Goal: Task Accomplishment & Management: Manage account settings

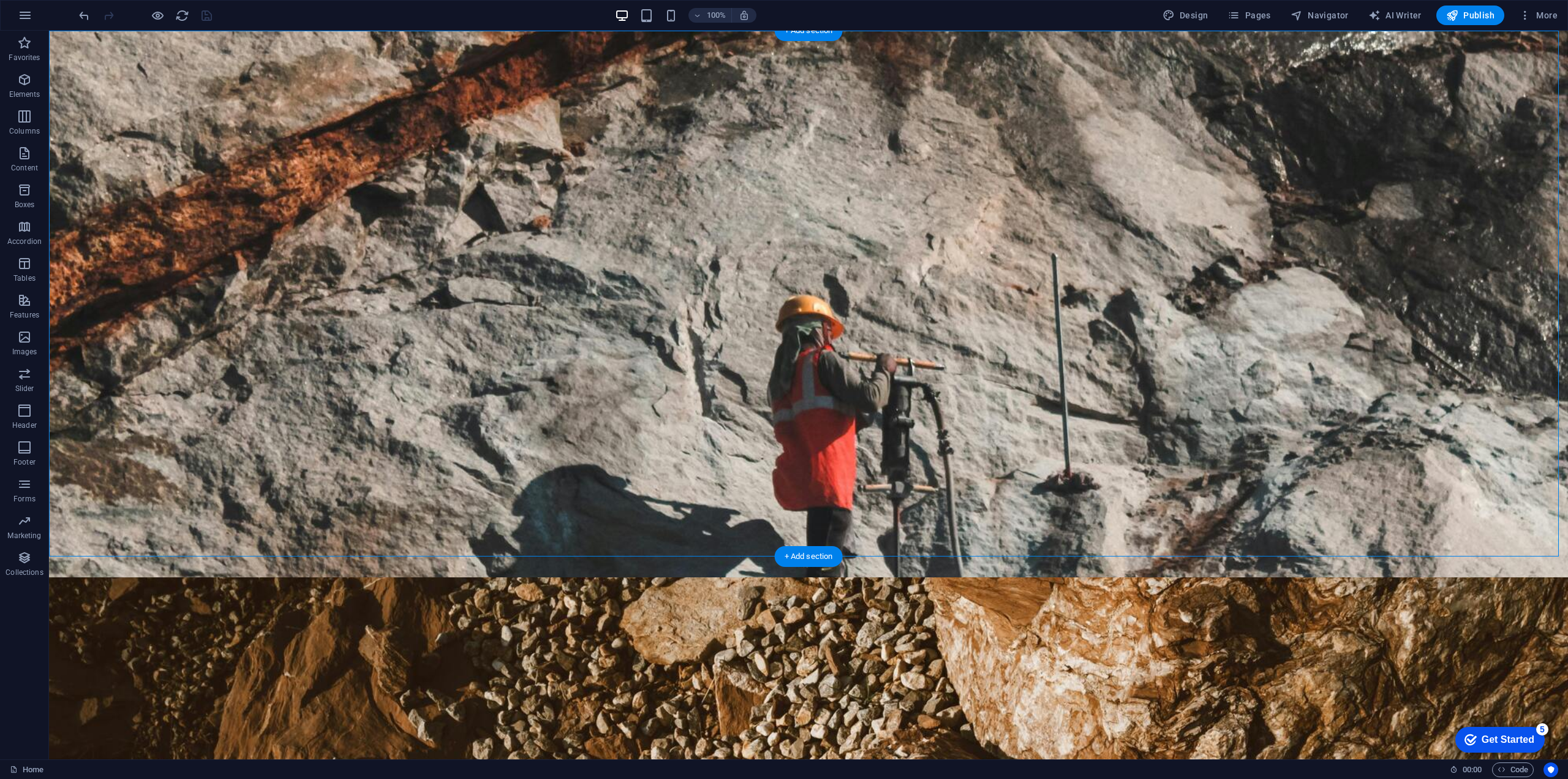
scroll to position [1209, 0]
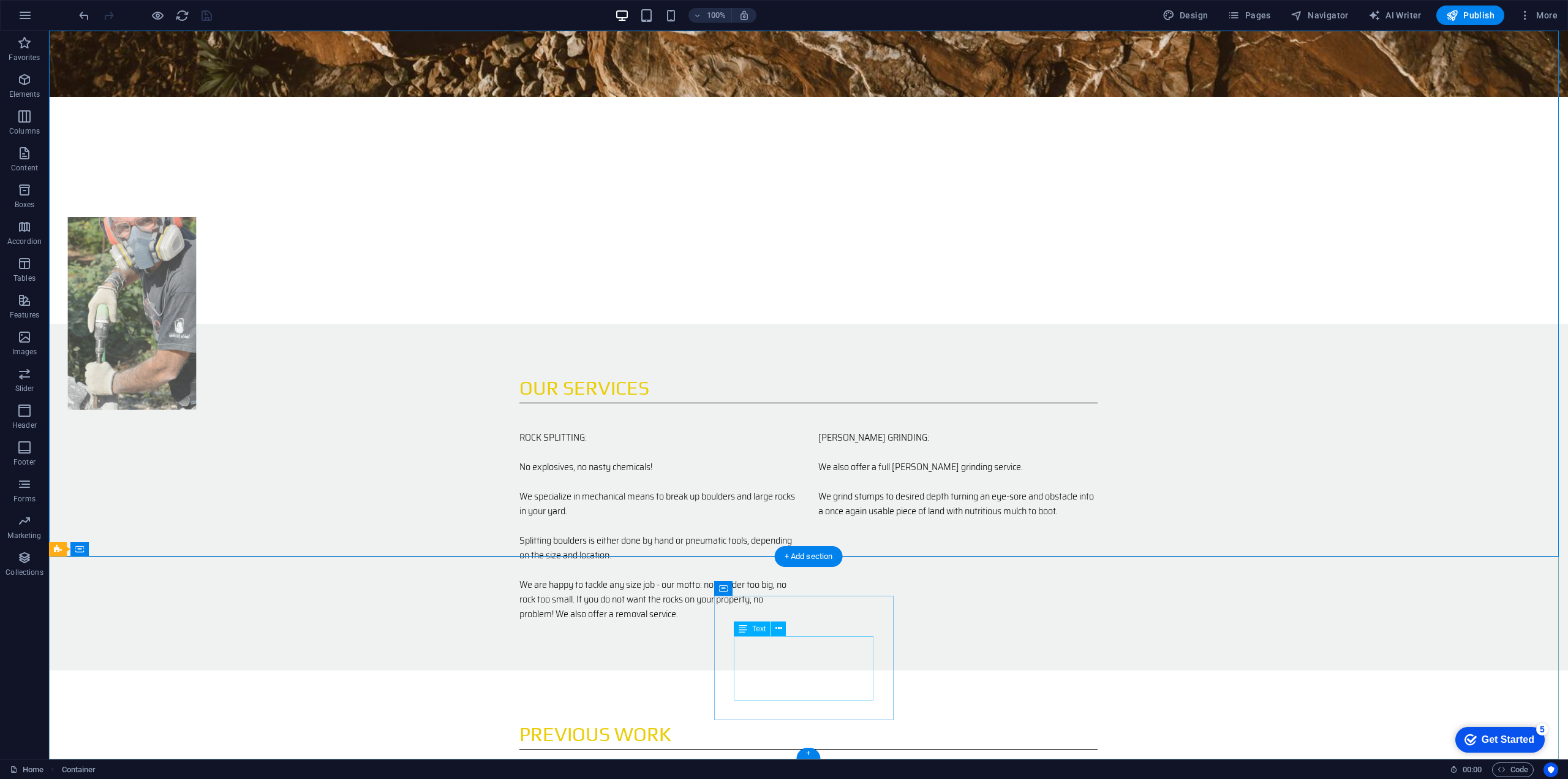
drag, startPoint x: 835, startPoint y: 699, endPoint x: 619, endPoint y: 697, distance: 216.0
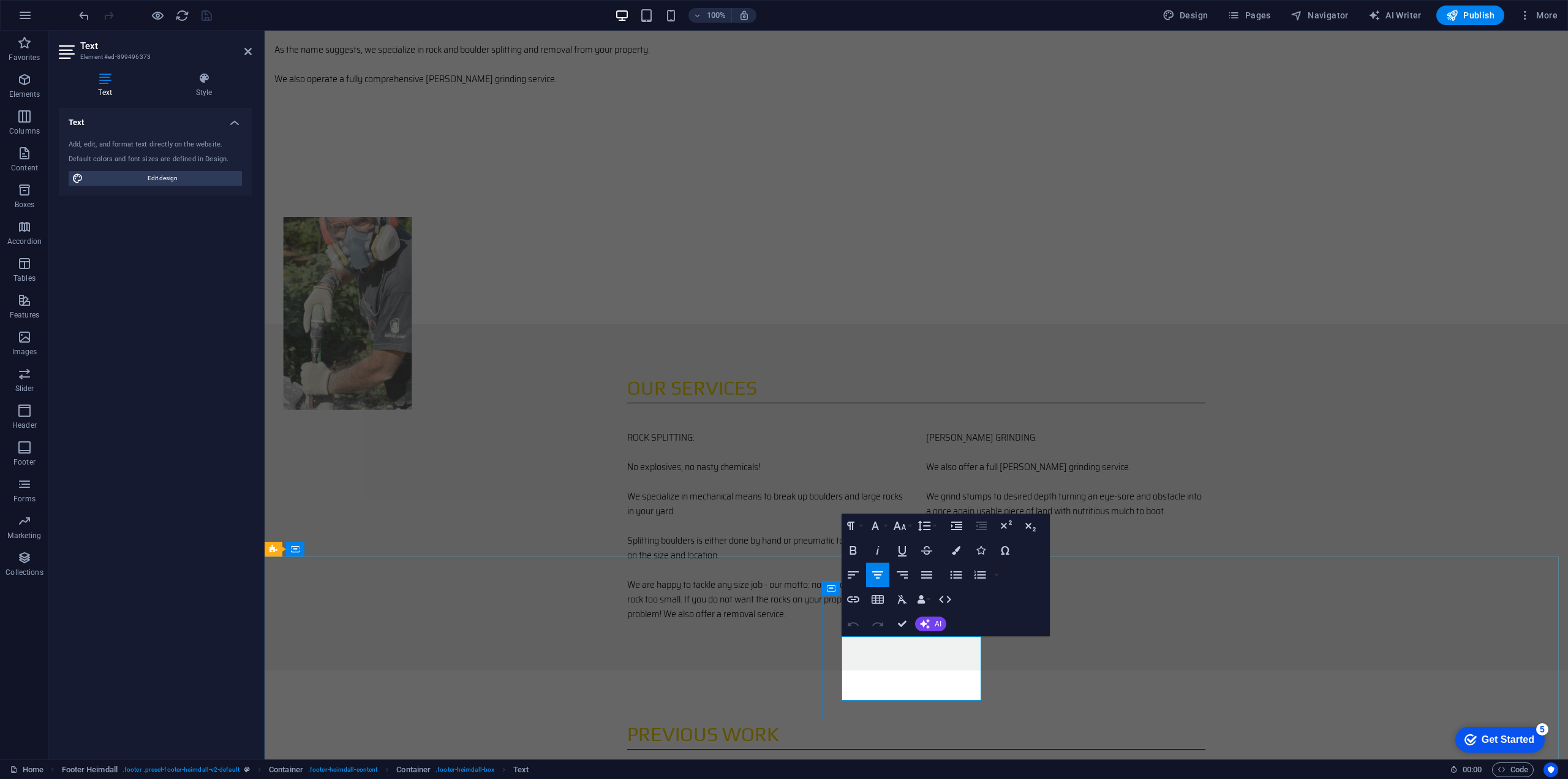
drag, startPoint x: 928, startPoint y: 692, endPoint x: 949, endPoint y: 694, distance: 21.1
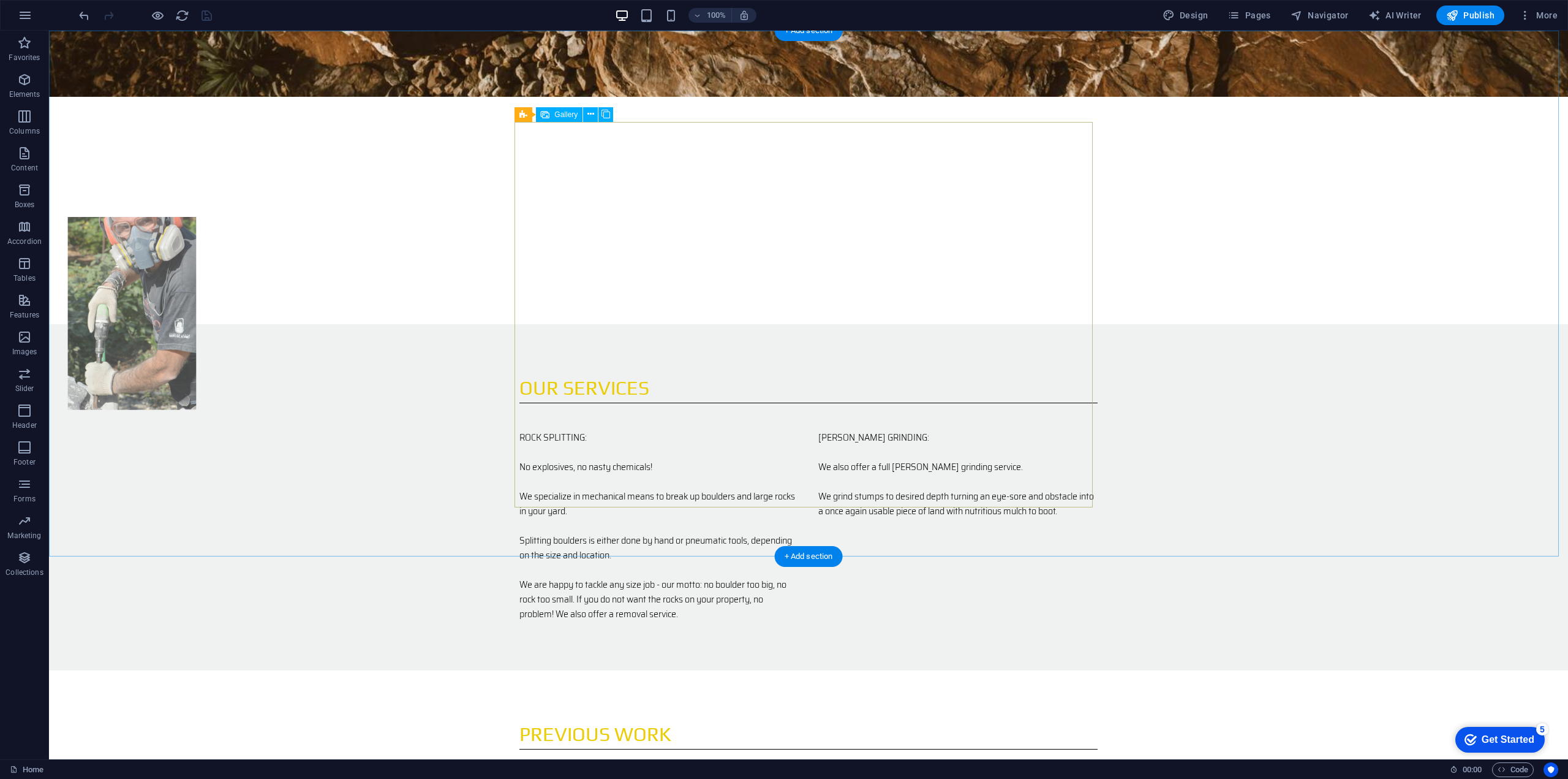
select select "4"
select select "px"
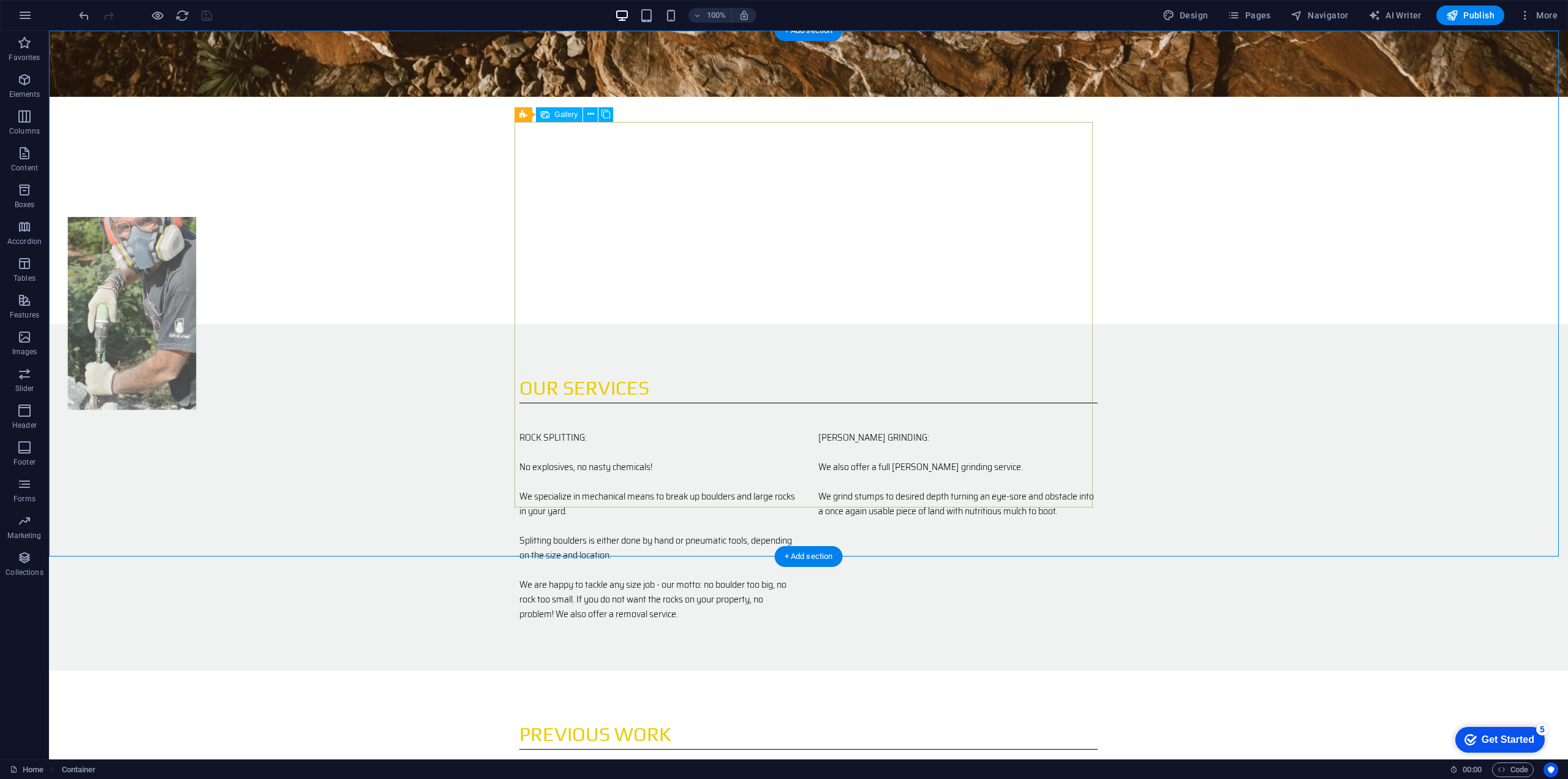
select select "4"
select select "px"
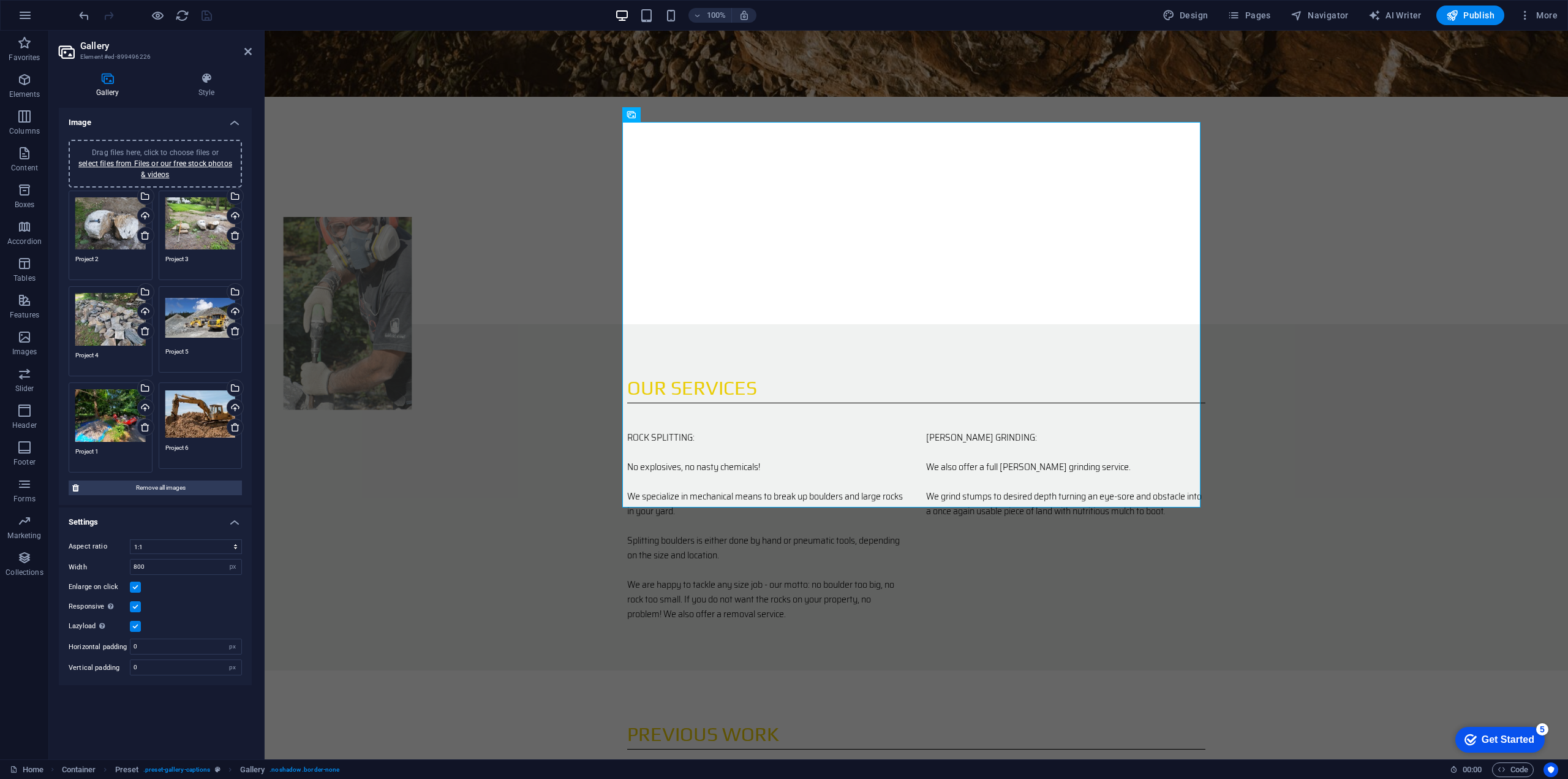
click at [194, 316] on div "Drag files here, click to choose files or select files from Files or our free s…" at bounding box center [201, 317] width 71 height 49
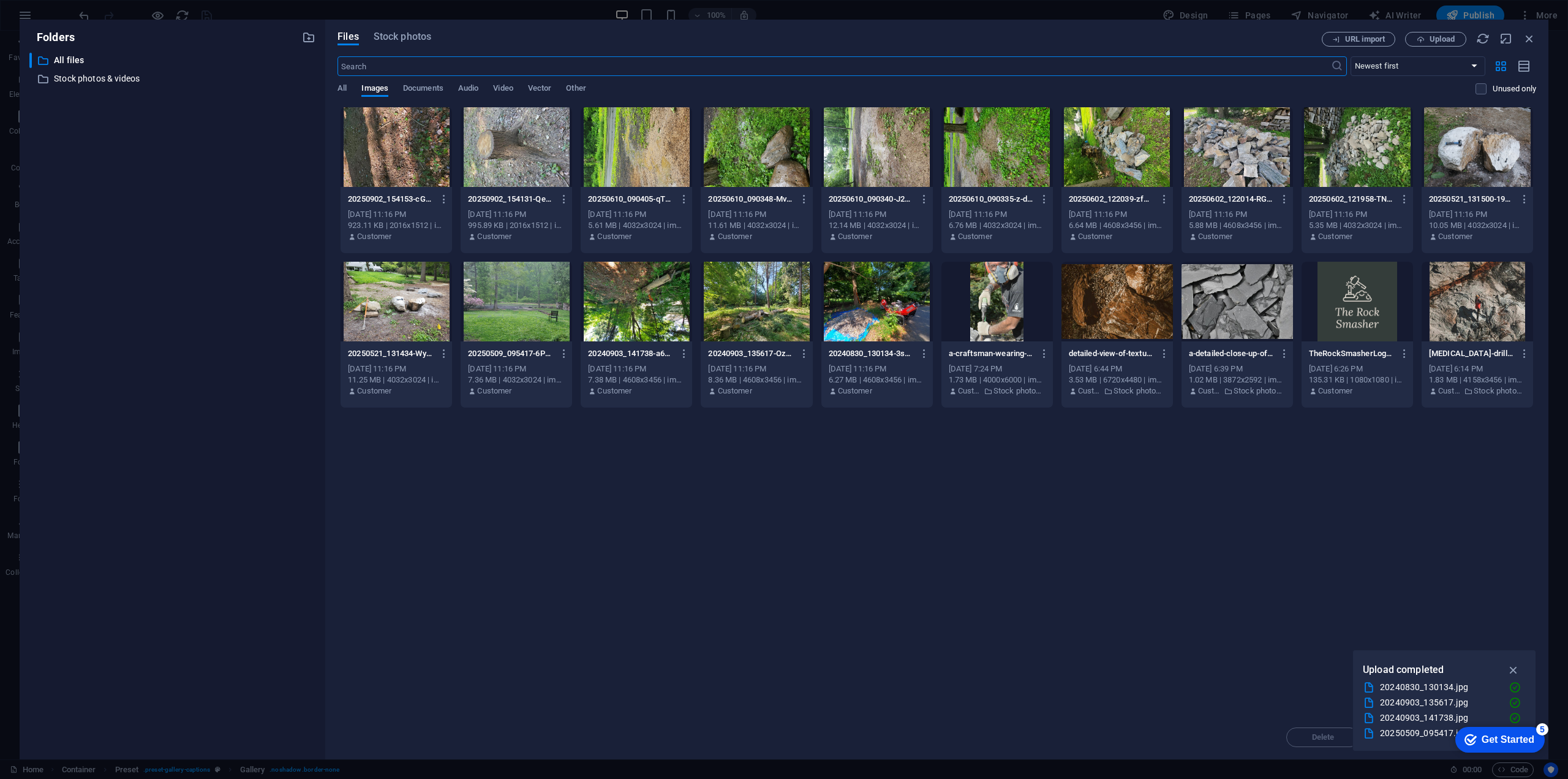
click at [756, 304] on div at bounding box center [757, 301] width 111 height 79
click at [756, 304] on div "1" at bounding box center [757, 301] width 111 height 79
click at [756, 304] on div at bounding box center [757, 301] width 111 height 79
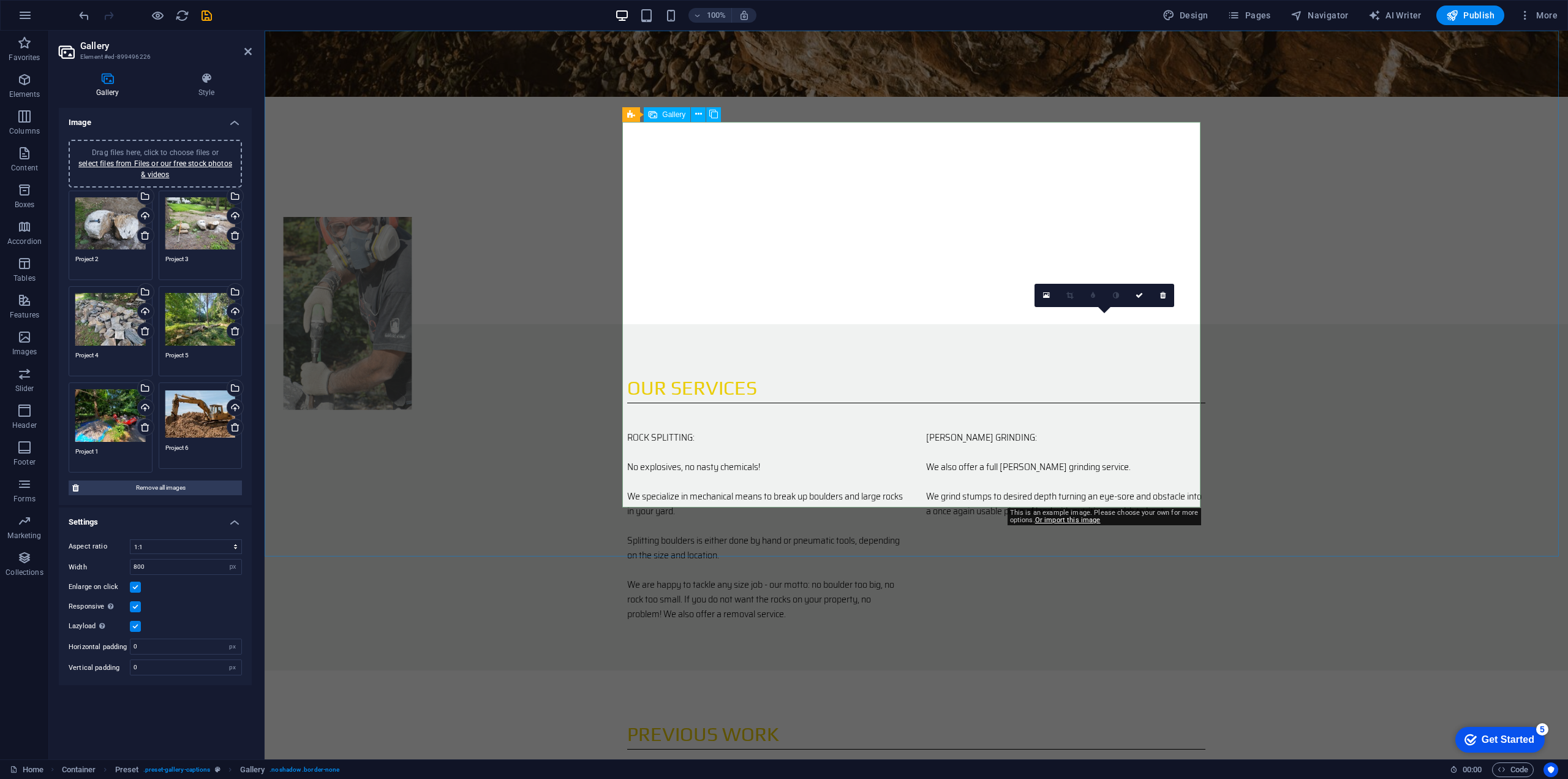
click at [197, 417] on div "Drag files here, click to choose files or select files from Files or our free s…" at bounding box center [201, 413] width 71 height 49
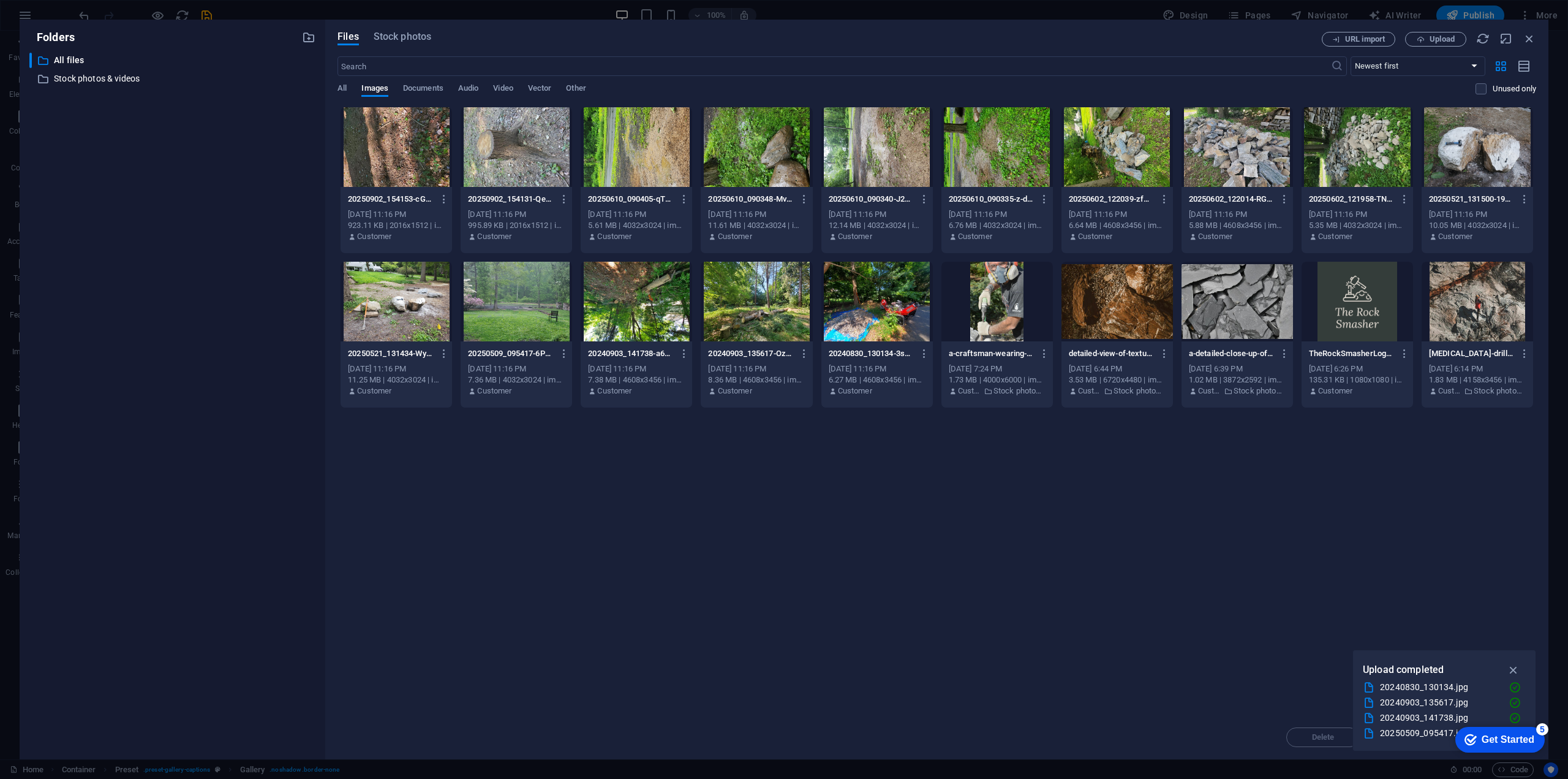
click at [197, 417] on div "​ All files All files ​ Stock photos & videos Stock photos & videos" at bounding box center [173, 401] width 286 height 697
click at [1442, 38] on span "Upload" at bounding box center [1442, 39] width 25 height 7
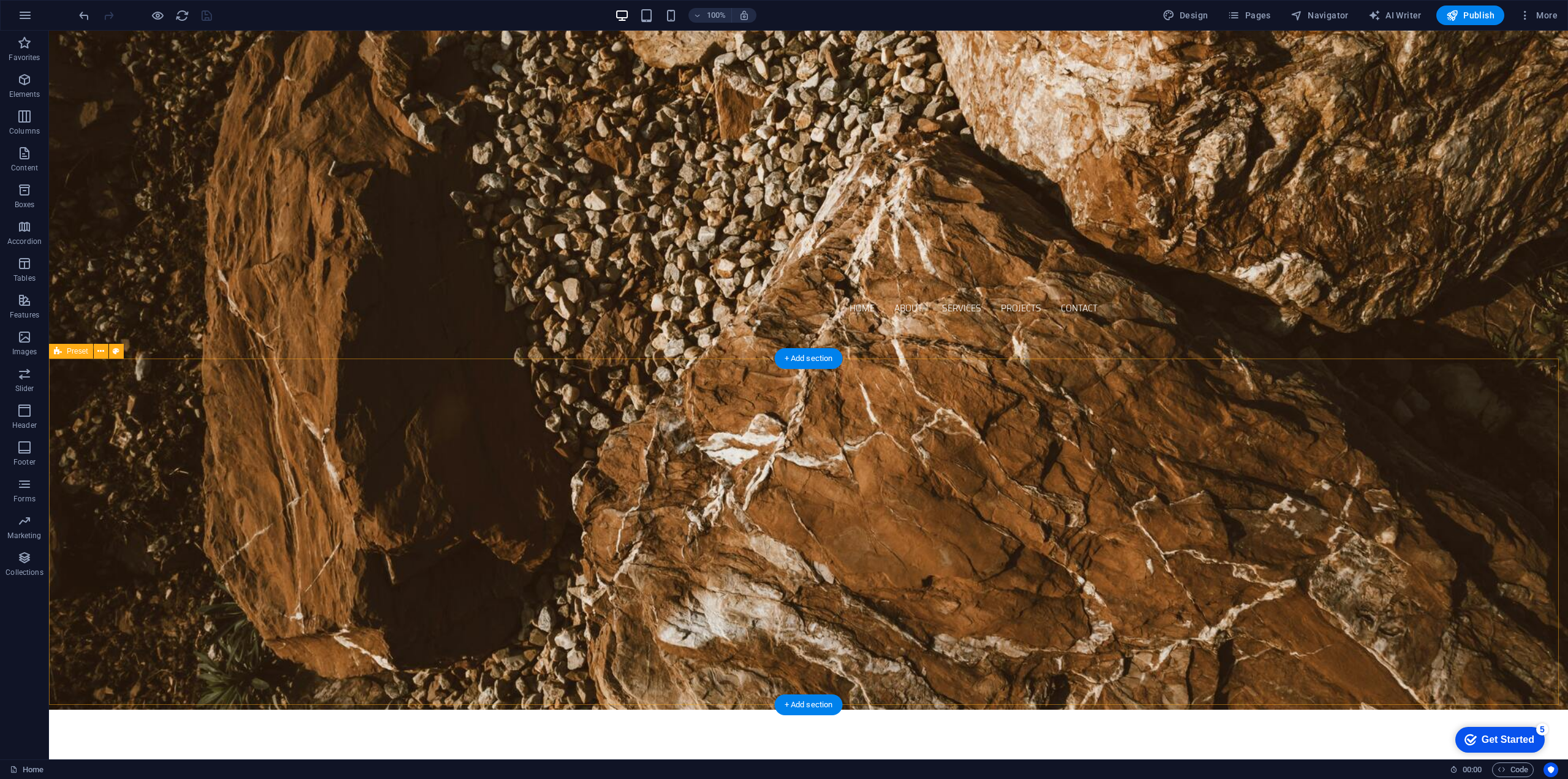
scroll to position [658, 0]
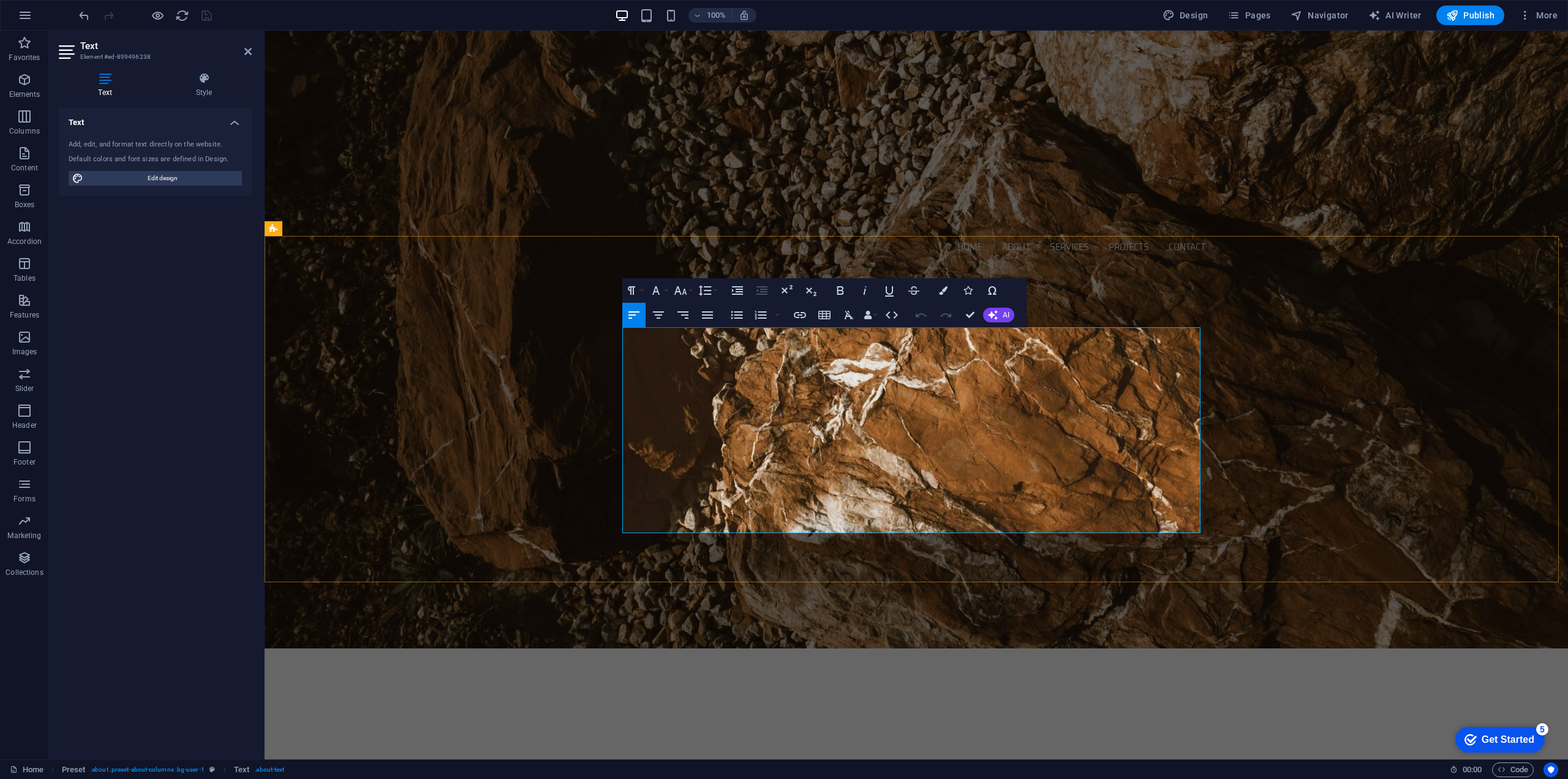
drag, startPoint x: 986, startPoint y: 423, endPoint x: 947, endPoint y: 423, distance: 39.0
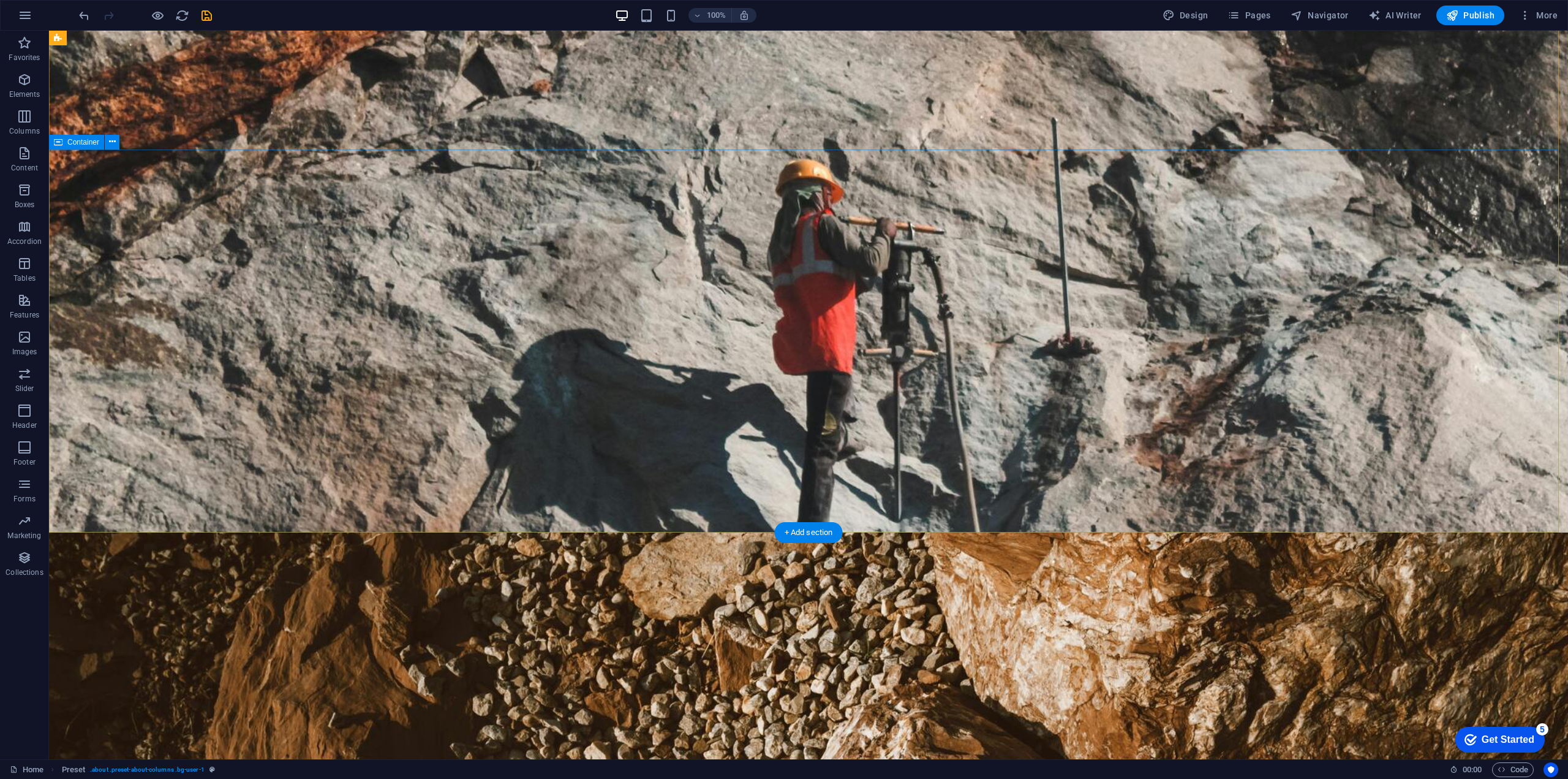
scroll to position [0, 0]
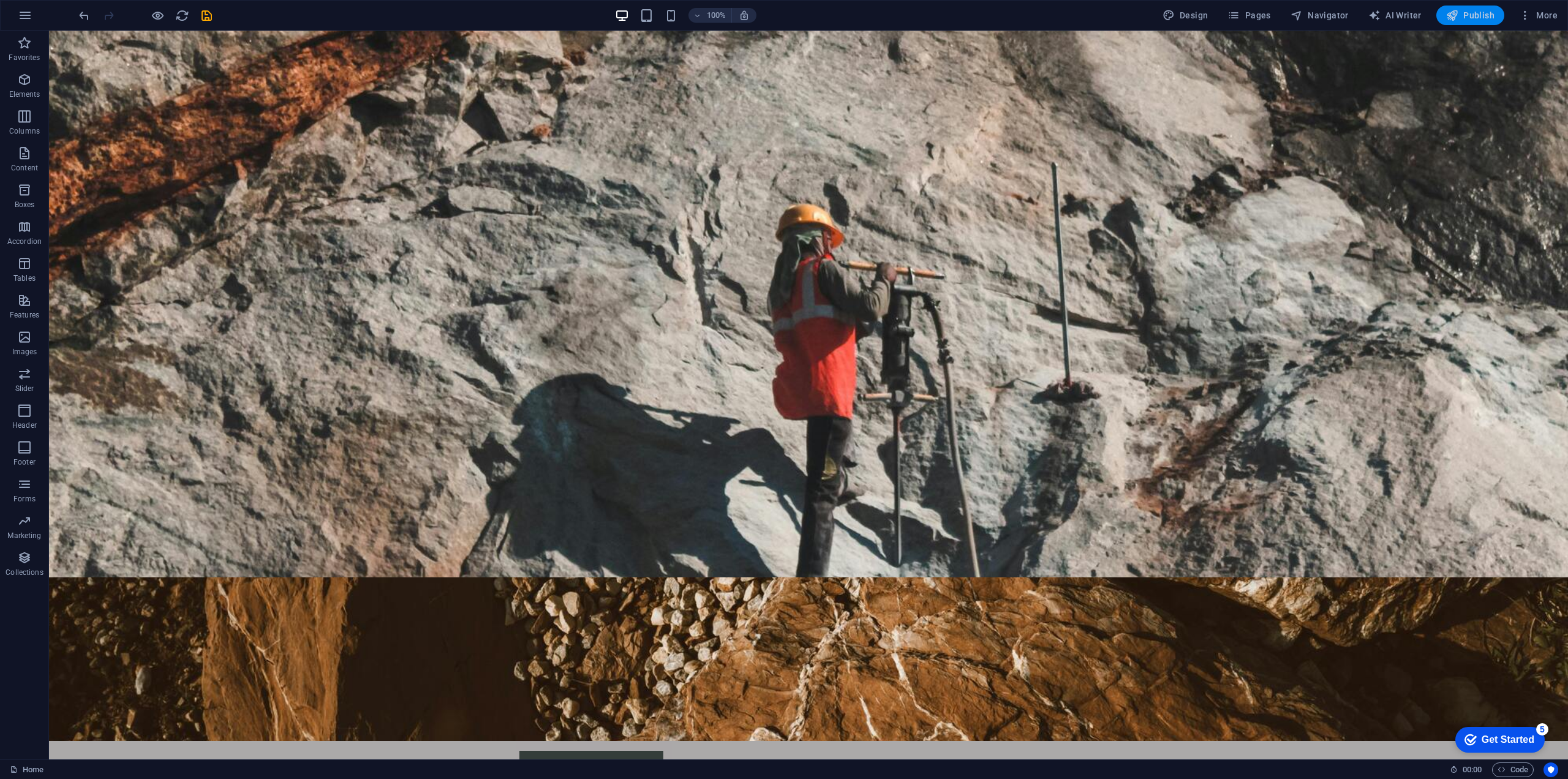
click at [1480, 8] on button "Publish" at bounding box center [1470, 15] width 68 height 20
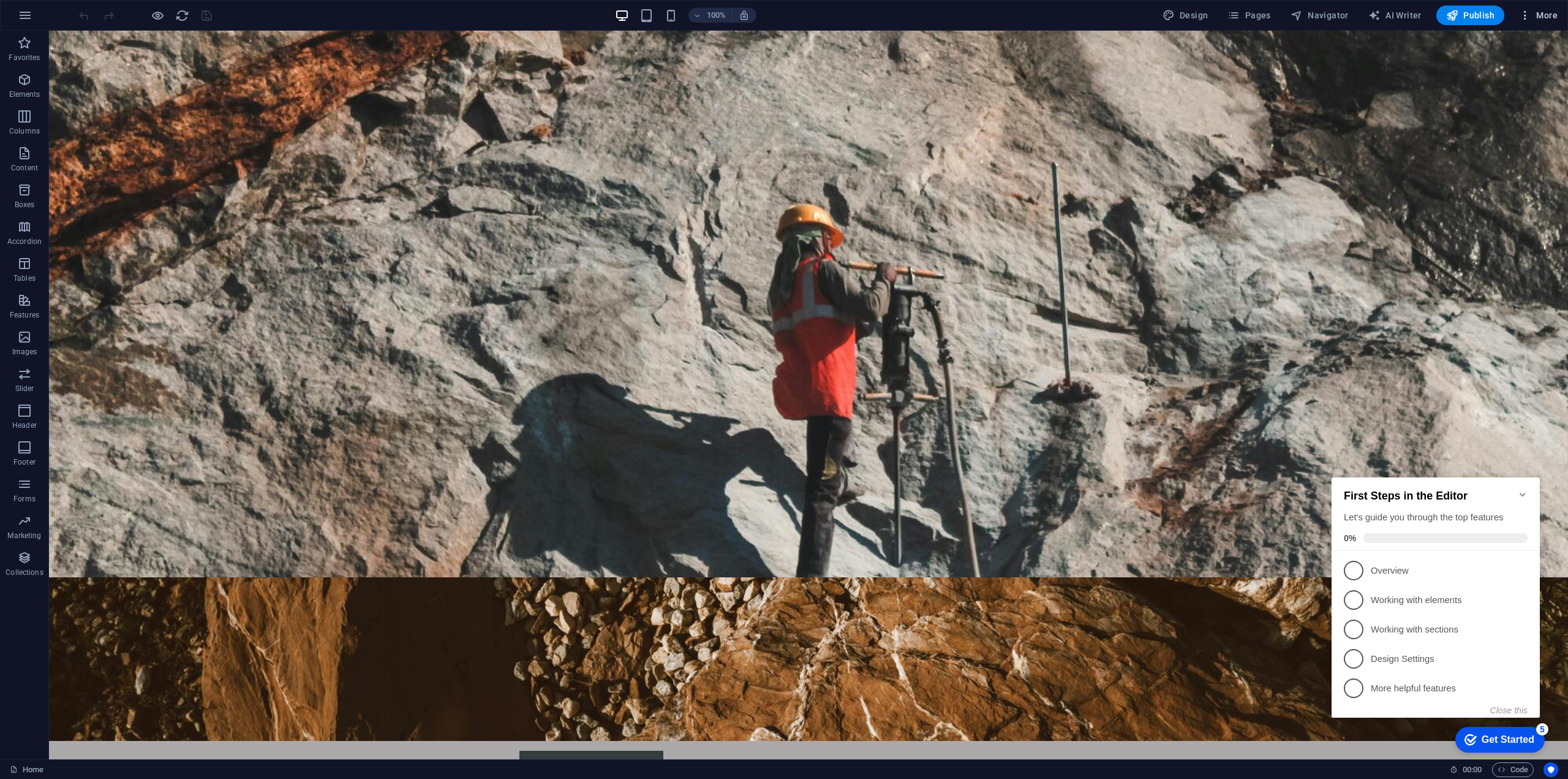
click at [1541, 12] on span "More" at bounding box center [1538, 15] width 38 height 12
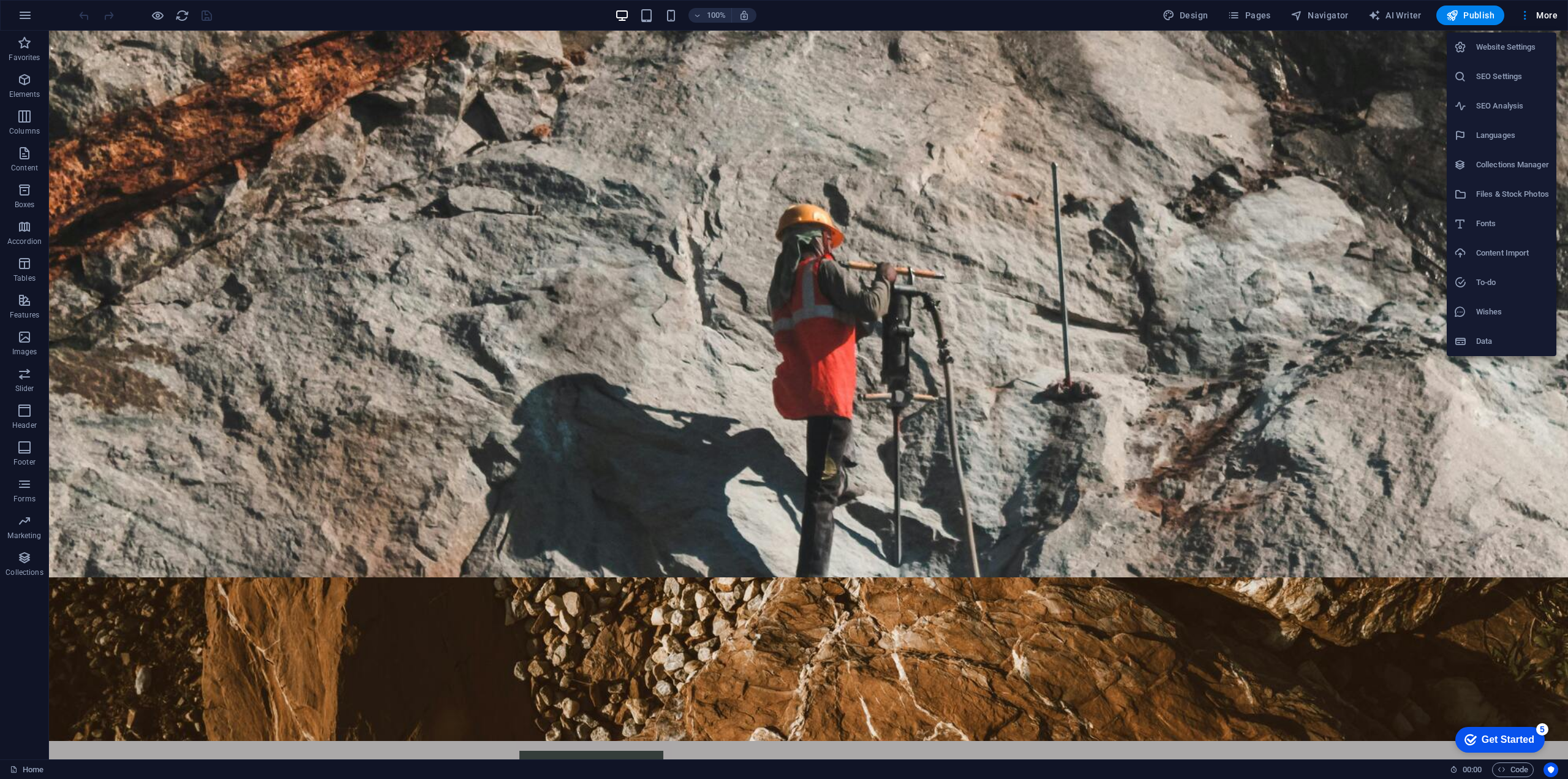
click at [1492, 79] on h6 "SEO Settings" at bounding box center [1512, 77] width 73 height 14
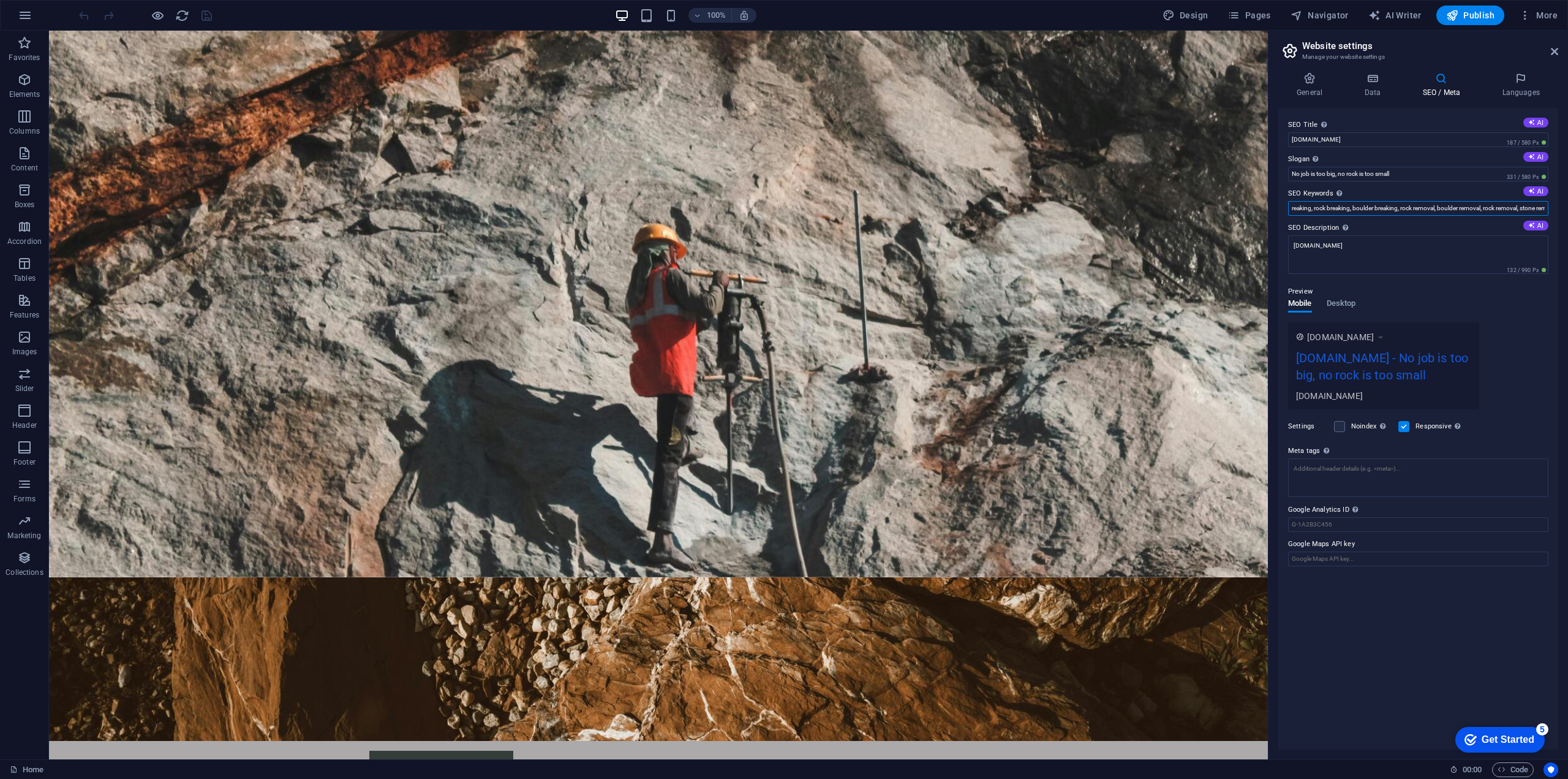
scroll to position [0, 189]
drag, startPoint x: 1520, startPoint y: 207, endPoint x: 1541, endPoint y: 207, distance: 21.0
click at [1541, 207] on input "Stone splitting, rock splitting, boulder splitting, stone breaking, rock breaki…" at bounding box center [1418, 208] width 260 height 14
click at [1543, 209] on input "Stone splitting, rock splitting, boulder splitting, stone breaking, rock breaki…" at bounding box center [1418, 208] width 260 height 14
drag, startPoint x: 1545, startPoint y: 208, endPoint x: 1561, endPoint y: 209, distance: 16.0
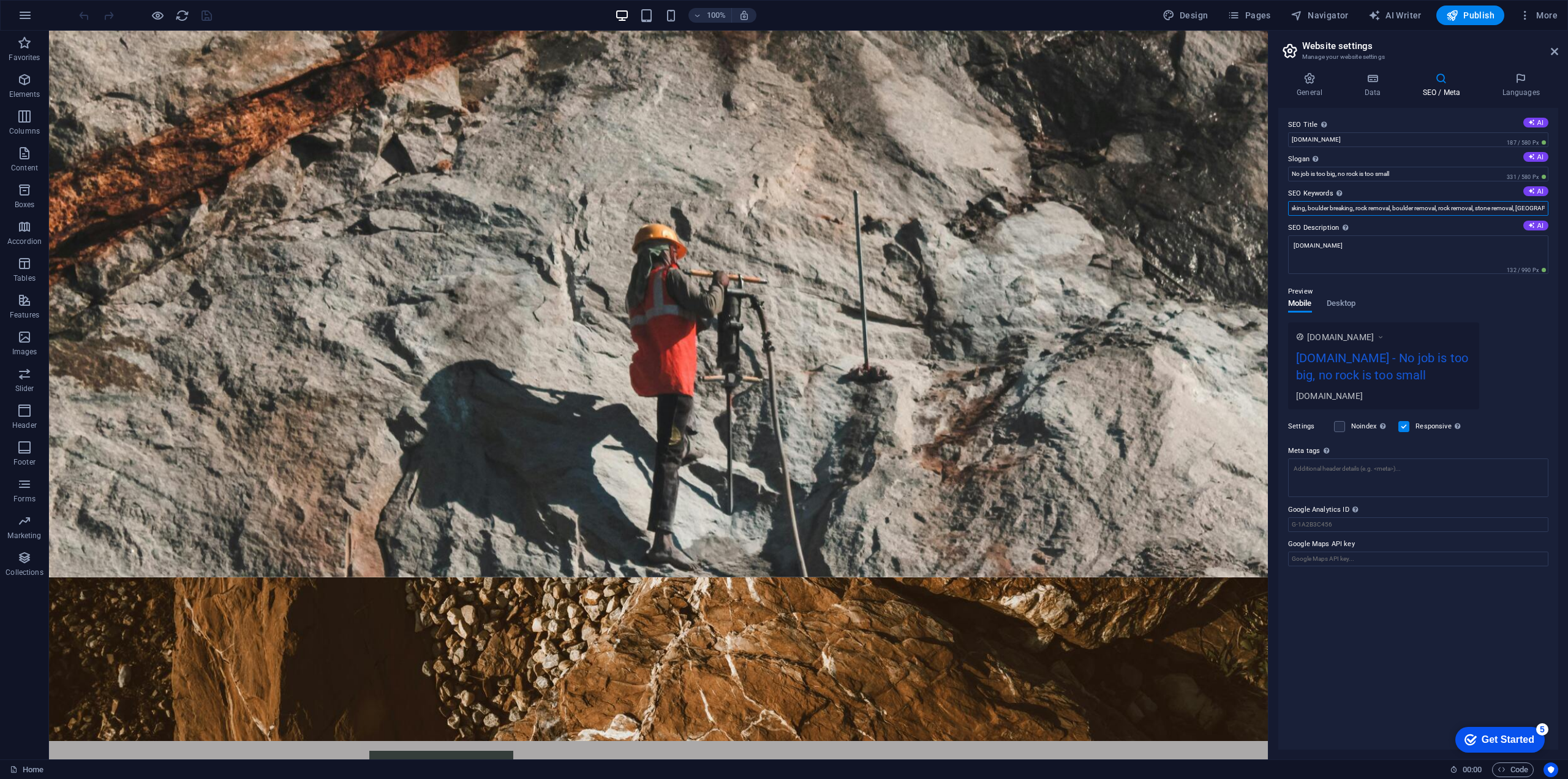
click at [1545, 207] on input "Stone splitting, rock splitting, boulder splitting, stone breaking, rock breaki…" at bounding box center [1418, 208] width 260 height 14
type input "Stone splitting, rock splitting, boulder splitting, stone breaking, rock breaki…"
drag, startPoint x: 1315, startPoint y: 173, endPoint x: 1300, endPoint y: 176, distance: 15.3
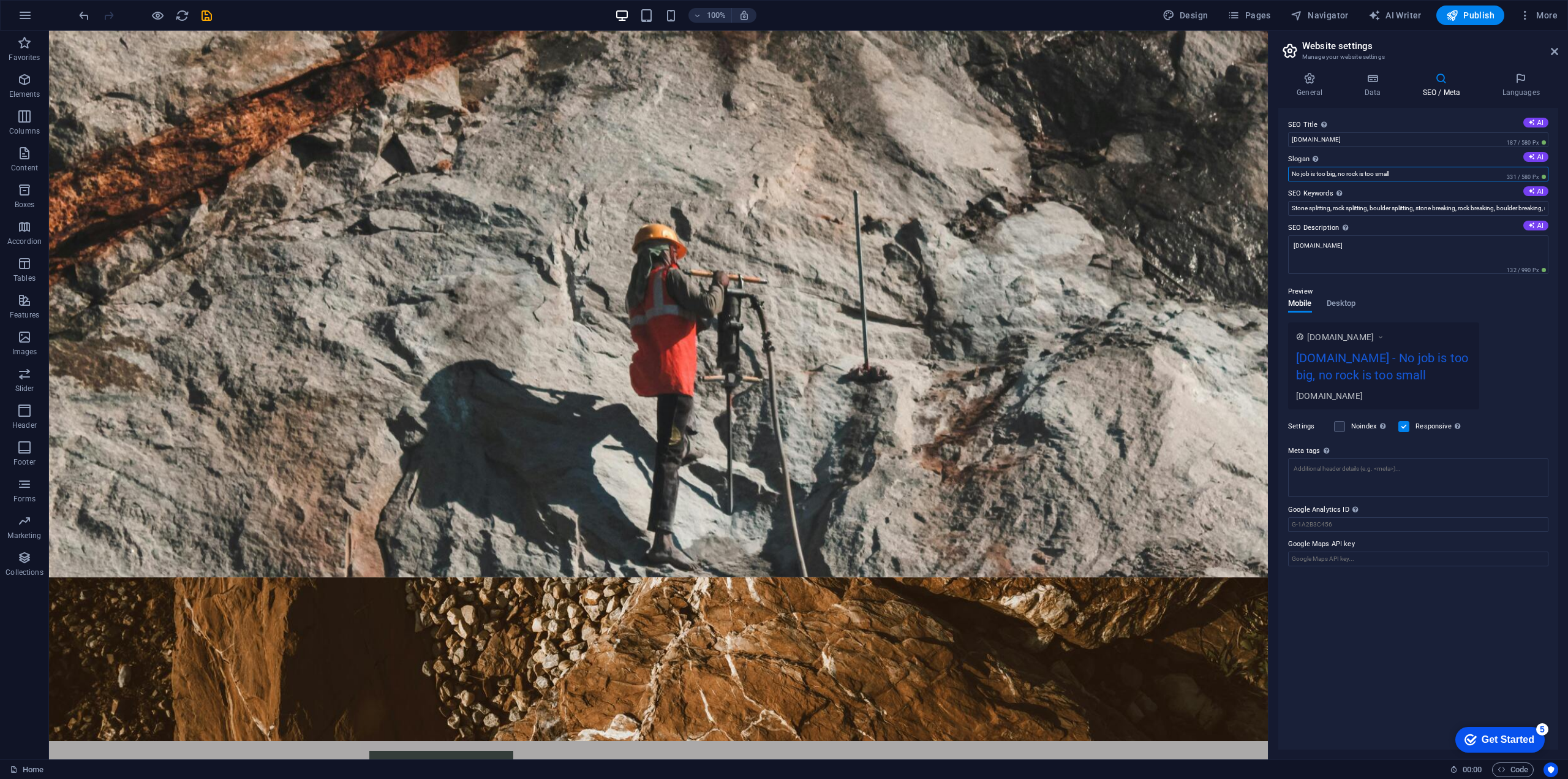
click at [1300, 176] on input "No job is too big, no rock is too small" at bounding box center [1418, 174] width 260 height 14
type input "No boulder too big, no rock too small"
click at [1403, 487] on textarea "Meta tags Enter HTML code here that will be placed inside the tags of your webs…" at bounding box center [1418, 482] width 260 height 48
drag, startPoint x: 1370, startPoint y: 244, endPoint x: 1291, endPoint y: 239, distance: 79.2
click at [1291, 239] on textarea "[DOMAIN_NAME]" at bounding box center [1418, 259] width 260 height 48
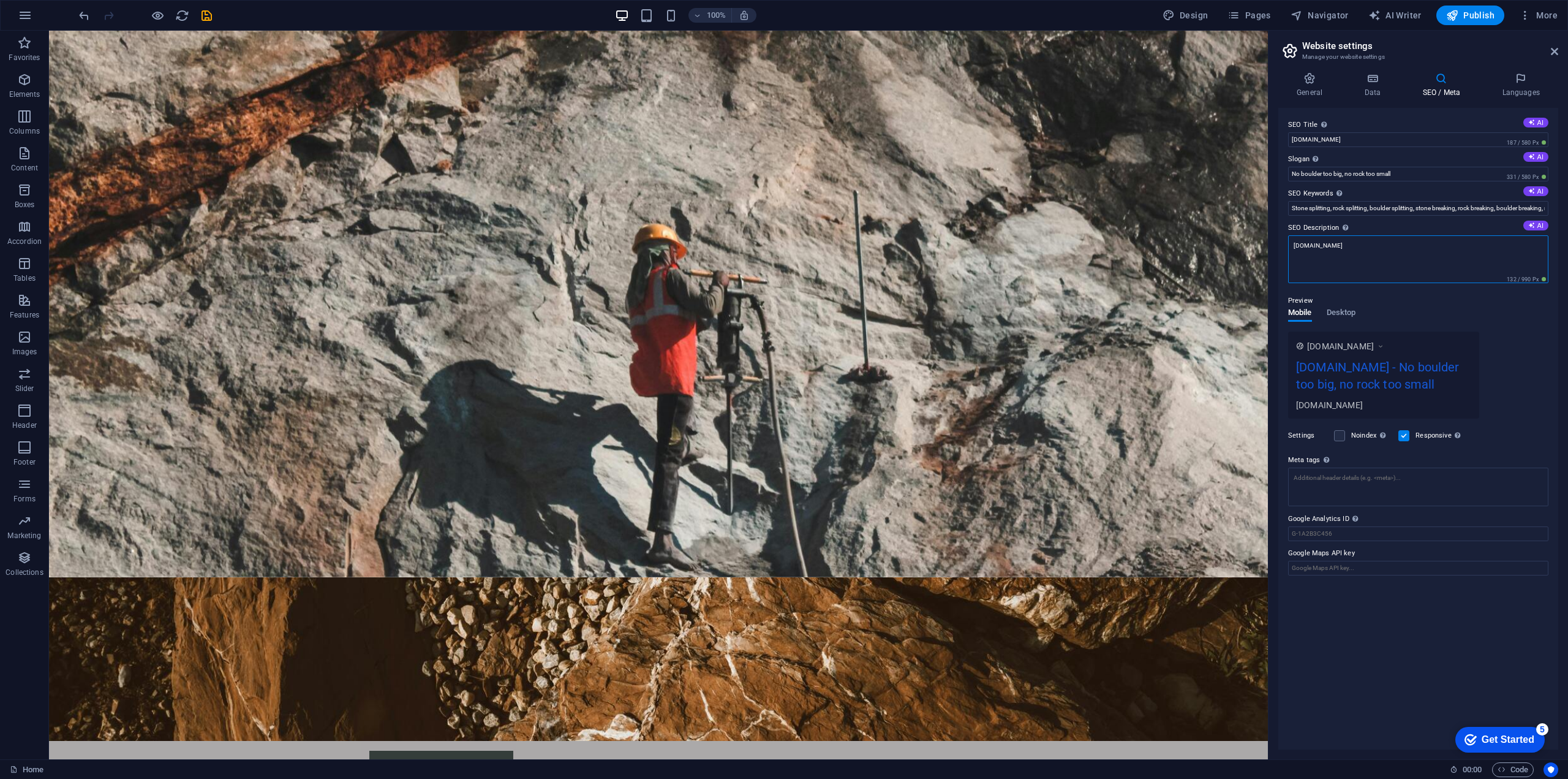
click at [1374, 247] on textarea "[DOMAIN_NAME]" at bounding box center [1418, 259] width 260 height 48
type textarea "t"
click at [1461, 246] on textarea "The Rock Smasher is a company that offers rock splitting and boulder splitting …" at bounding box center [1418, 259] width 260 height 48
click at [1494, 246] on textarea "The Rock Smasher is a company that offers rock splitting, boulder splitting ser…" at bounding box center [1418, 259] width 260 height 48
drag, startPoint x: 1408, startPoint y: 252, endPoint x: 1270, endPoint y: 241, distance: 138.4
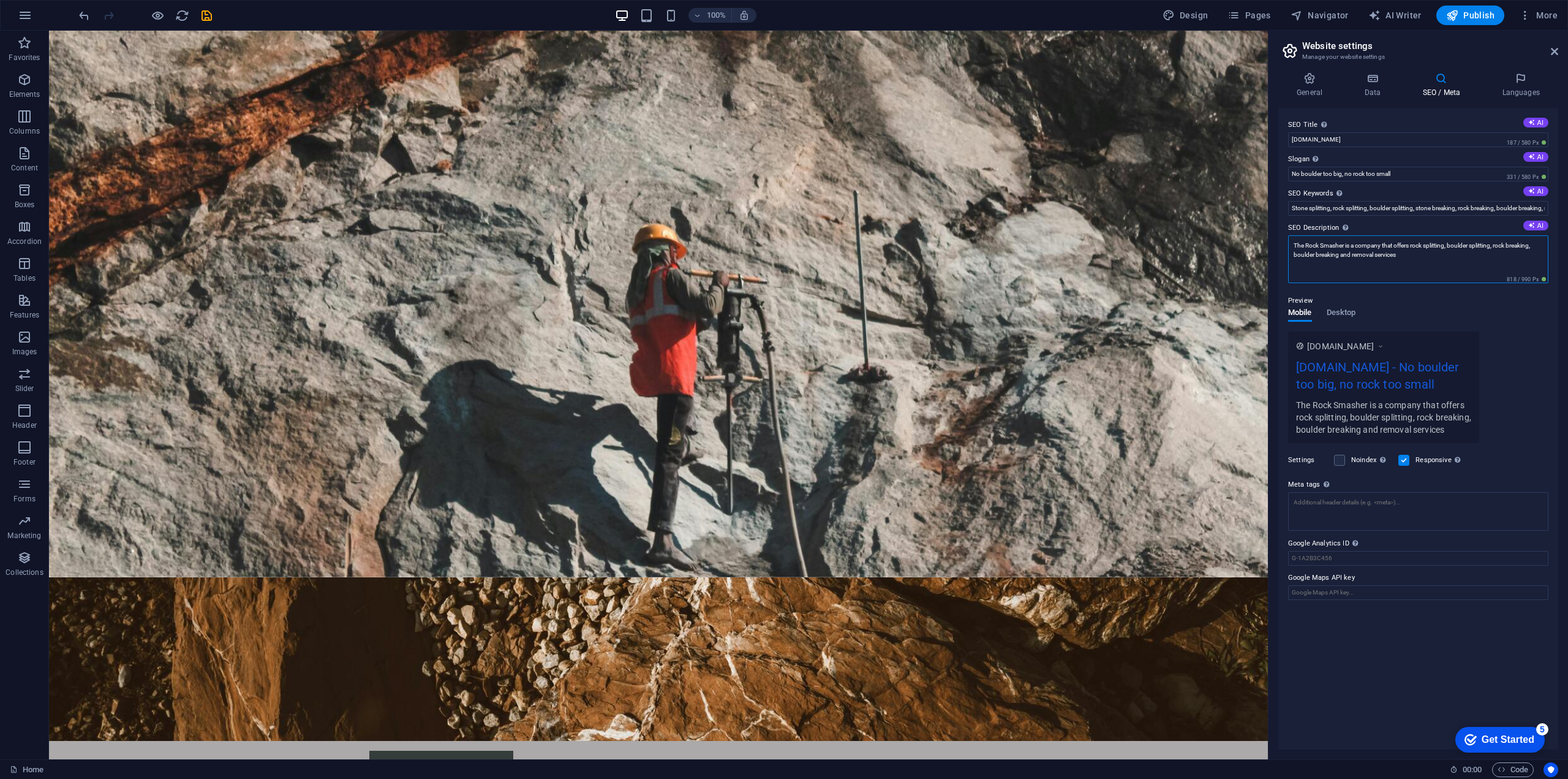
click at [1270, 241] on div "General Data SEO / Meta Languages Website name therocksmasher.com Logo Drag fil…" at bounding box center [1418, 410] width 300 height 697
drag, startPoint x: 1323, startPoint y: 253, endPoint x: 1392, endPoint y: 256, distance: 69.1
click at [1392, 256] on textarea "The Rock Smasher is a company that offers rock splitting, boulder splitting, ro…" at bounding box center [1418, 259] width 260 height 48
click at [1410, 251] on textarea "The Rock Smasher is a company that offers rock splitting, boulder splitting, ro…" at bounding box center [1418, 259] width 260 height 48
type textarea "The Rock Smasher is a company that offers rock splitting, boulder splitting, ro…"
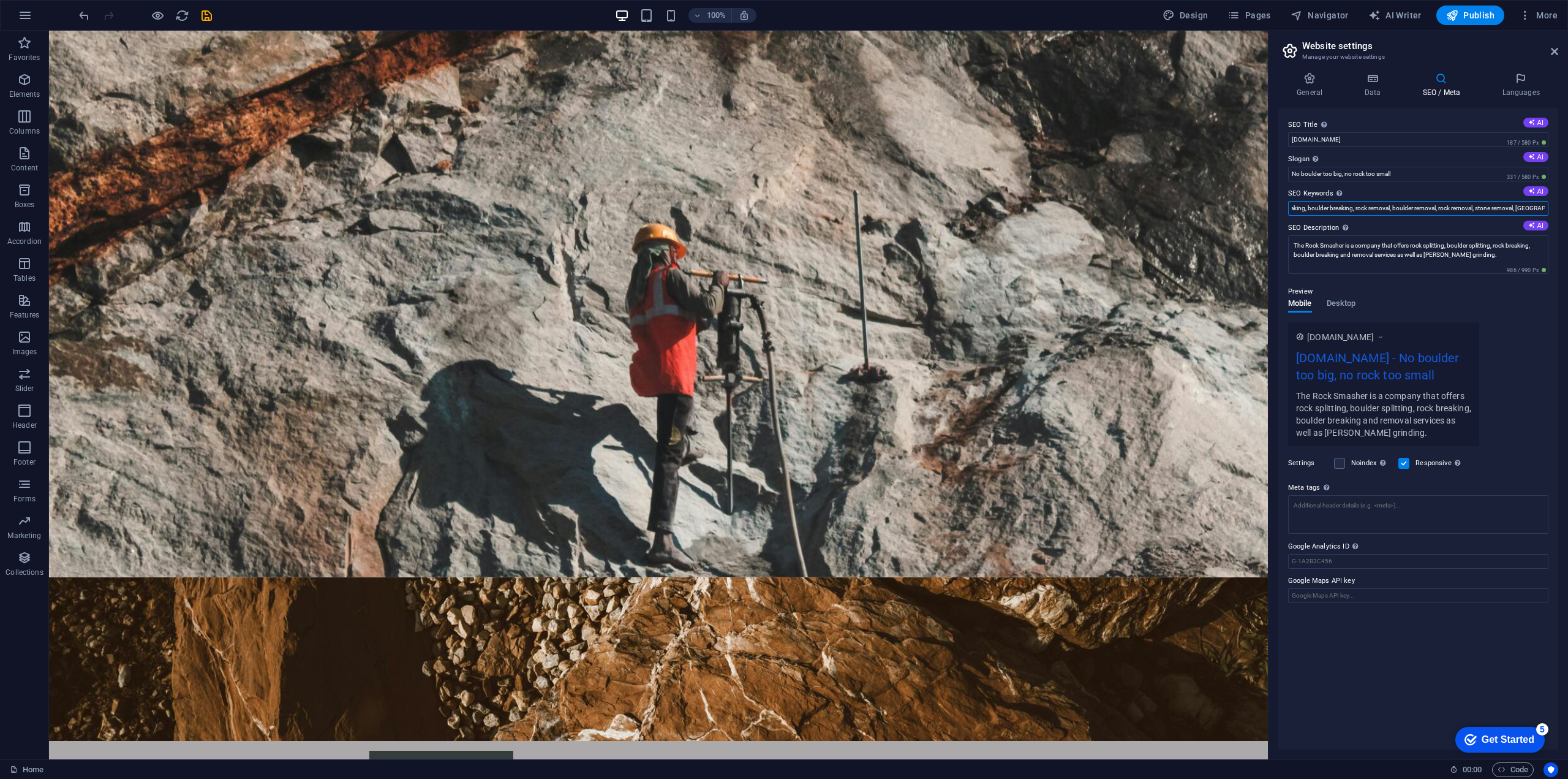
scroll to position [0, 268]
drag, startPoint x: 1507, startPoint y: 207, endPoint x: 1568, endPoint y: 207, distance: 61.0
click at [1568, 207] on div "General Data SEO / Meta Languages Website name therocksmasher.com Logo Drag fil…" at bounding box center [1418, 410] width 300 height 697
click at [1536, 209] on input "Stone splitting, rock splitting, boulder splitting, stone breaking, rock breaki…" at bounding box center [1418, 208] width 260 height 14
click at [1546, 207] on input "Stone splitting, rock splitting, boulder splitting, stone breaking, rock breaki…" at bounding box center [1418, 208] width 260 height 14
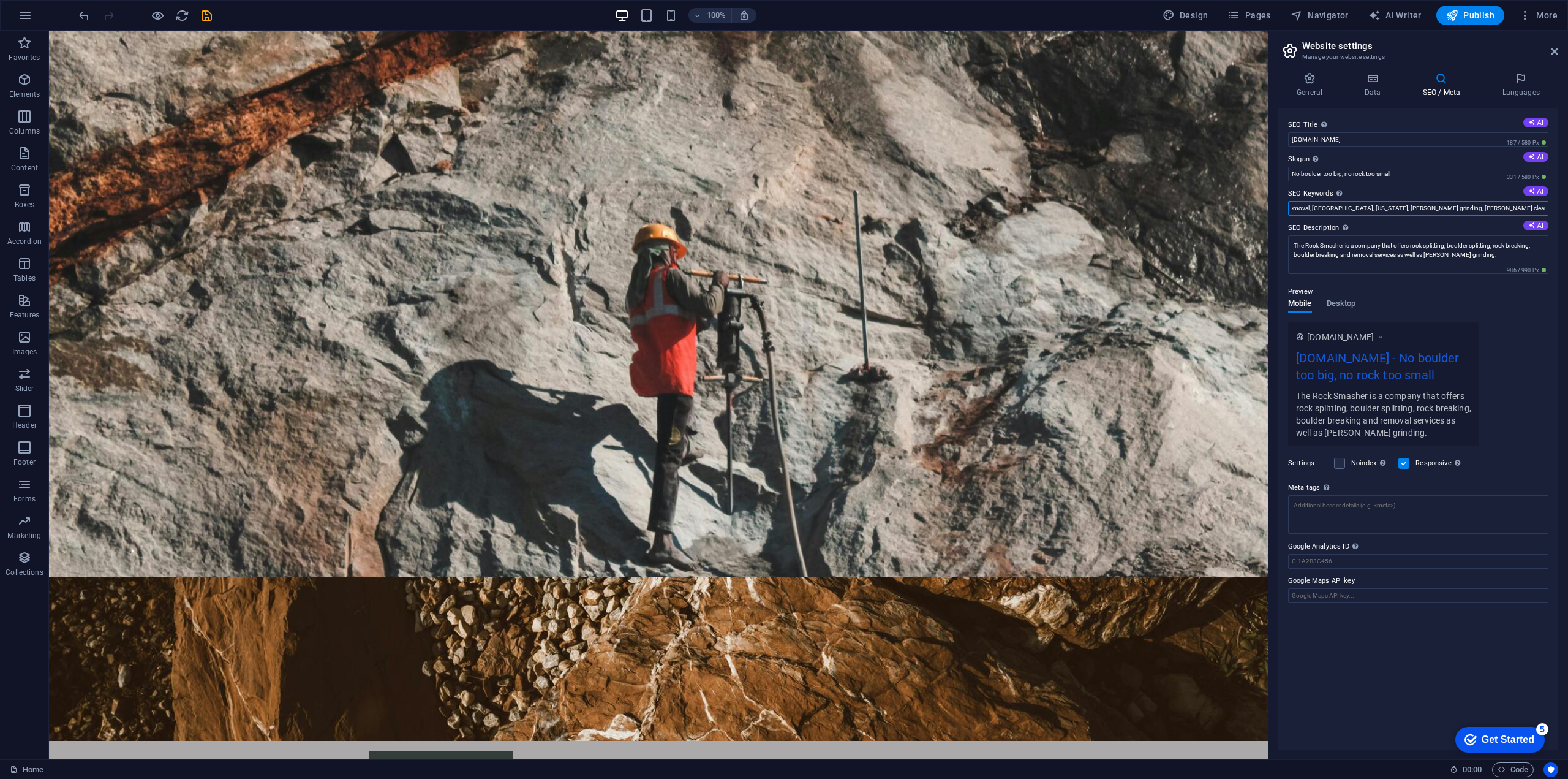
scroll to position [0, 396]
type input "Stone splitting, rock splitting, boulder splitting, stone breaking, rock breaki…"
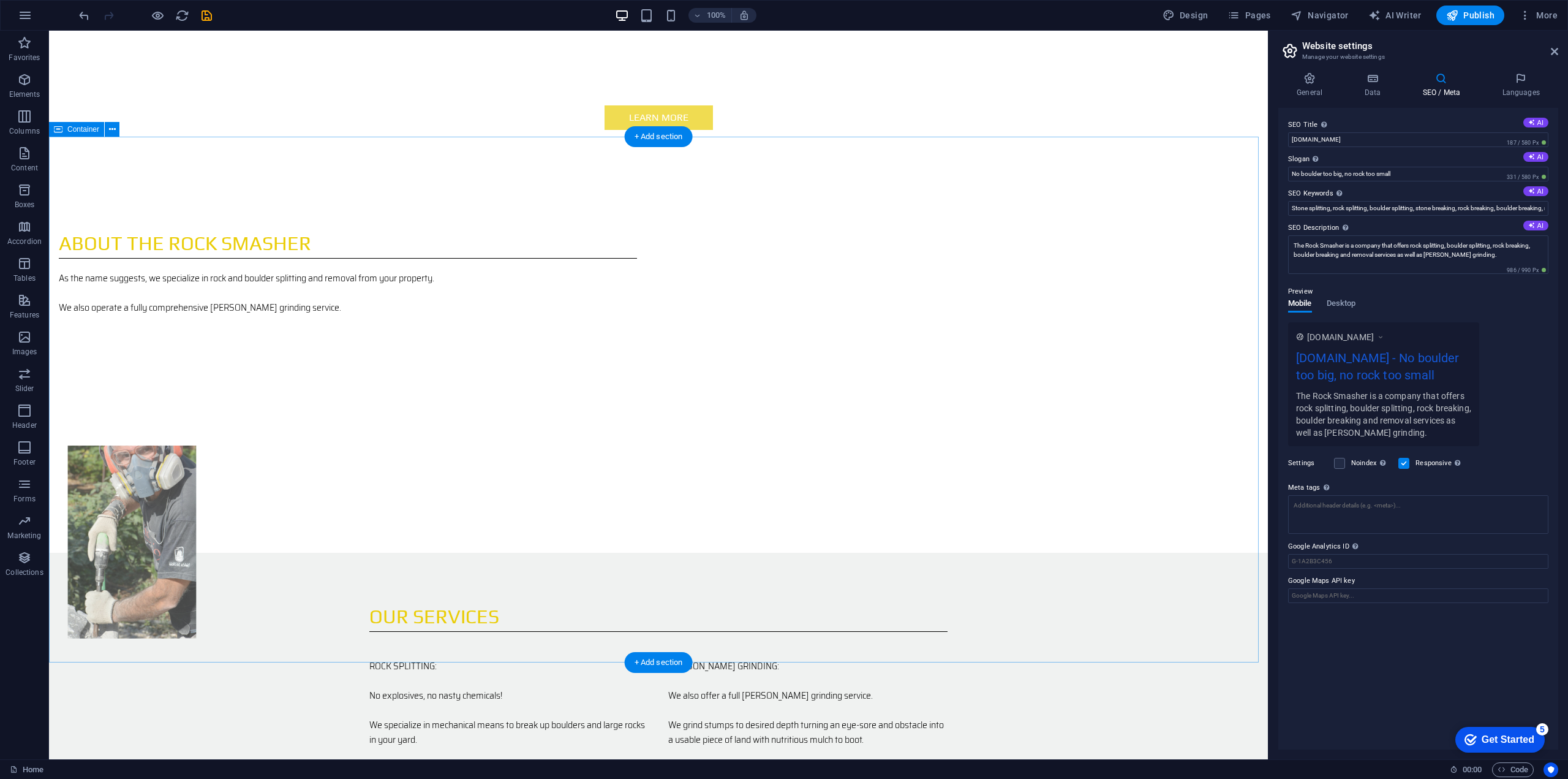
scroll to position [1209, 0]
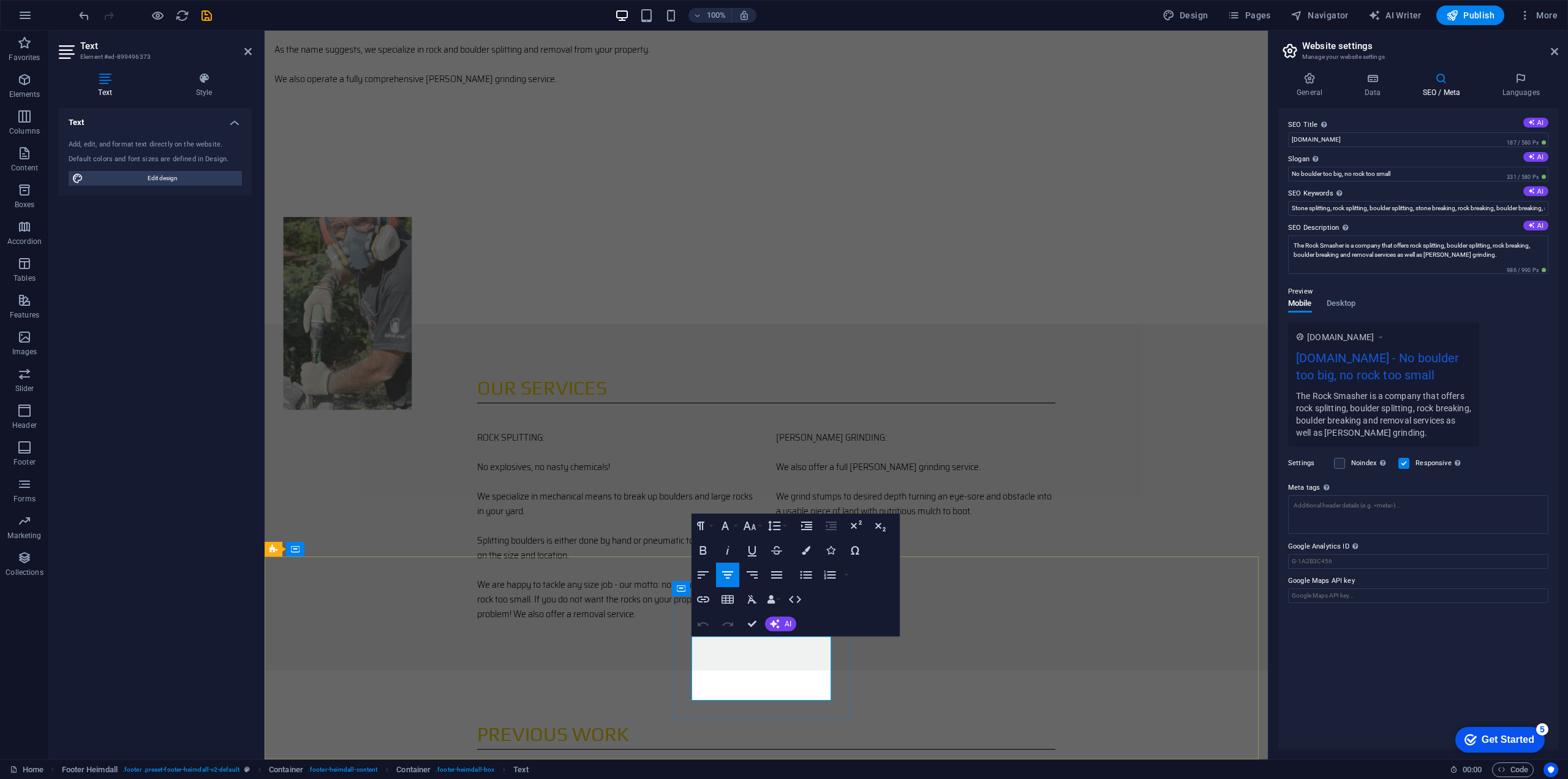
drag, startPoint x: 793, startPoint y: 644, endPoint x: 736, endPoint y: 644, distance: 57.0
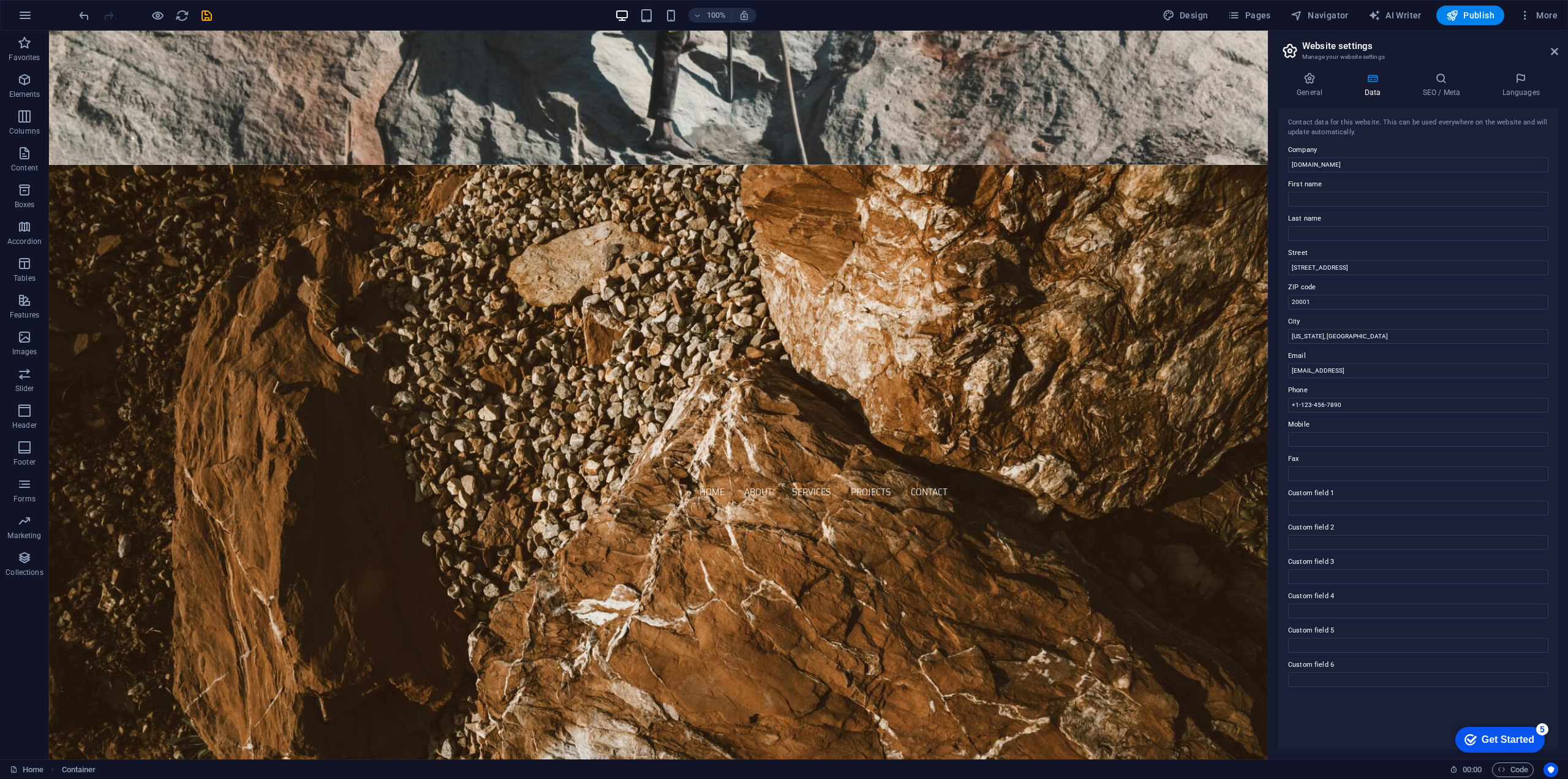
scroll to position [351, 0]
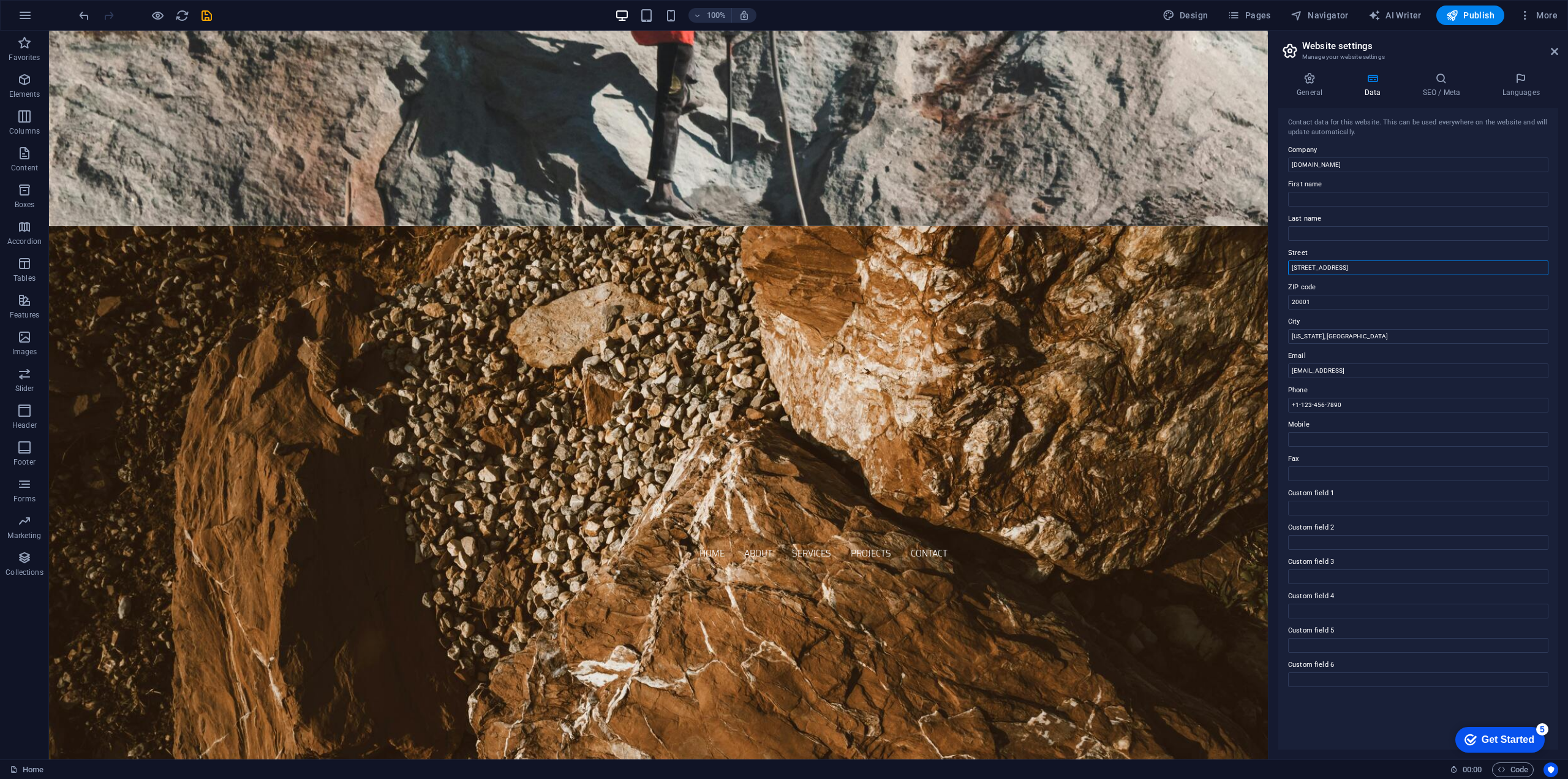
drag, startPoint x: 1355, startPoint y: 266, endPoint x: 1283, endPoint y: 267, distance: 72.0
click at [1283, 267] on div "Contact data for this website. This can be used everywhere on the website and w…" at bounding box center [1418, 429] width 280 height 642
click at [1272, 302] on div "General Data SEO / Meta Languages Website name therocksmasher.com Logo Drag fil…" at bounding box center [1418, 410] width 300 height 697
drag, startPoint x: 1396, startPoint y: 365, endPoint x: 1245, endPoint y: 332, distance: 154.6
drag, startPoint x: 1491, startPoint y: 400, endPoint x: 1220, endPoint y: 366, distance: 273.1
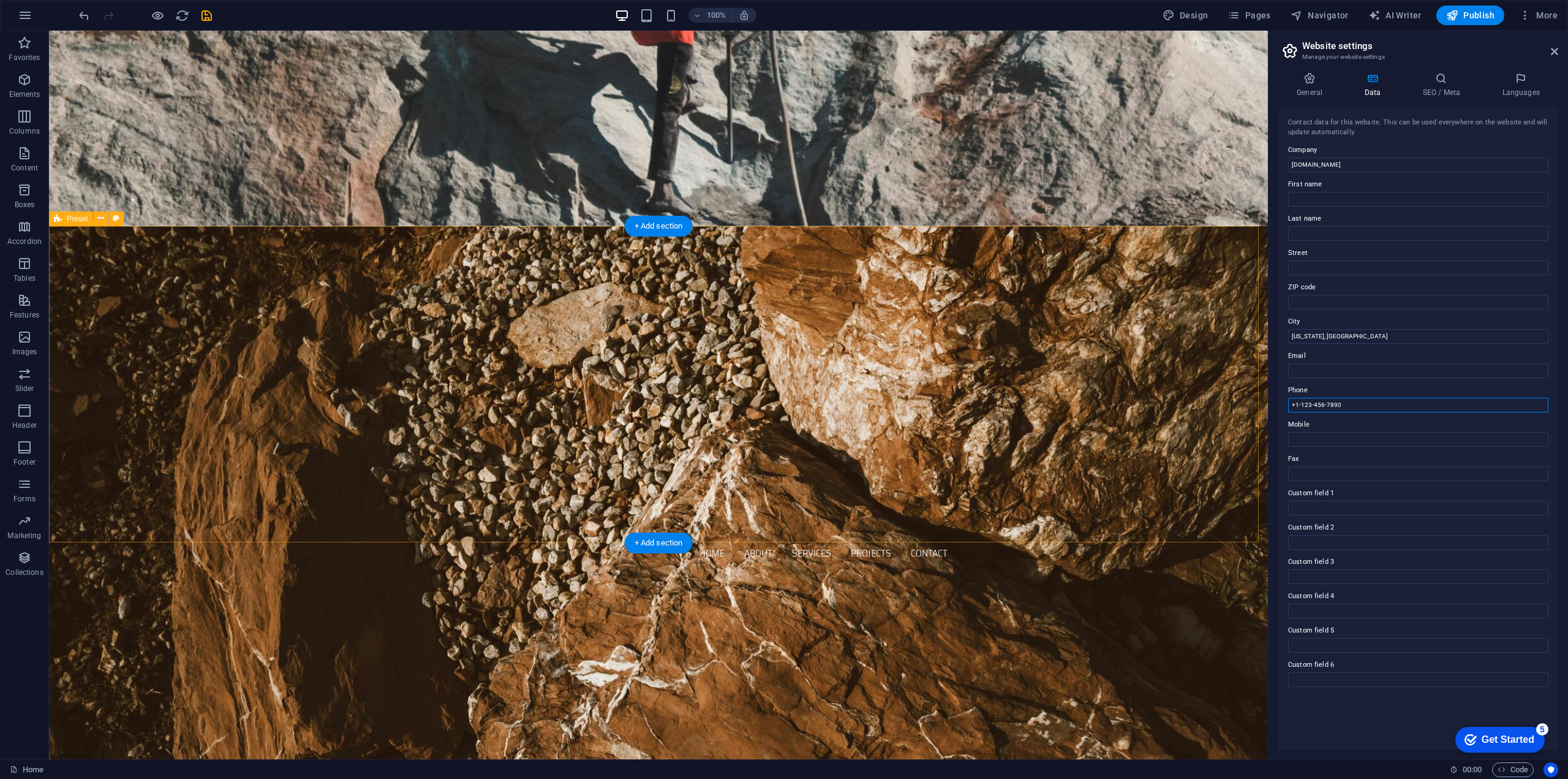
drag, startPoint x: 1397, startPoint y: 431, endPoint x: 1246, endPoint y: 400, distance: 154.1
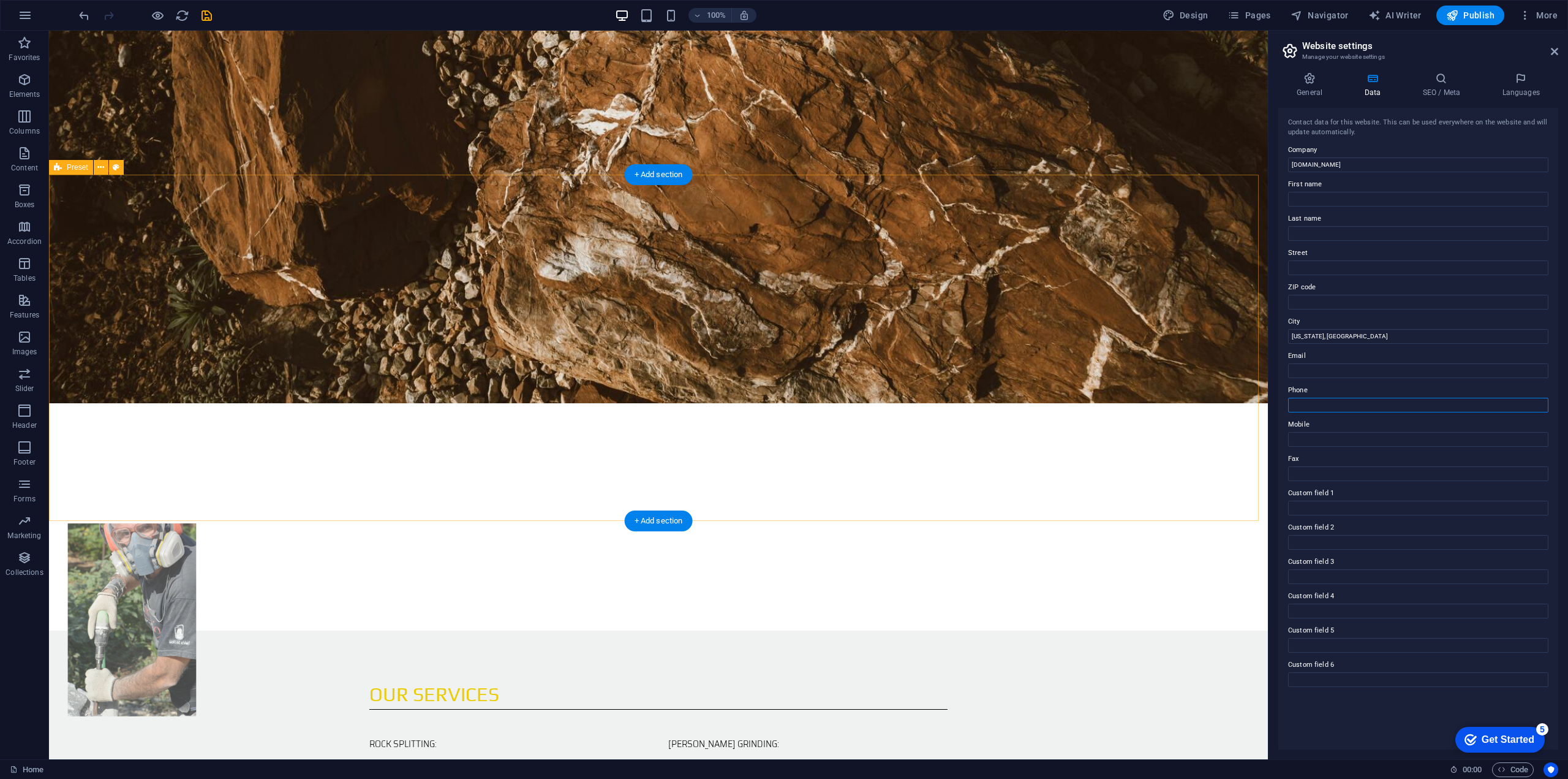
scroll to position [1194, 0]
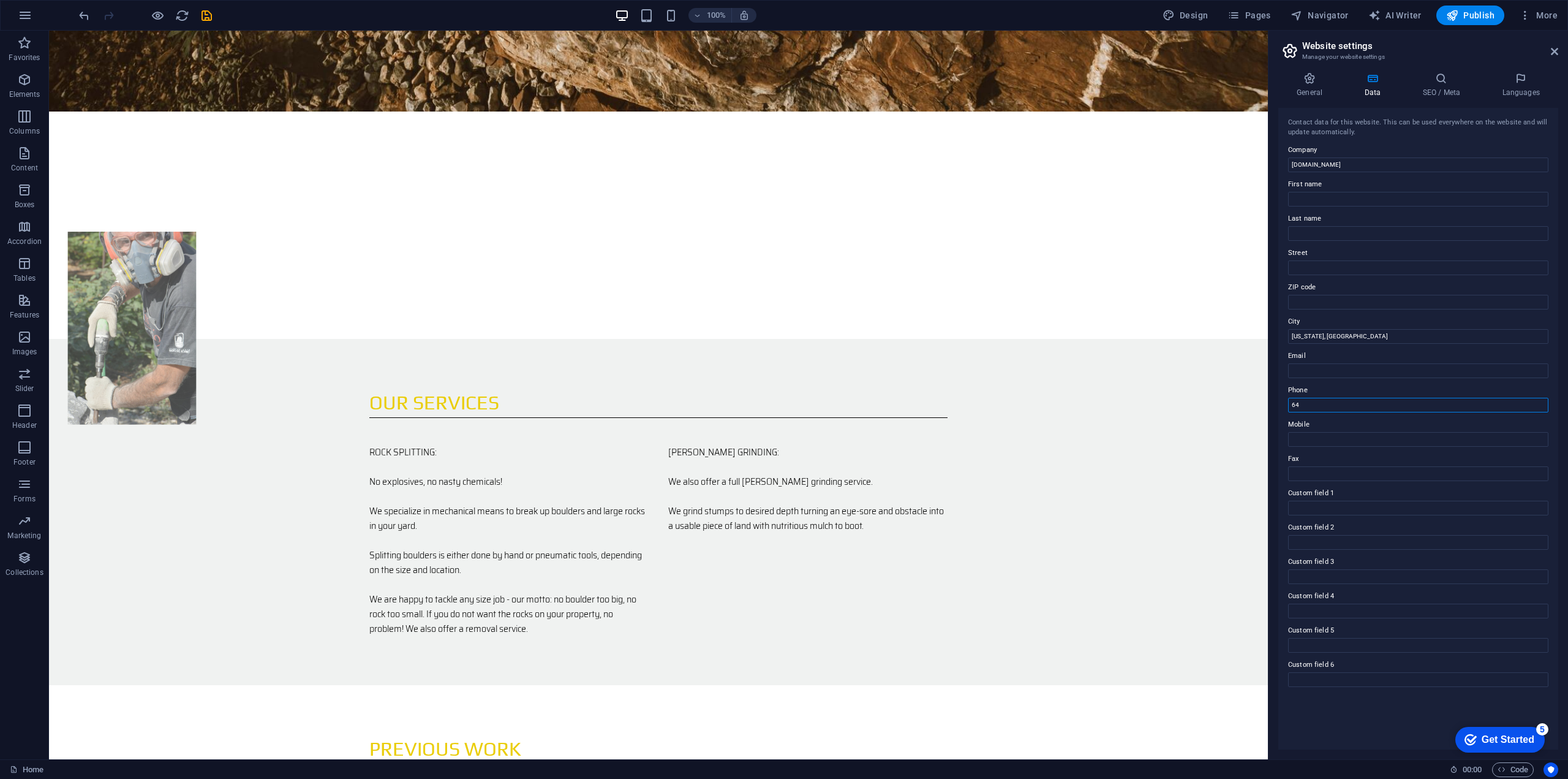
type input "6"
type input "+1 646 321 5963"
drag, startPoint x: 1384, startPoint y: 367, endPoint x: 1262, endPoint y: 334, distance: 126.4
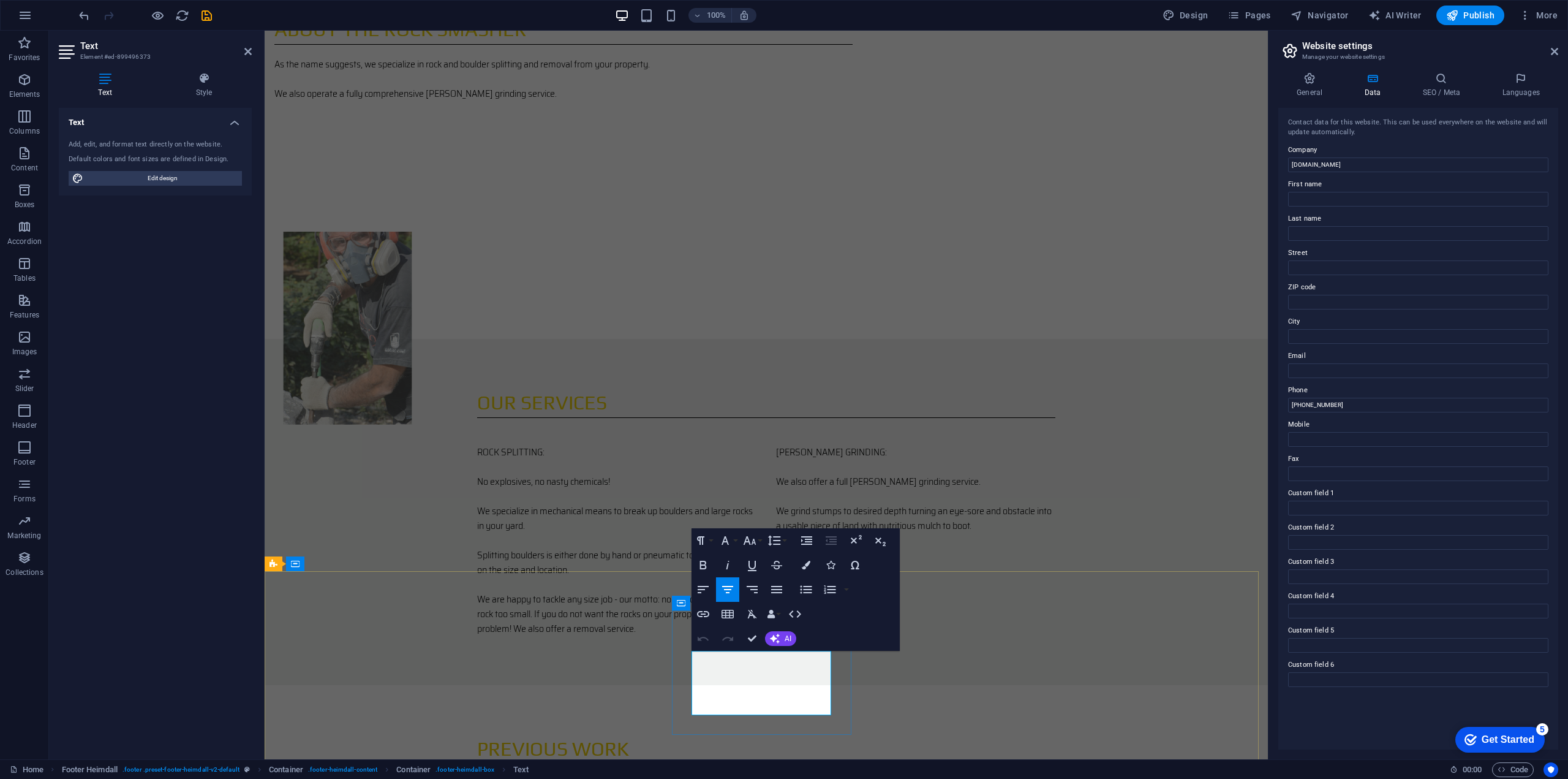
drag, startPoint x: 821, startPoint y: 707, endPoint x: 701, endPoint y: 704, distance: 120.0
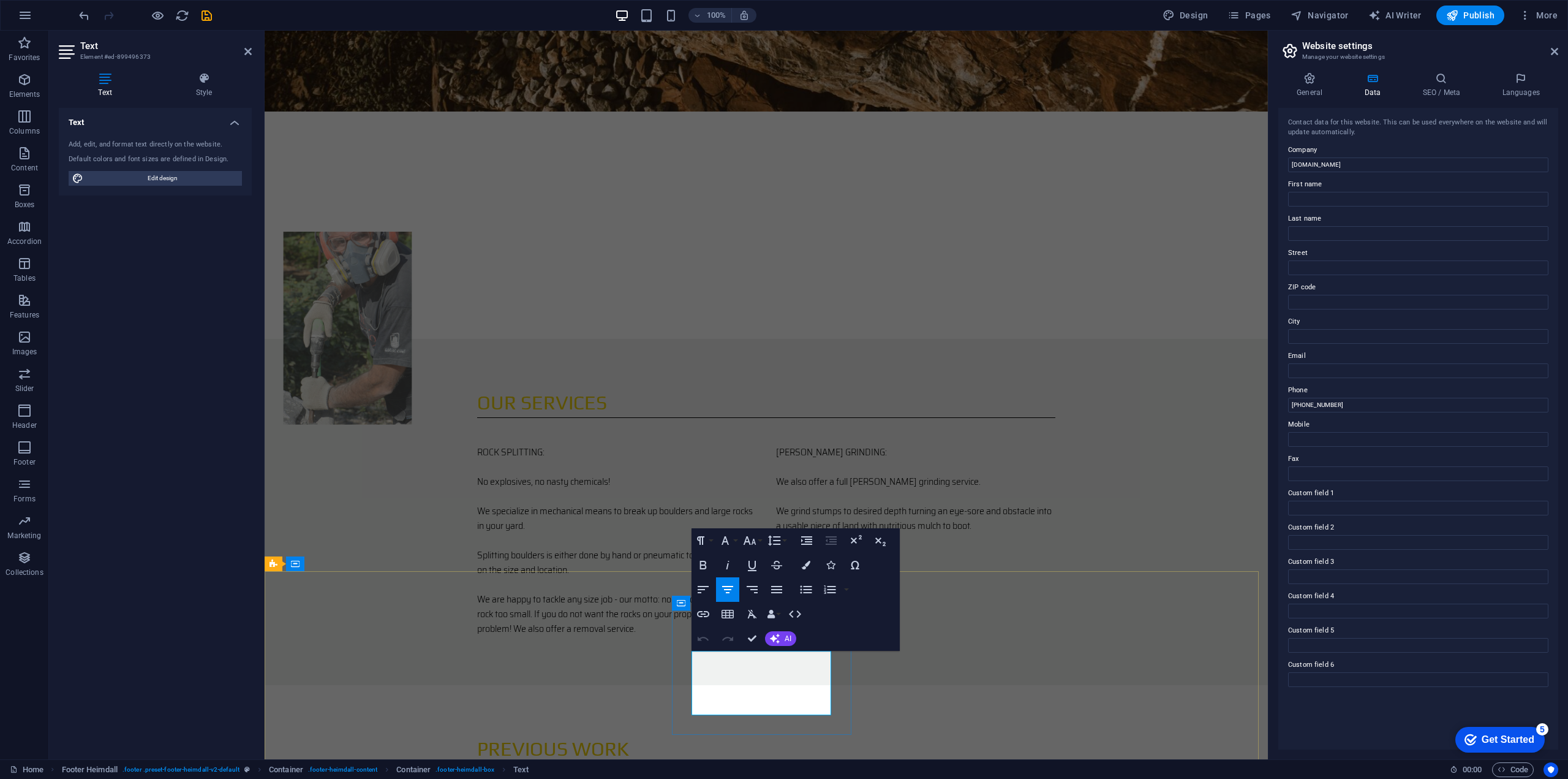
copy p "[EMAIL_ADDRESS][DOMAIN_NAME]"
click at [1314, 372] on input "Email" at bounding box center [1418, 371] width 260 height 14
paste input "[EMAIL_ADDRESS][DOMAIN_NAME]"
type input "[EMAIL_ADDRESS][DOMAIN_NAME]"
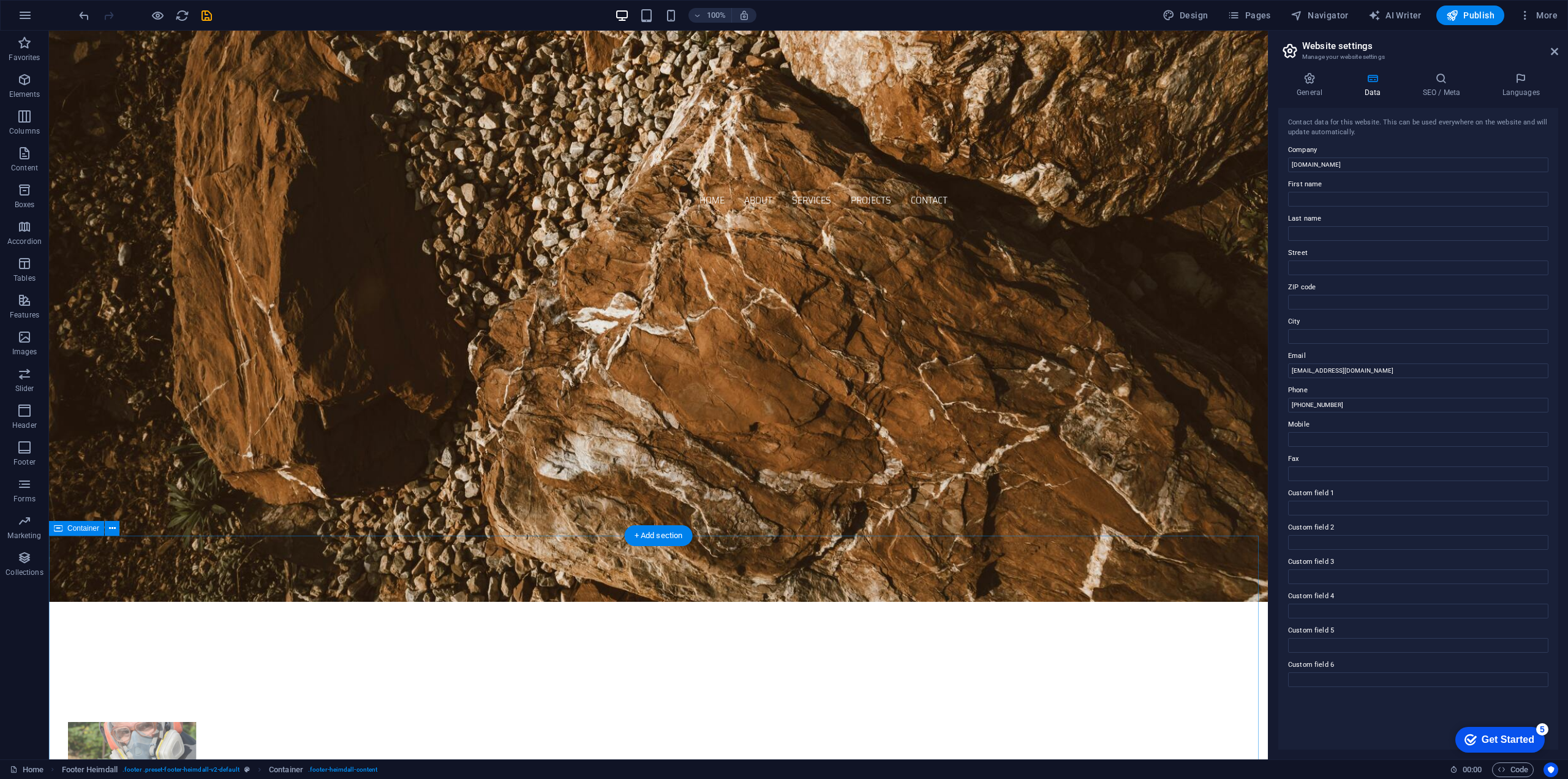
scroll to position [642, 0]
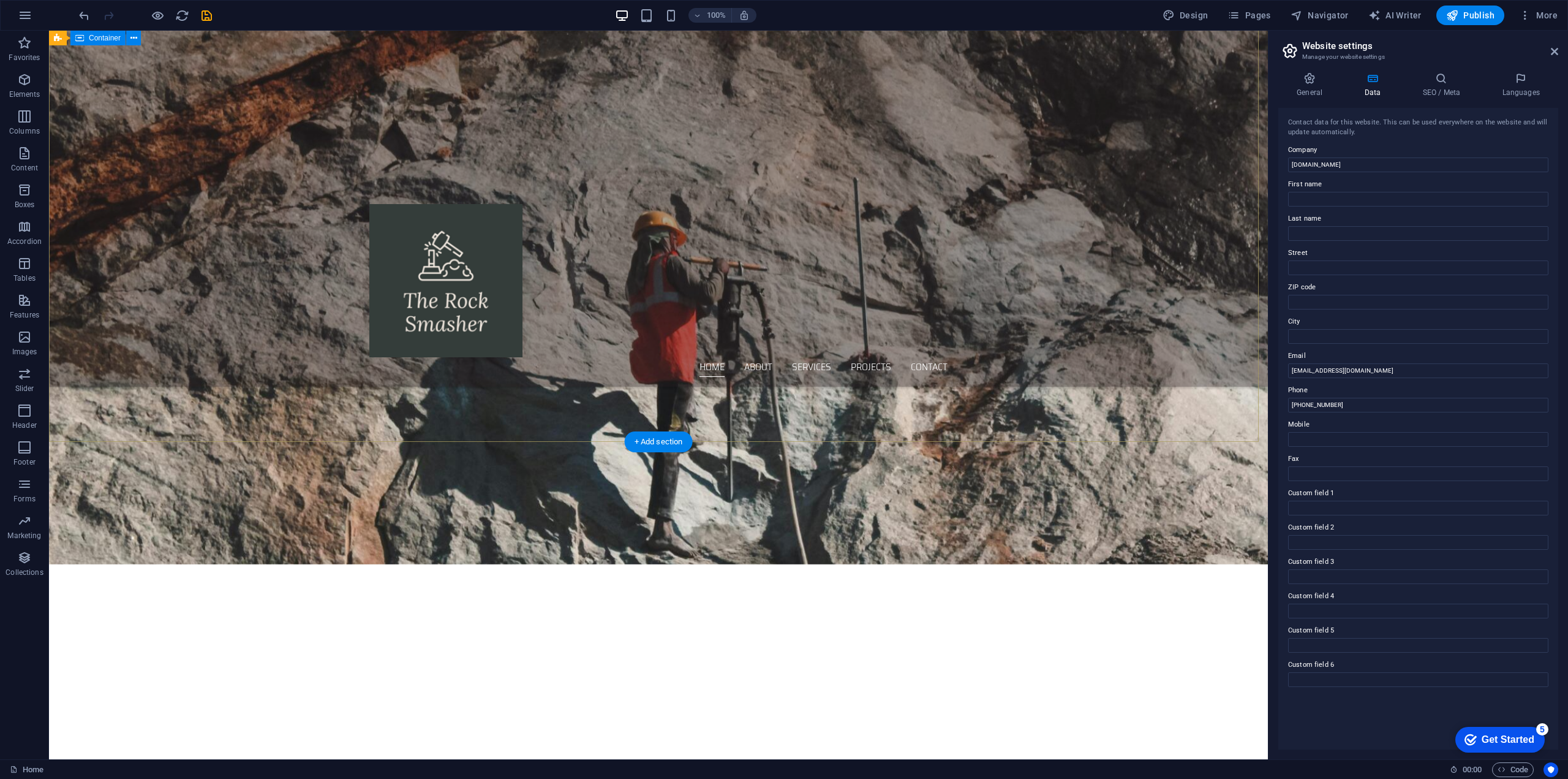
scroll to position [0, 0]
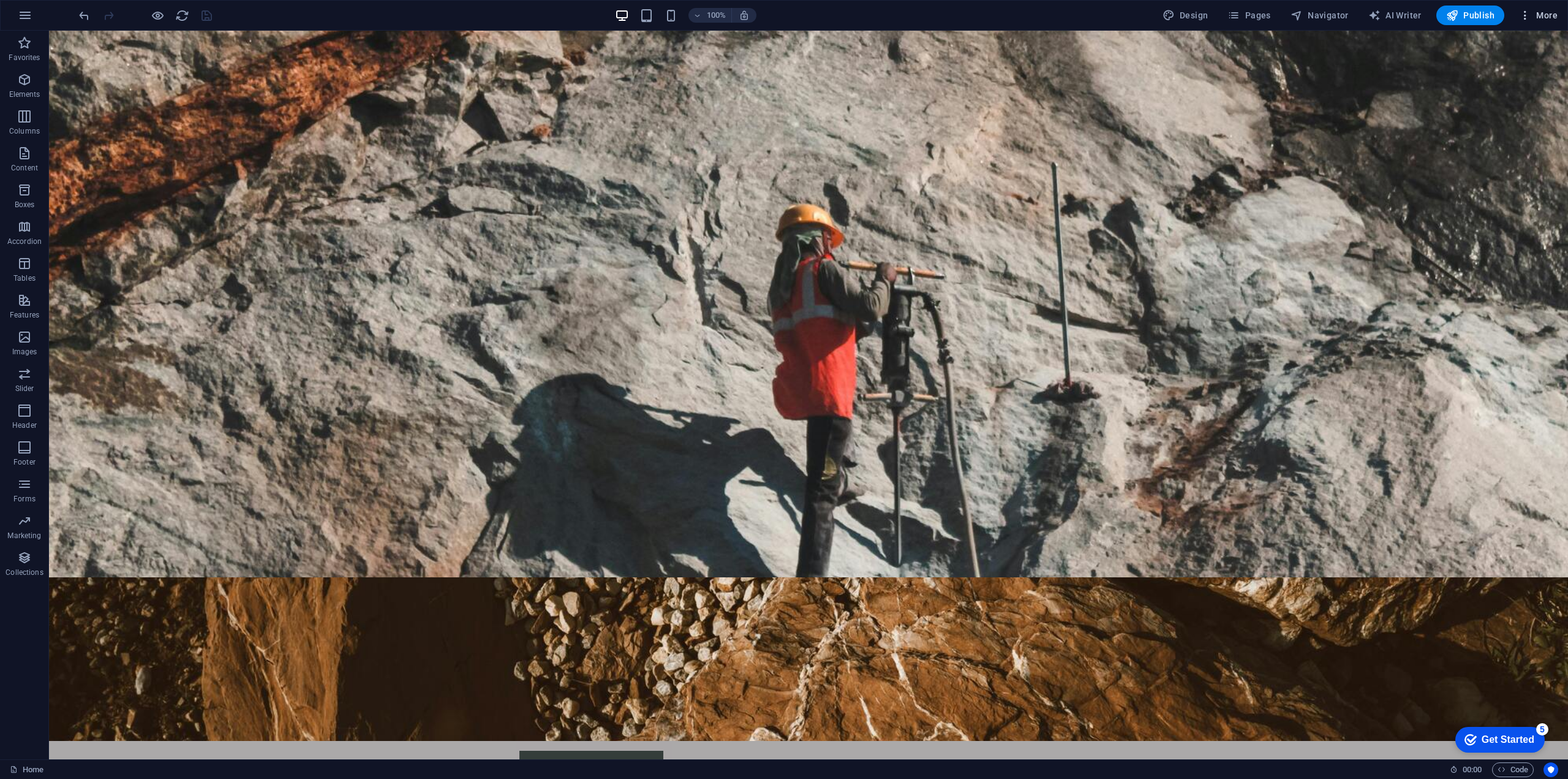
click at [1548, 15] on span "More" at bounding box center [1538, 15] width 38 height 12
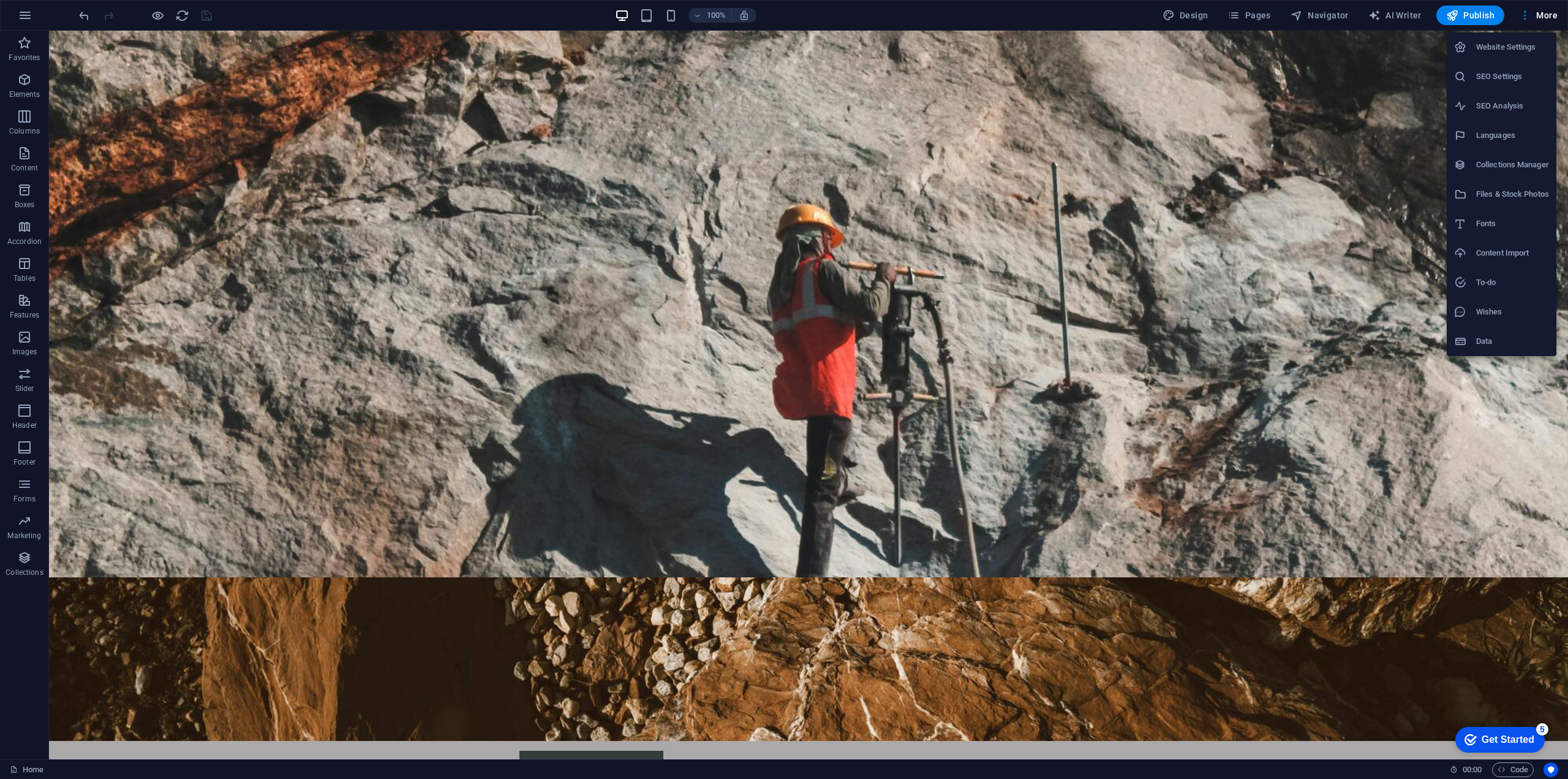
click at [1504, 107] on h6 "SEO Analysis" at bounding box center [1512, 106] width 73 height 14
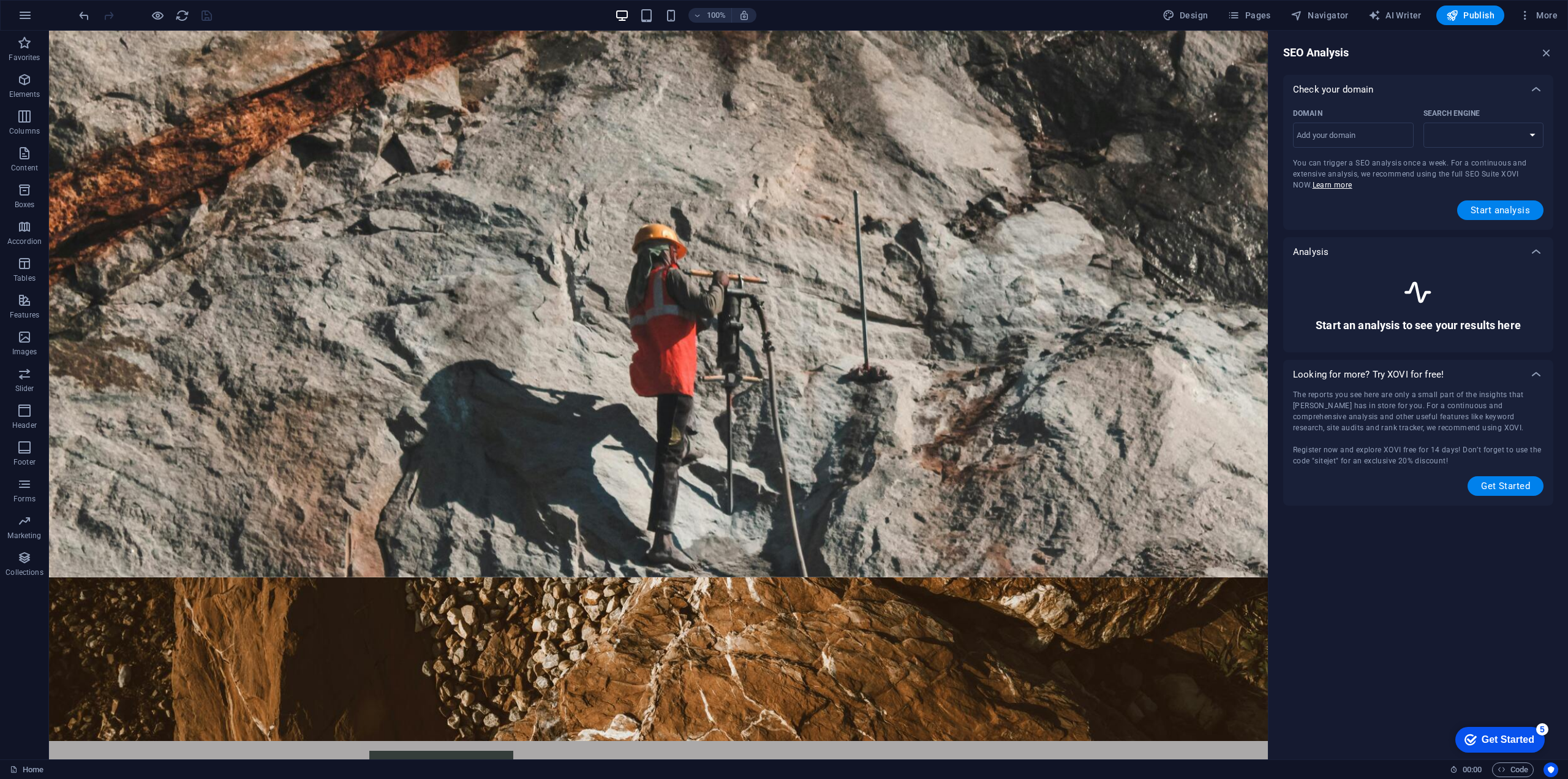
select select "google.com"
click at [1547, 15] on span "More" at bounding box center [1538, 15] width 38 height 12
click at [1490, 79] on h6 "SEO Settings" at bounding box center [1512, 77] width 73 height 14
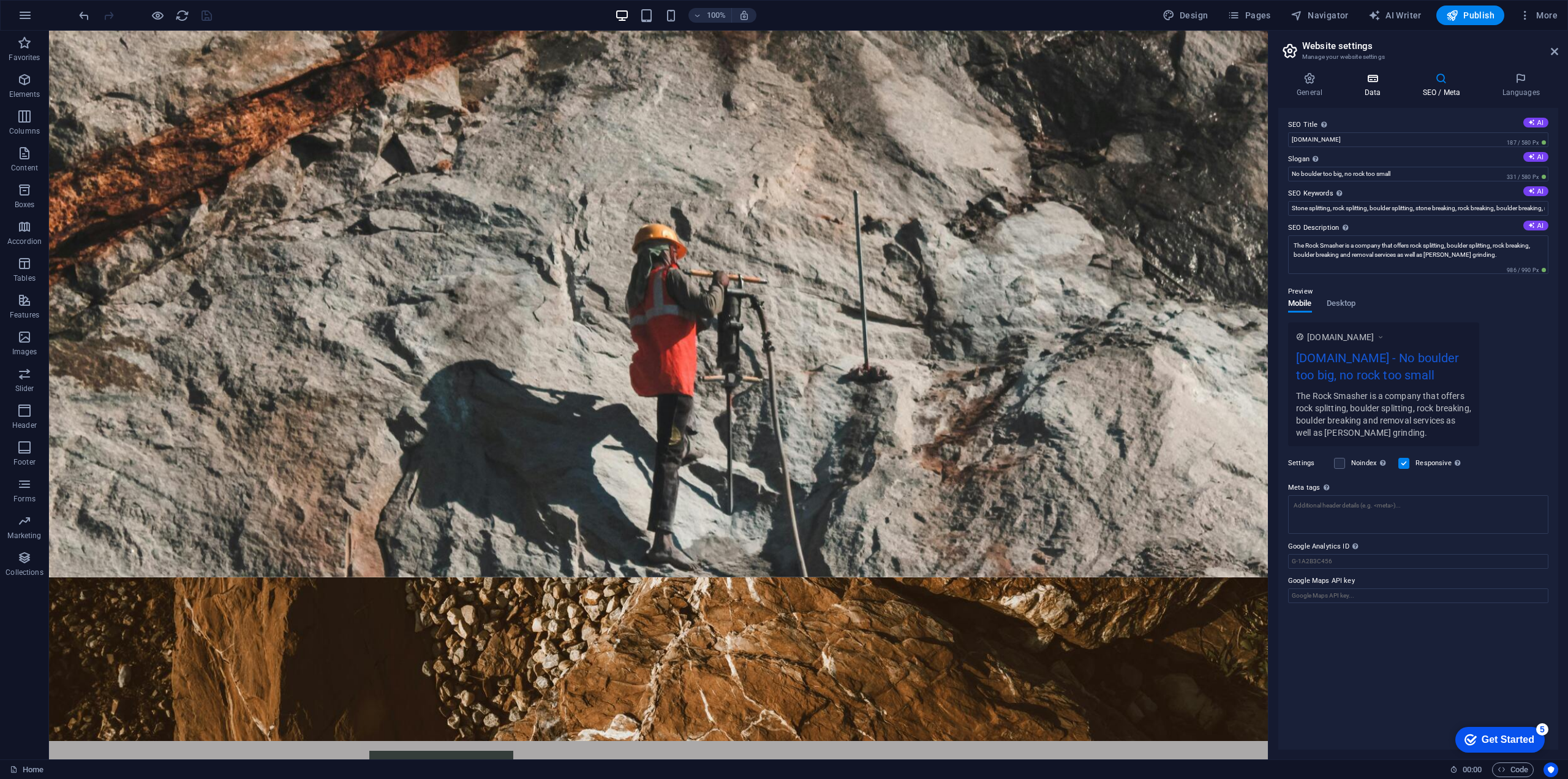
click at [1375, 82] on icon at bounding box center [1373, 78] width 53 height 12
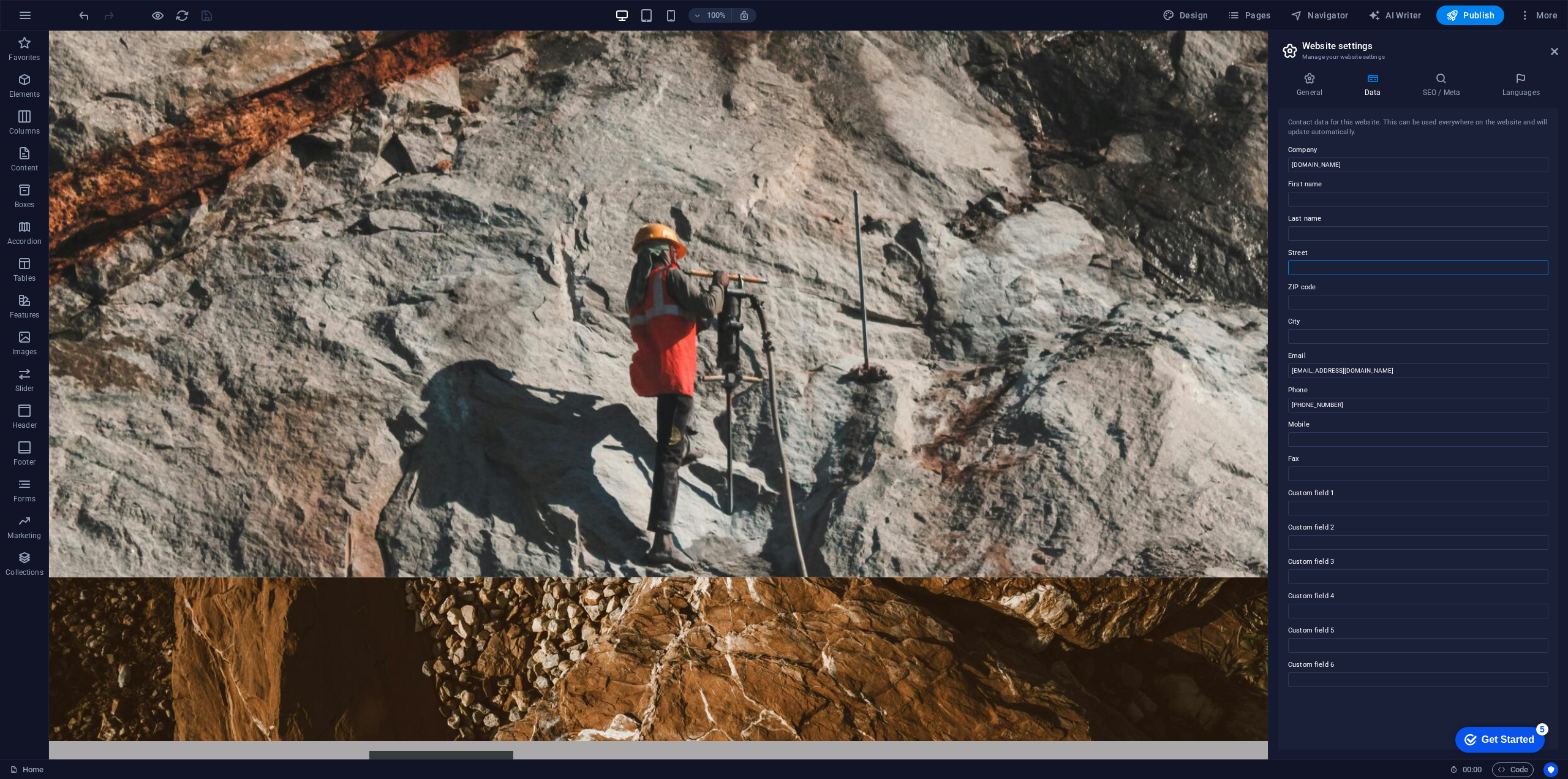
click at [1317, 269] on input "Street" at bounding box center [1418, 267] width 260 height 14
type input "Burr Street"
click at [1331, 298] on input "ZIP code" at bounding box center [1418, 302] width 260 height 14
type input "06824"
click at [1334, 337] on input "City" at bounding box center [1418, 336] width 260 height 14
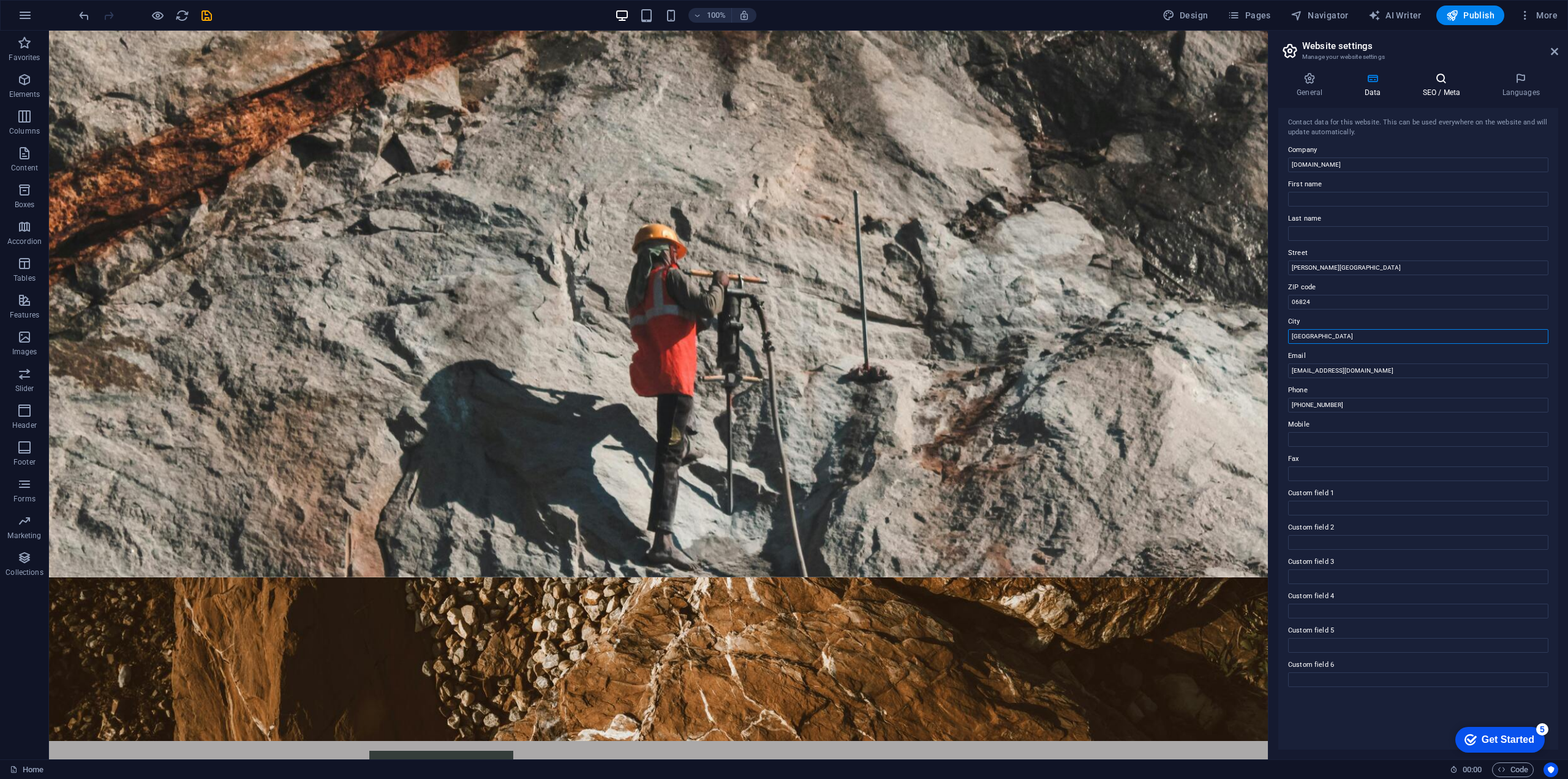
type input "Fairfield"
click at [1439, 80] on icon at bounding box center [1441, 78] width 74 height 12
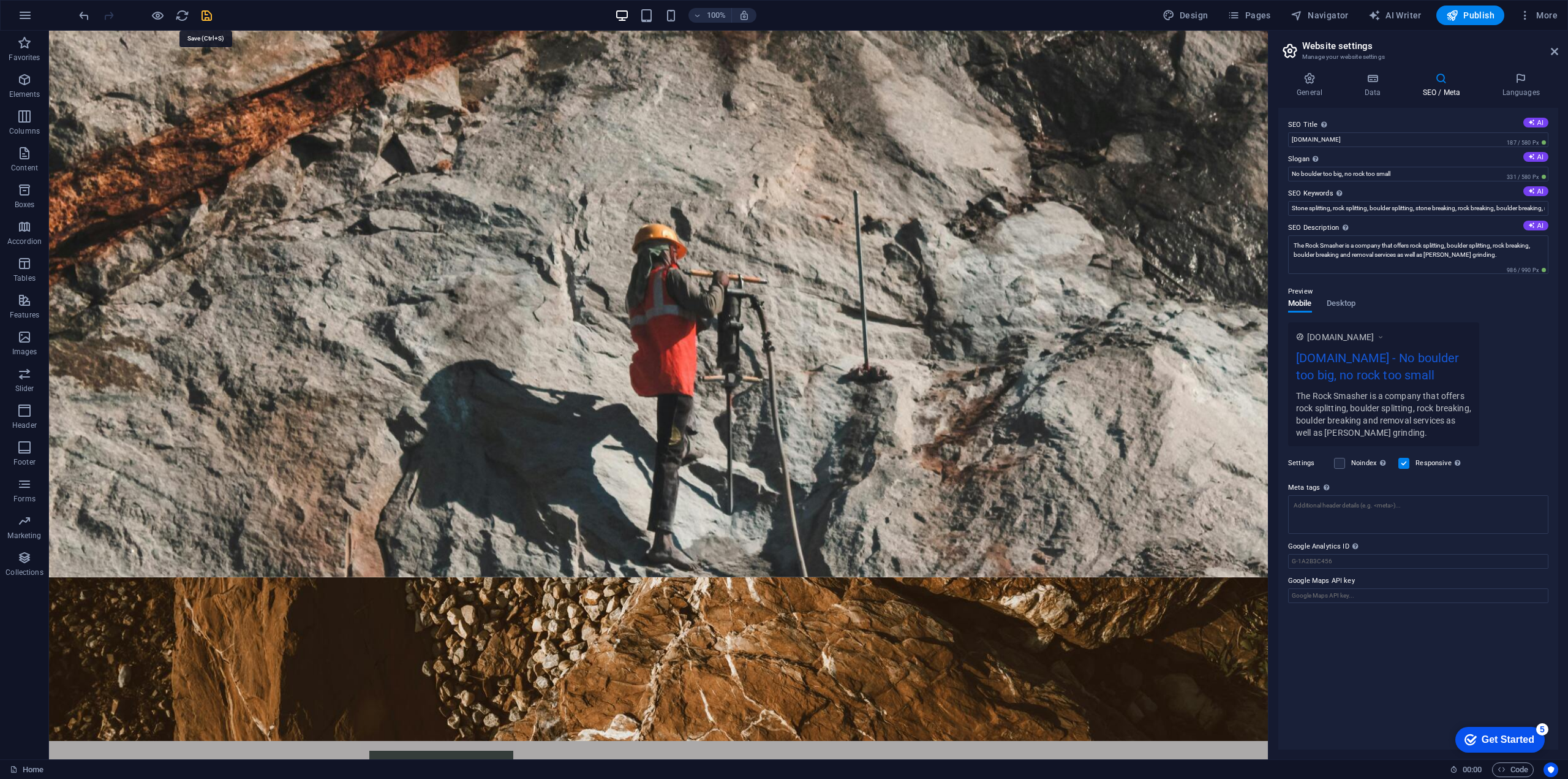
click at [209, 18] on icon "save" at bounding box center [207, 16] width 14 height 14
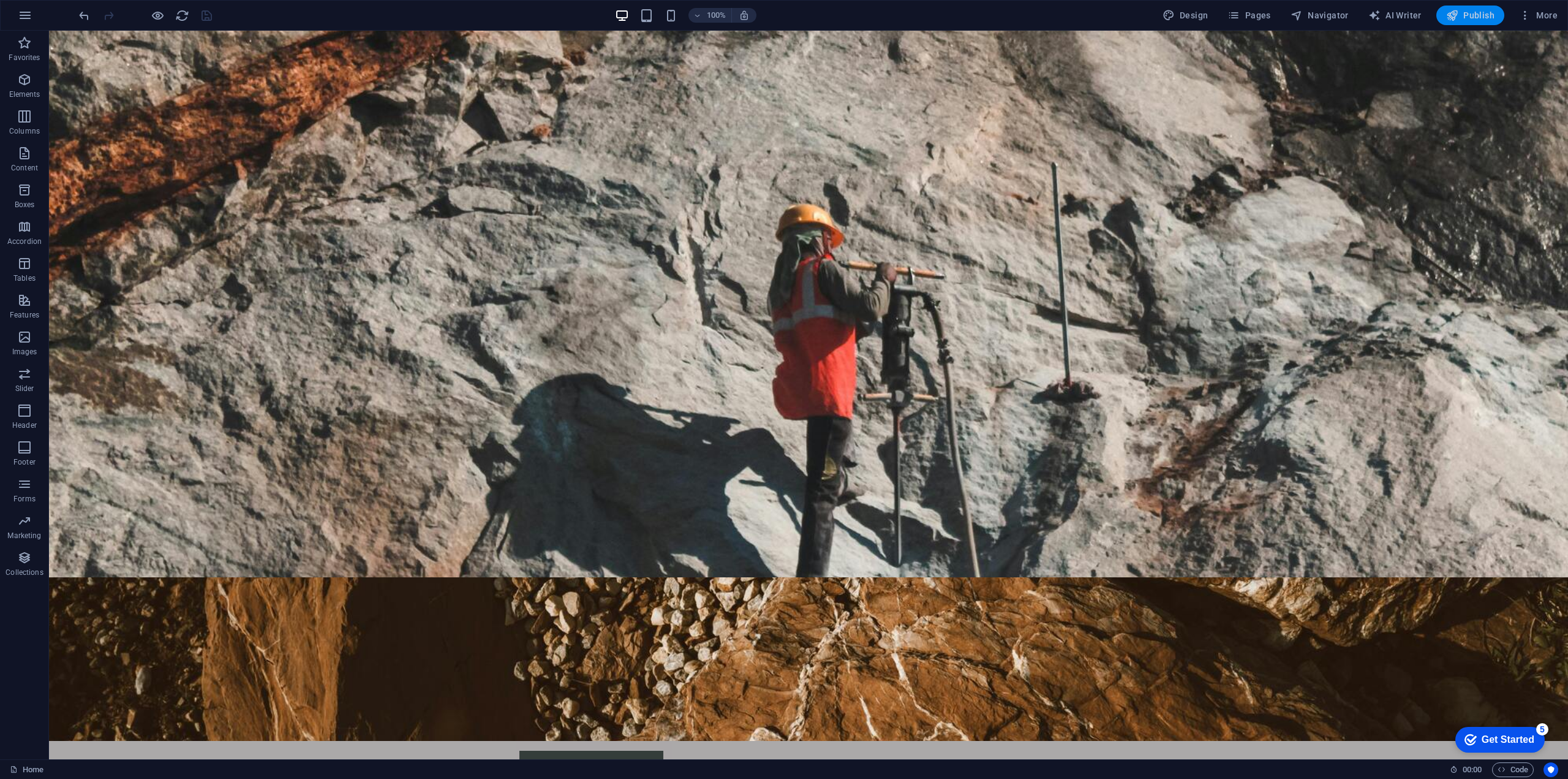
click at [1473, 12] on span "Publish" at bounding box center [1470, 15] width 48 height 12
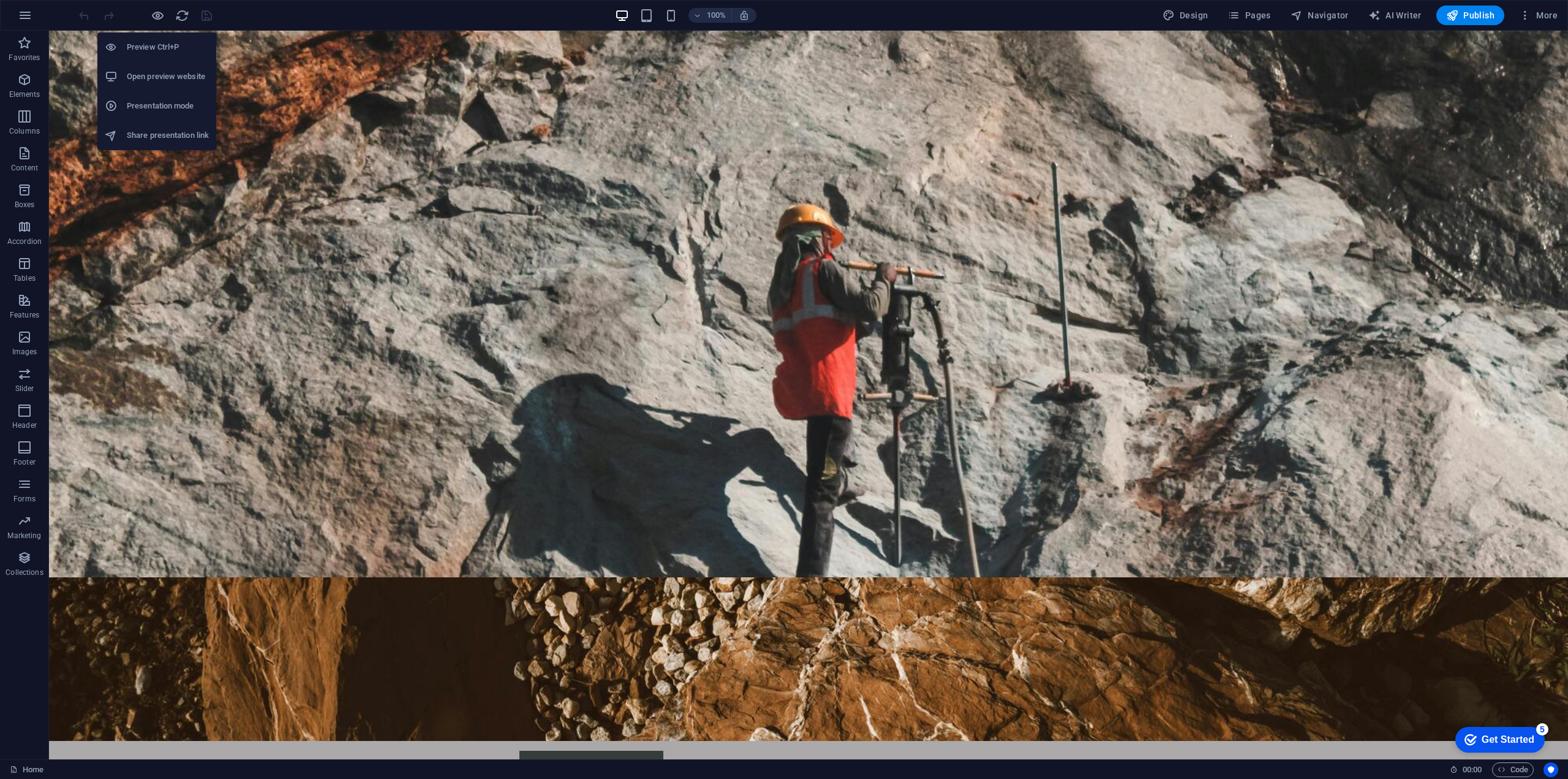
click at [162, 75] on h6 "Open preview website" at bounding box center [168, 77] width 82 height 14
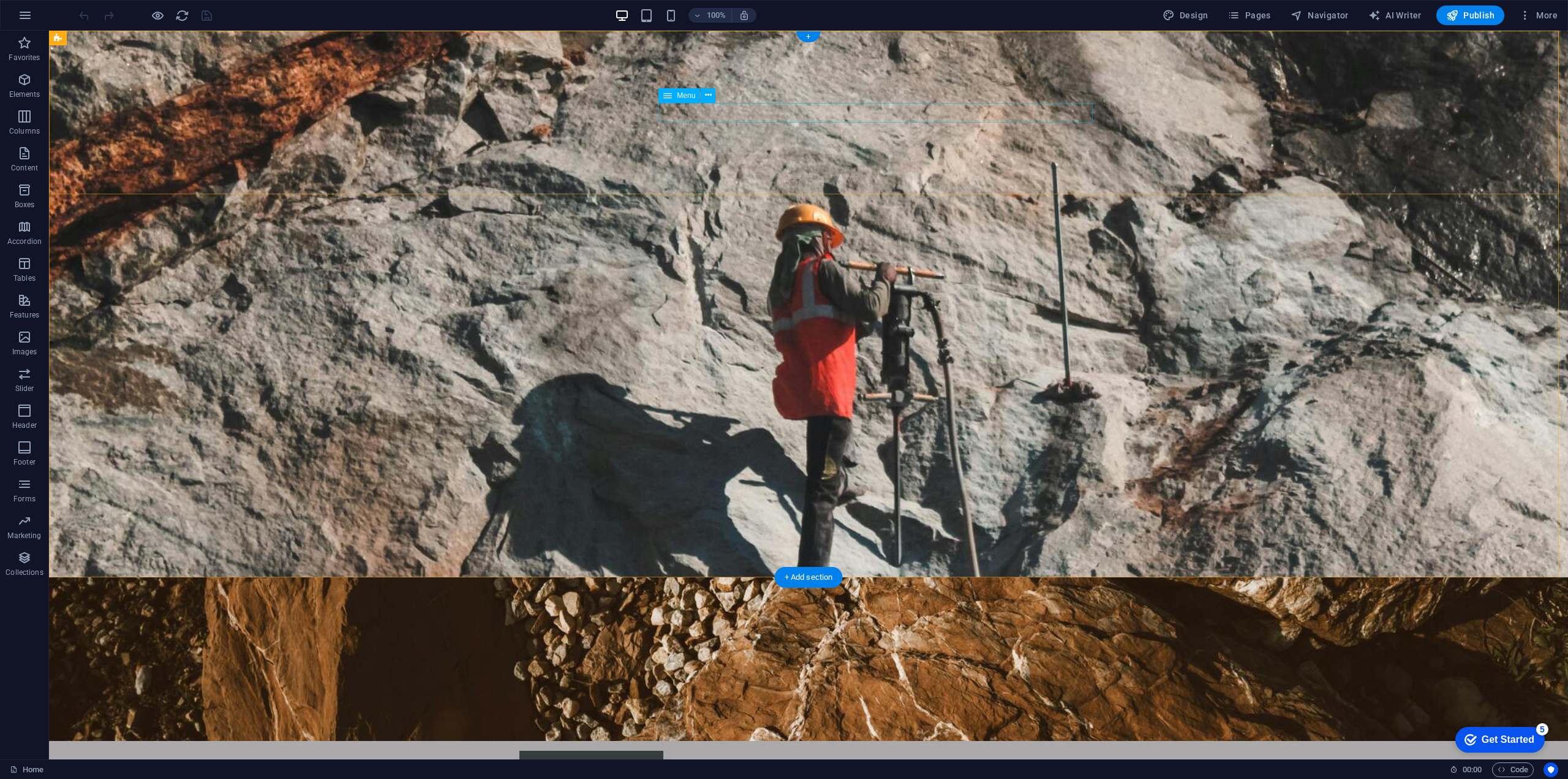
select select
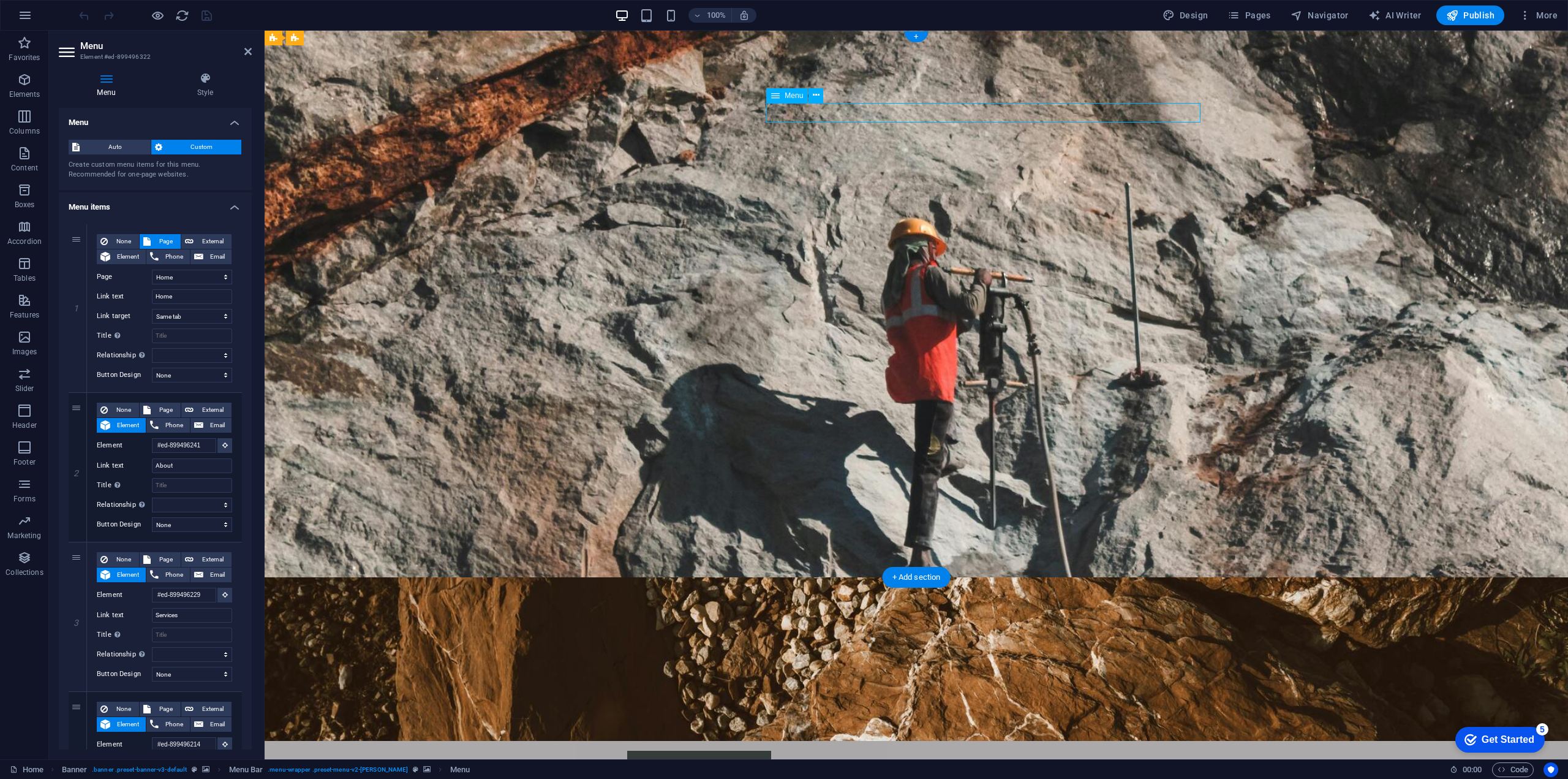
drag, startPoint x: 1166, startPoint y: 112, endPoint x: 1184, endPoint y: 113, distance: 18.0
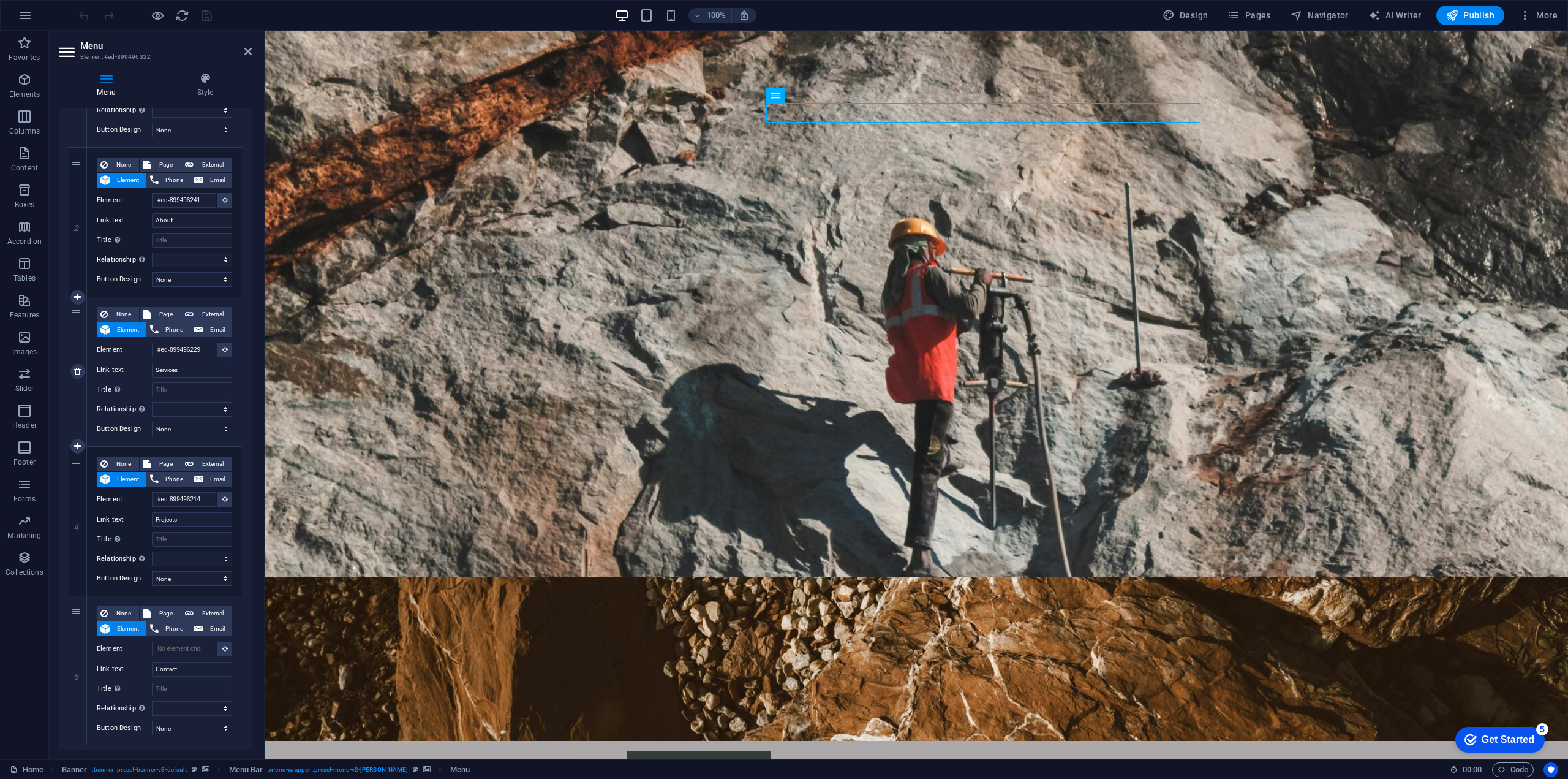
scroll to position [274, 0]
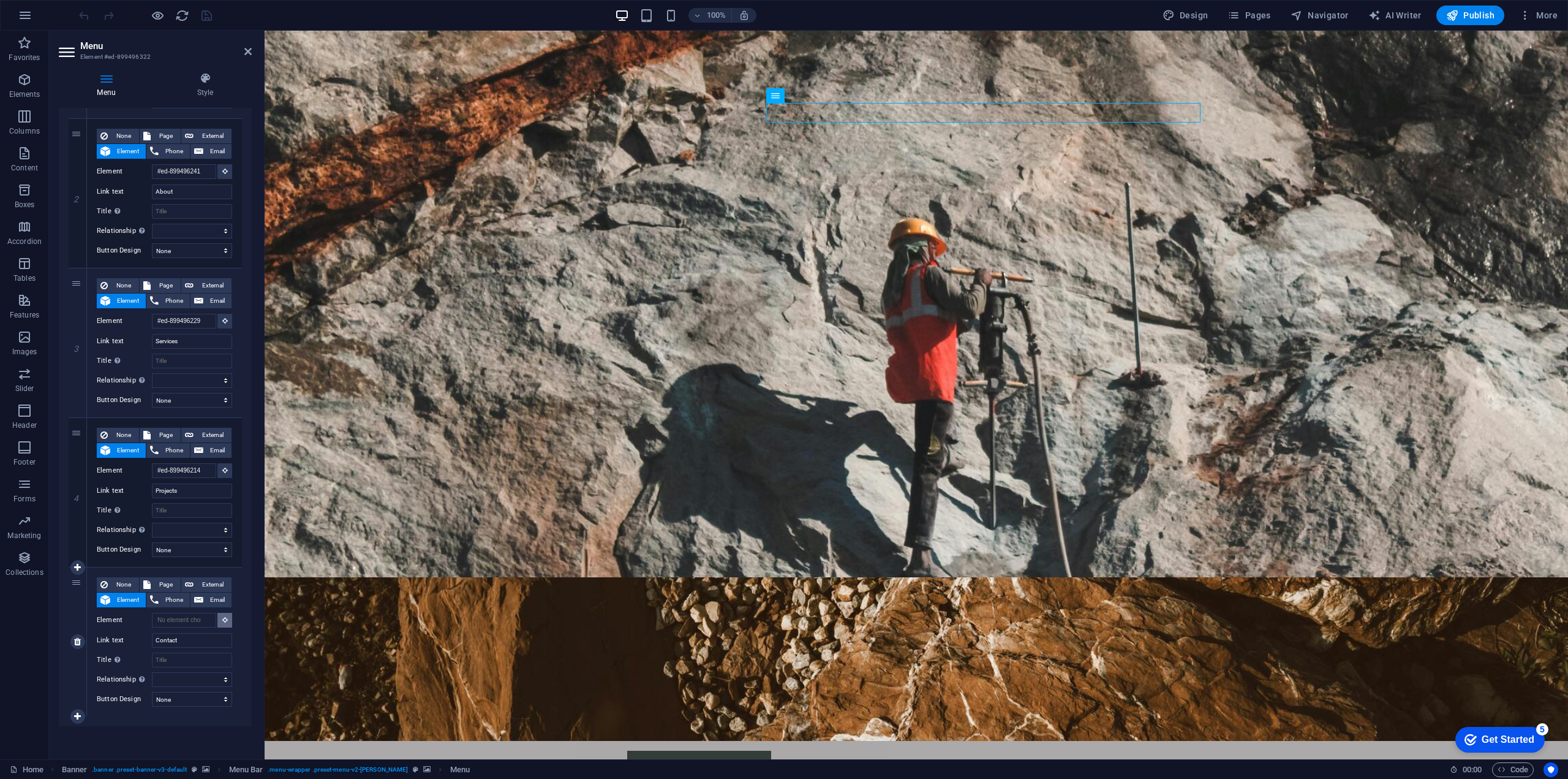
click at [223, 616] on icon at bounding box center [225, 619] width 6 height 6
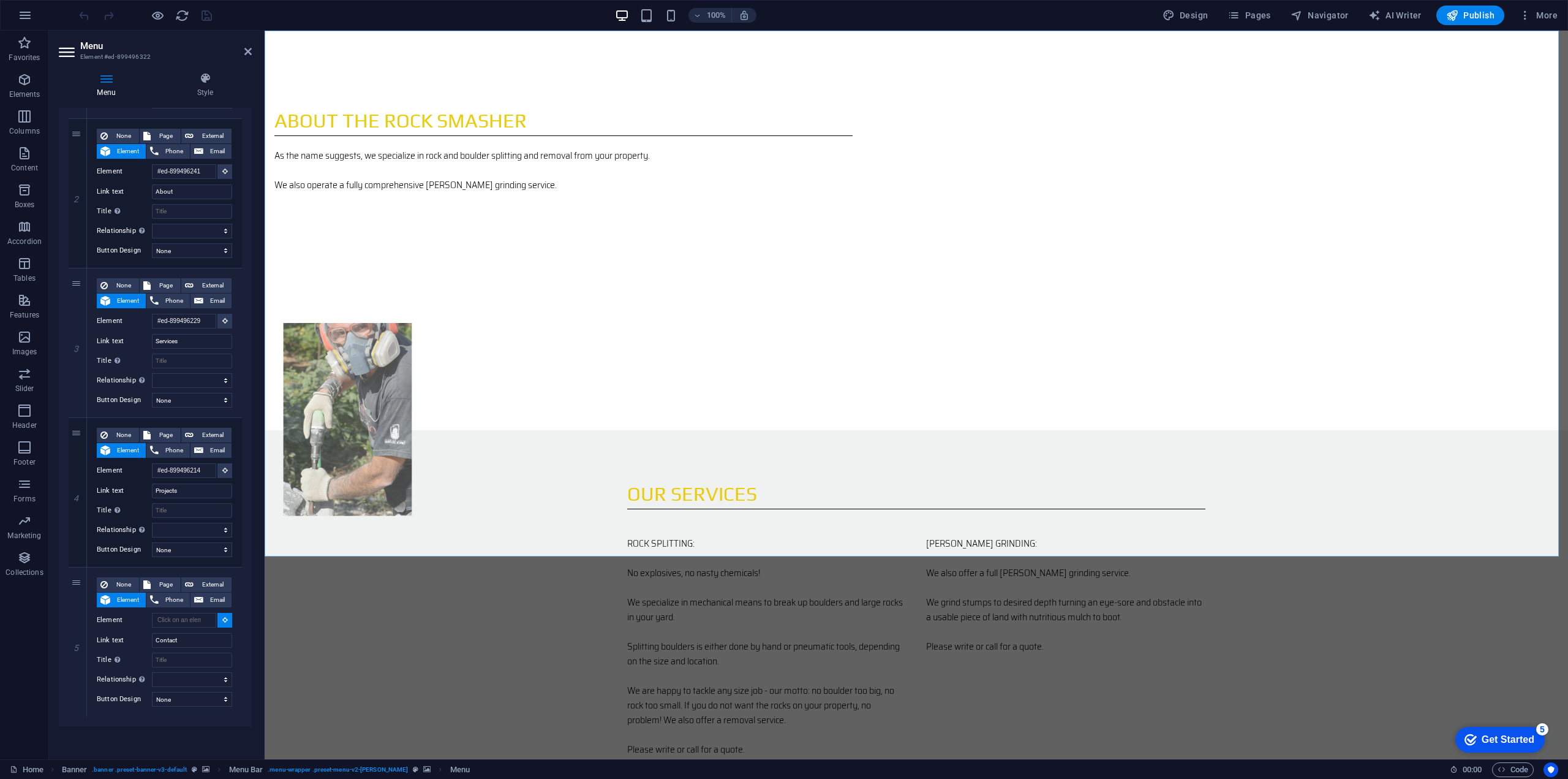
scroll to position [1238, 0]
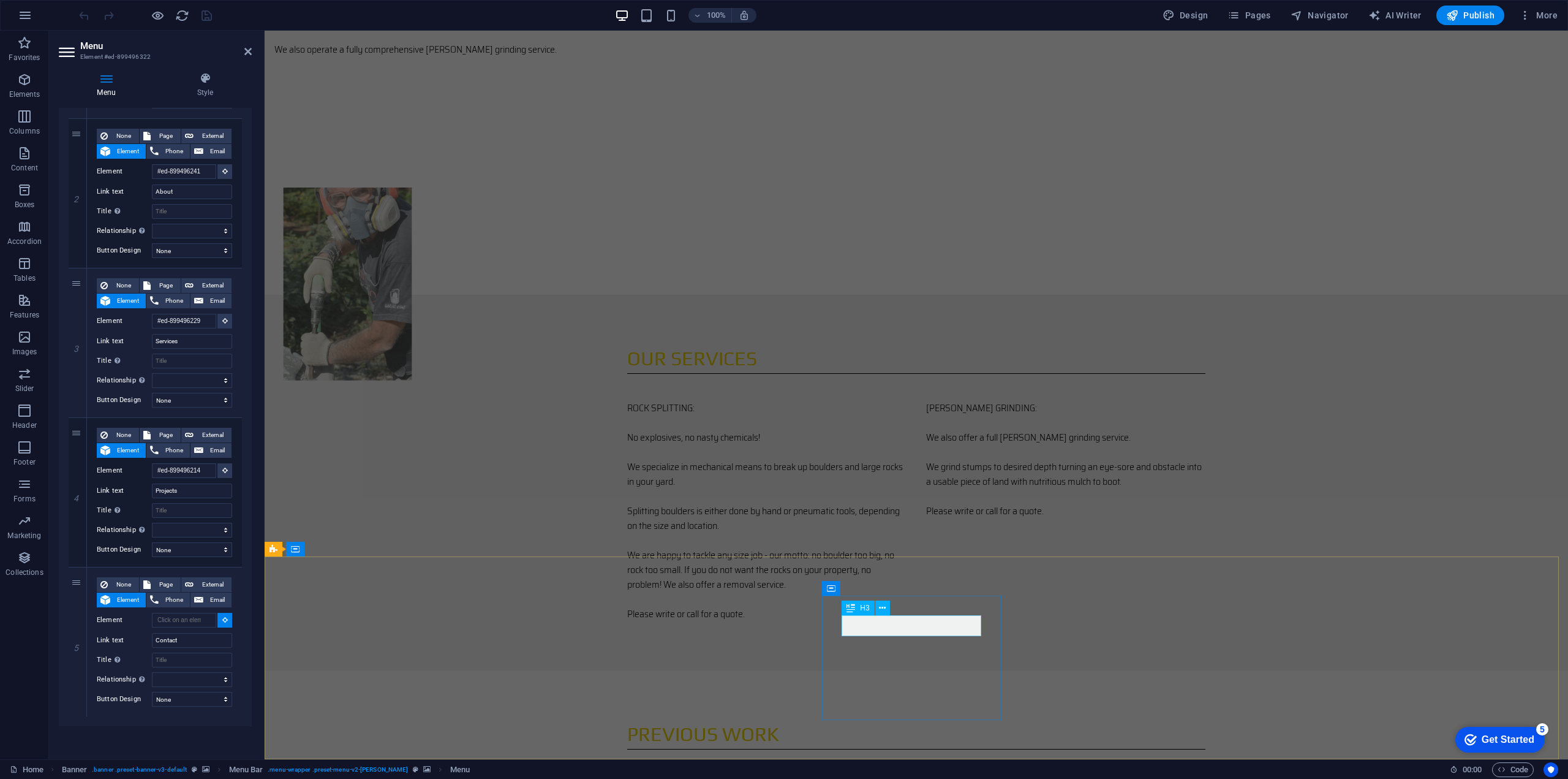
select select
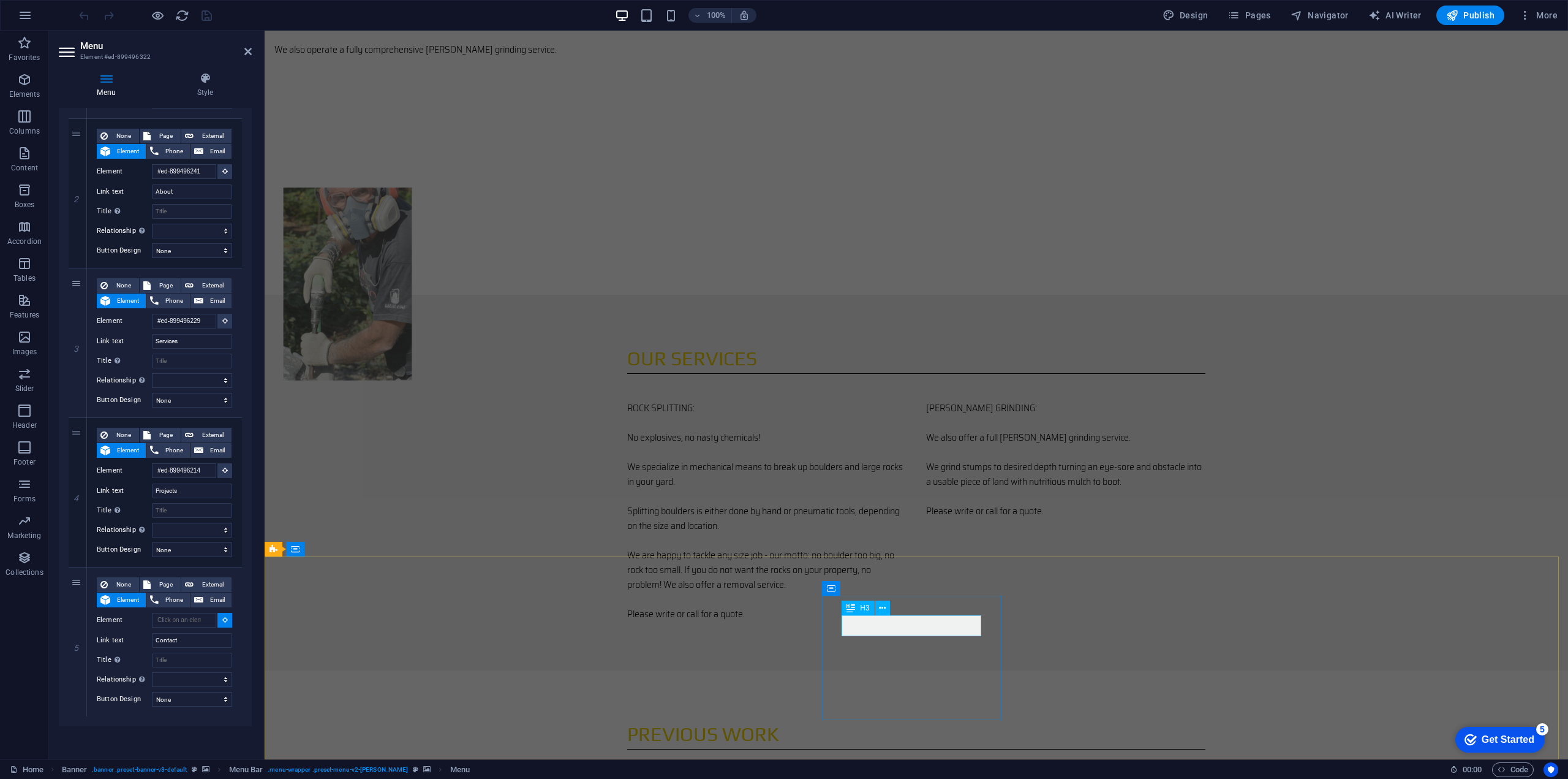
type input "#ed-899496370"
select select
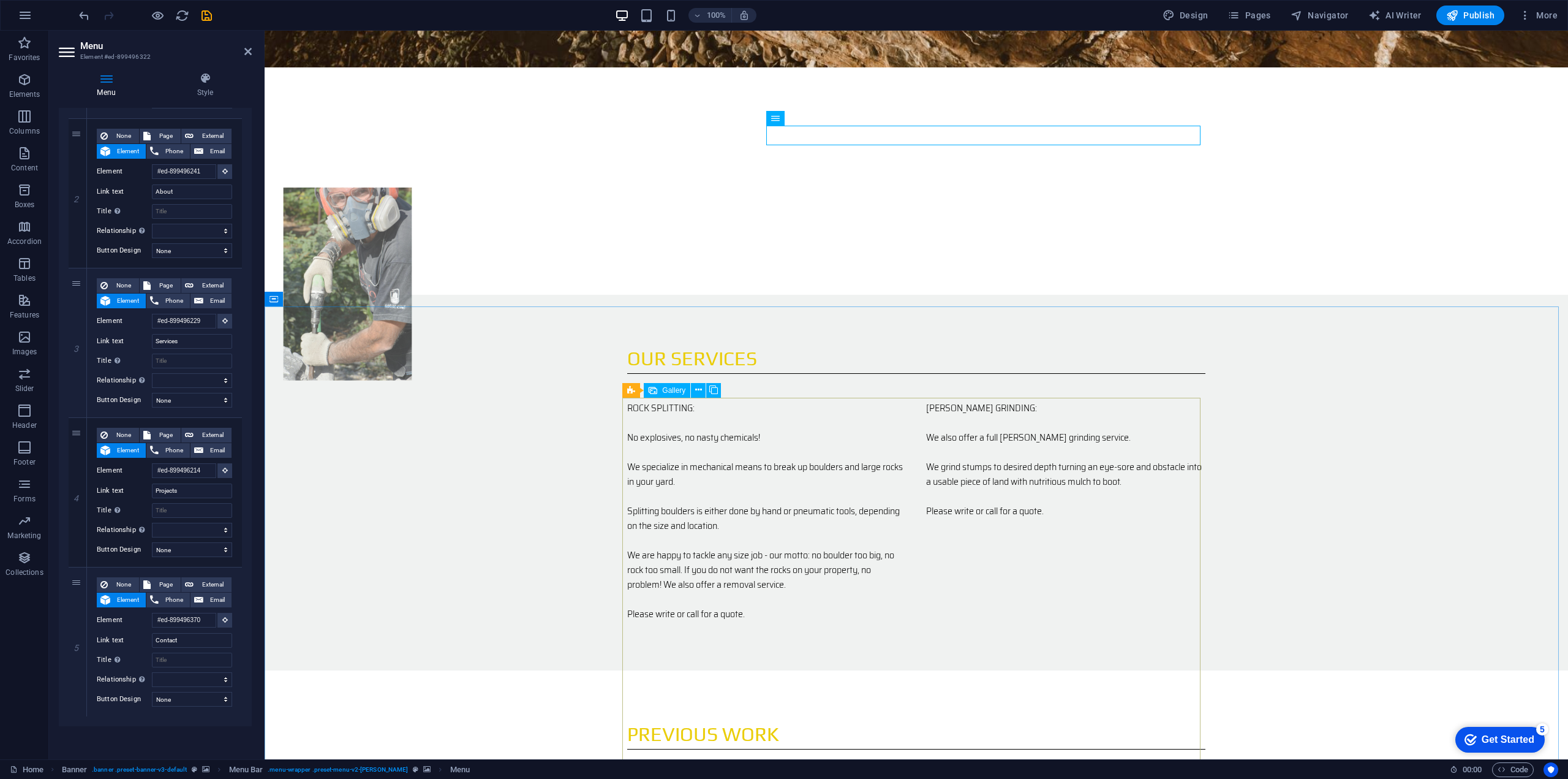
scroll to position [0, 0]
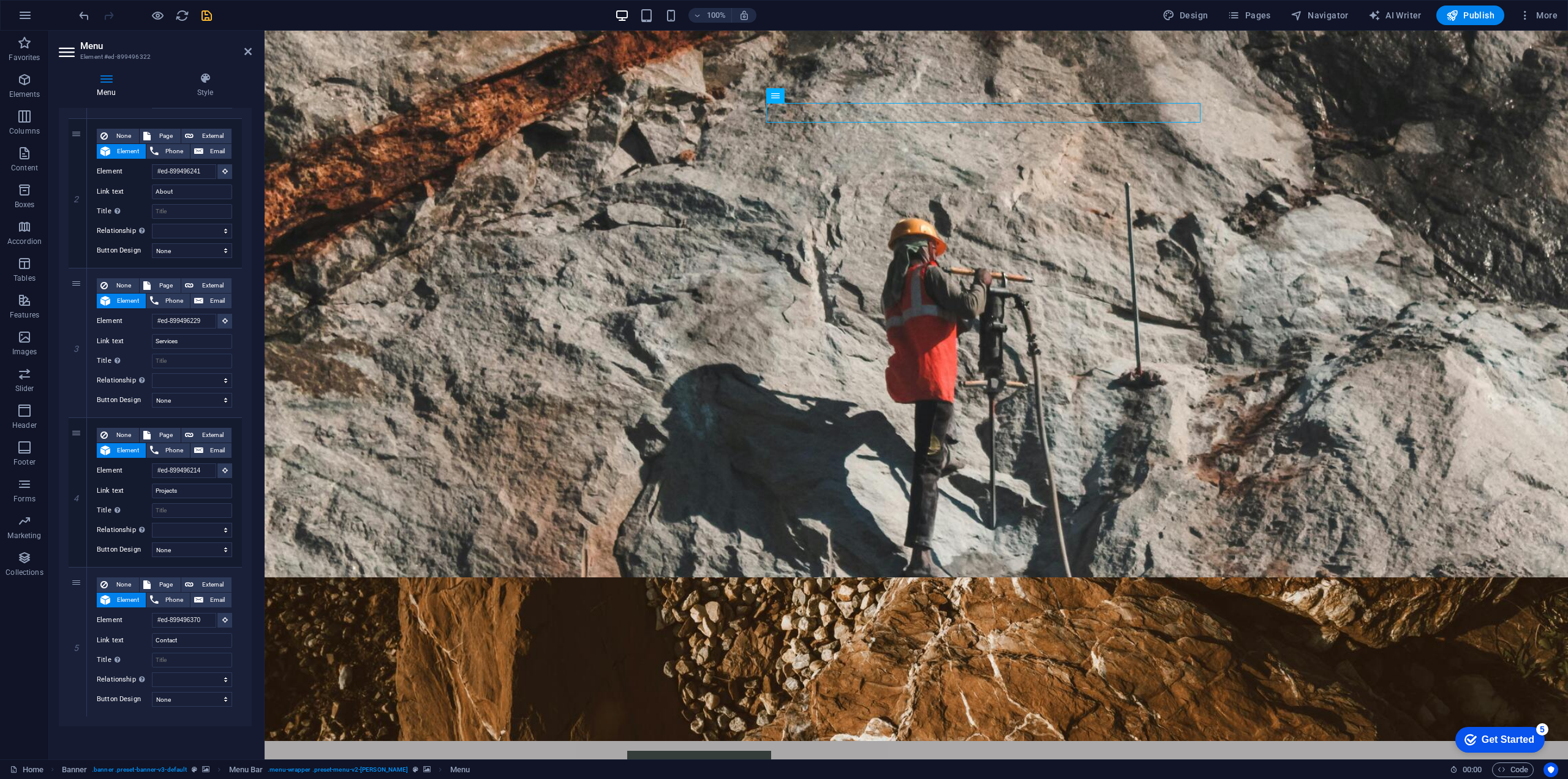
click at [205, 19] on icon "save" at bounding box center [207, 16] width 14 height 14
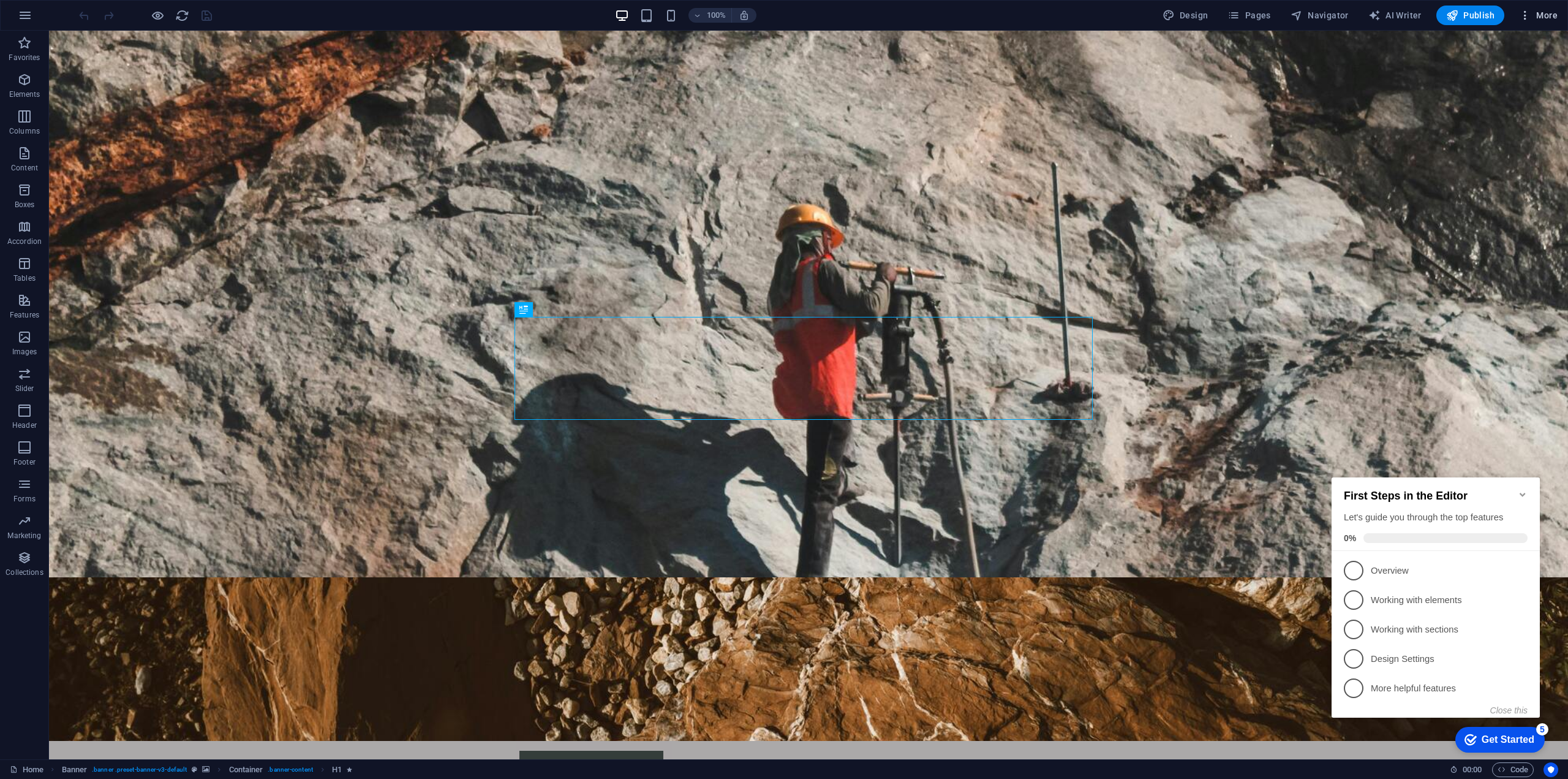
click at [1547, 19] on span "More" at bounding box center [1538, 15] width 38 height 12
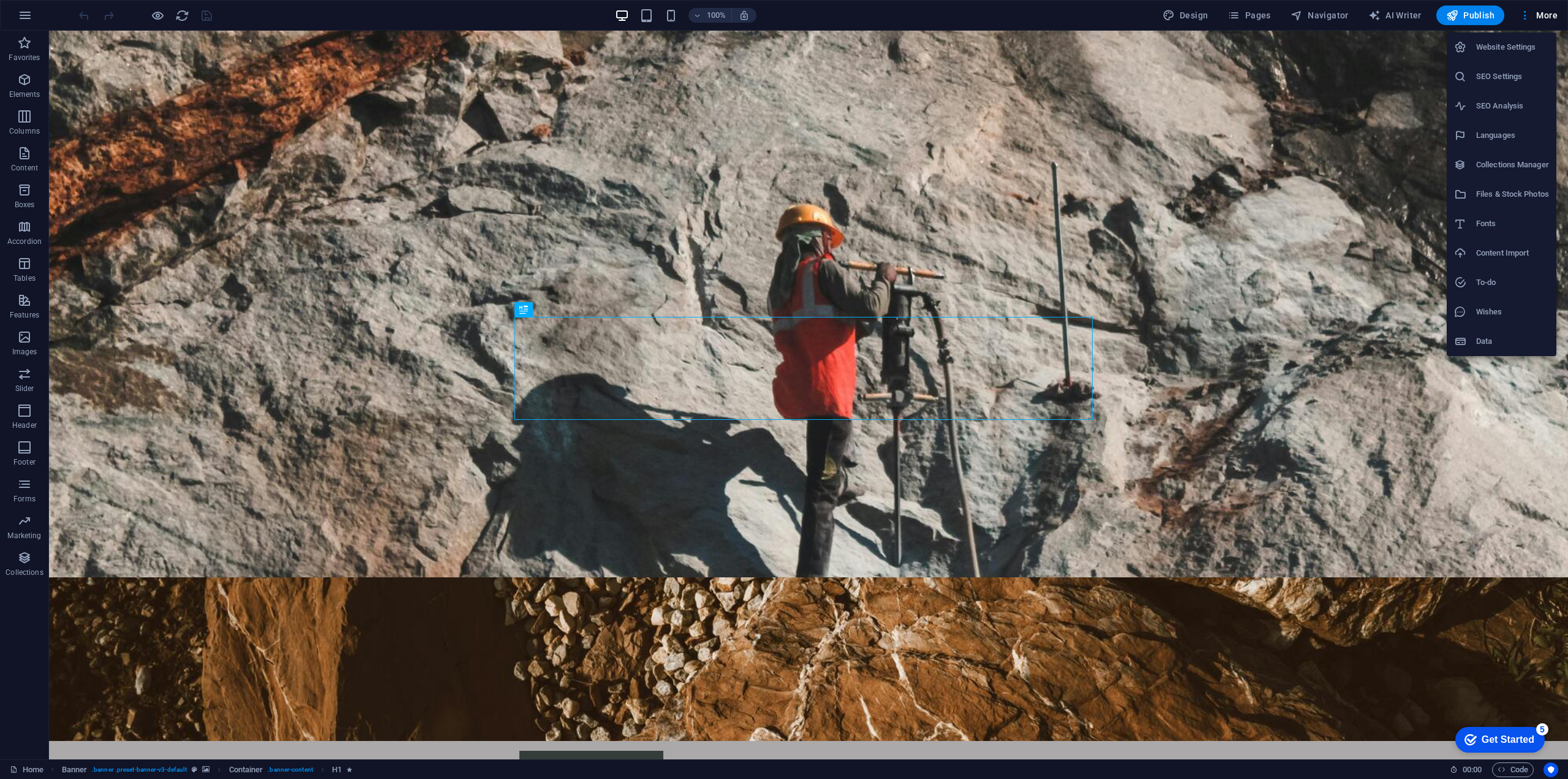
click at [153, 17] on div at bounding box center [784, 390] width 1568 height 779
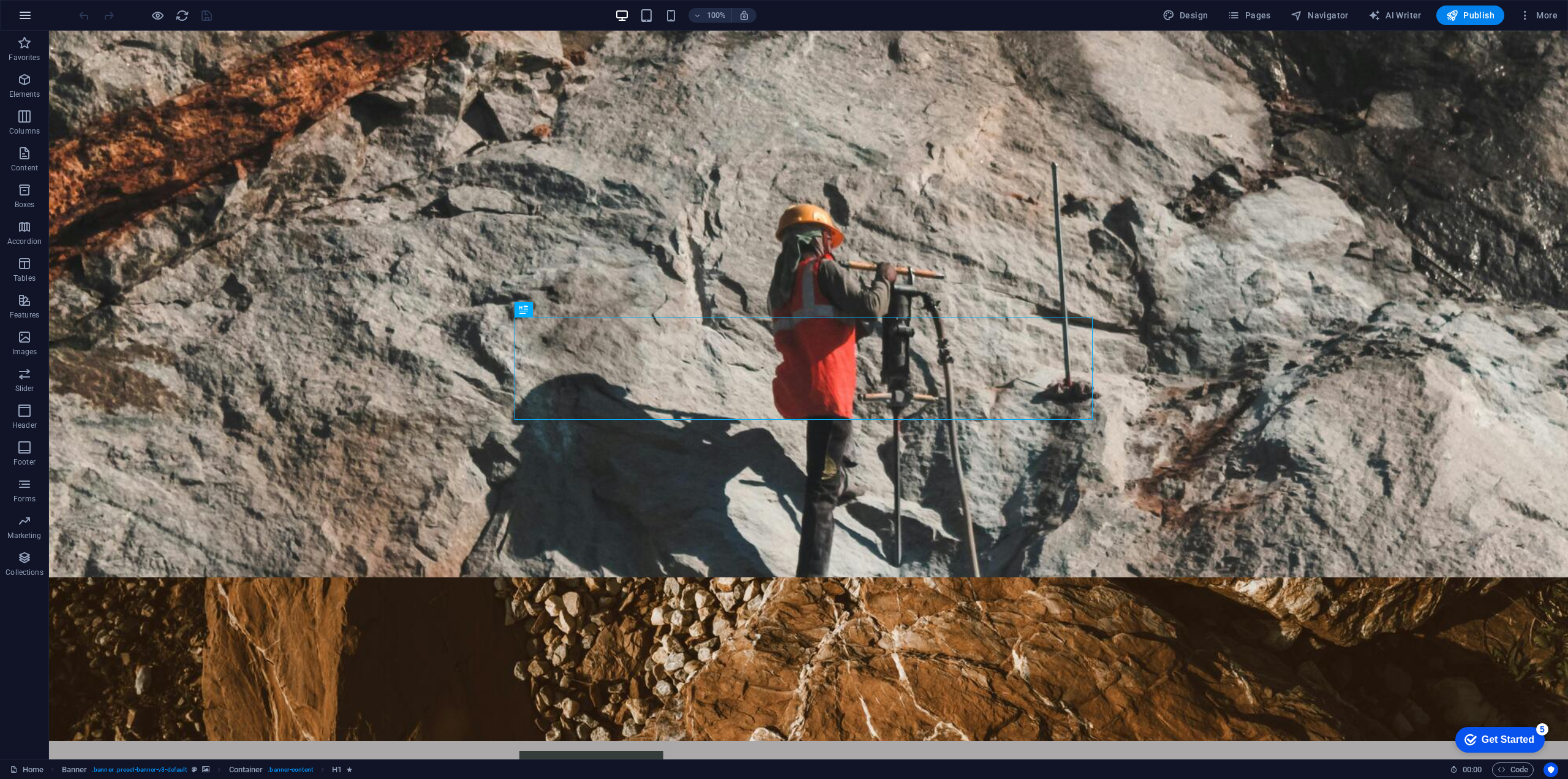
click at [22, 13] on icon "button" at bounding box center [25, 15] width 14 height 14
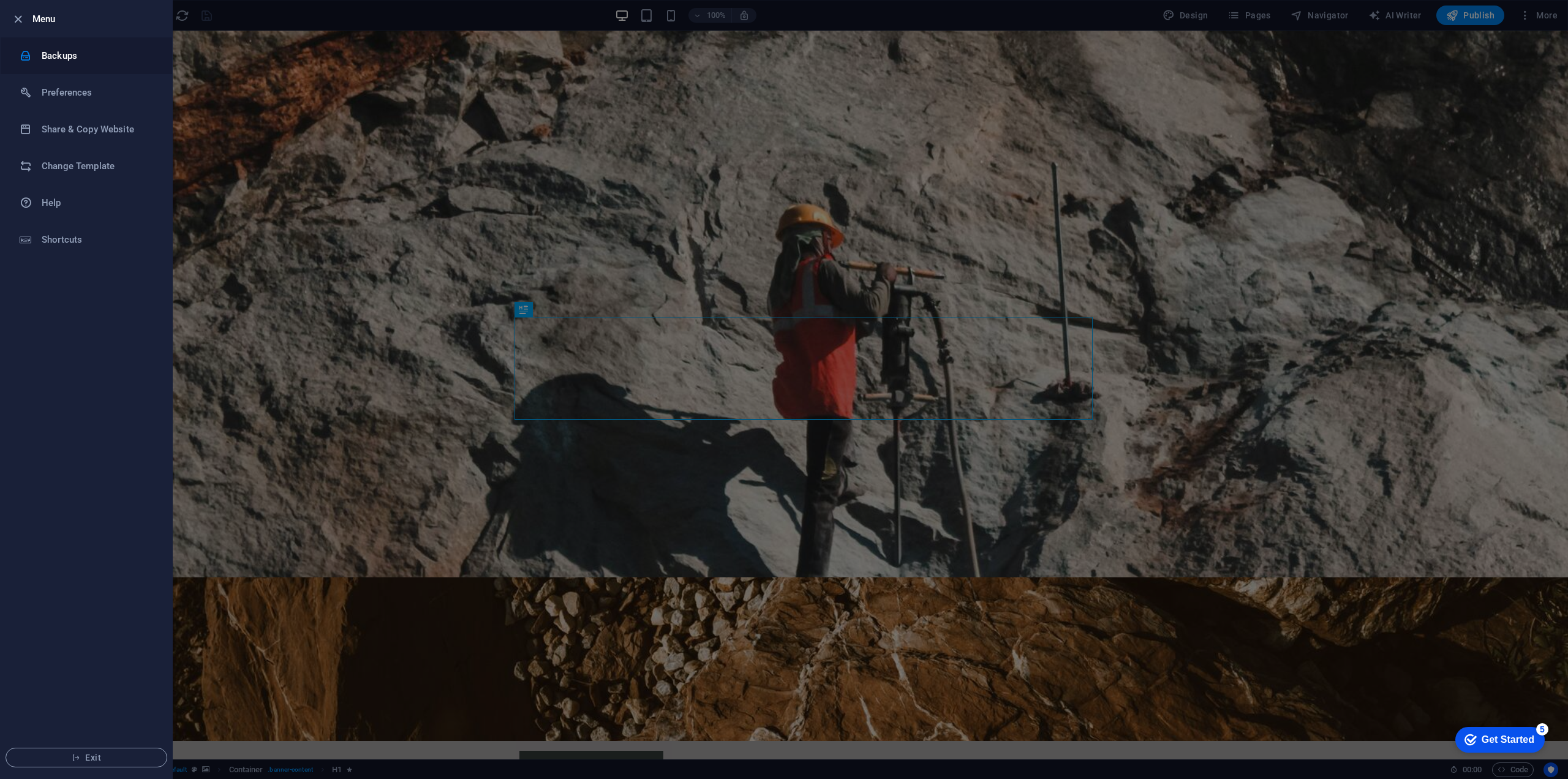
click at [67, 57] on h6 "Backups" at bounding box center [98, 56] width 113 height 14
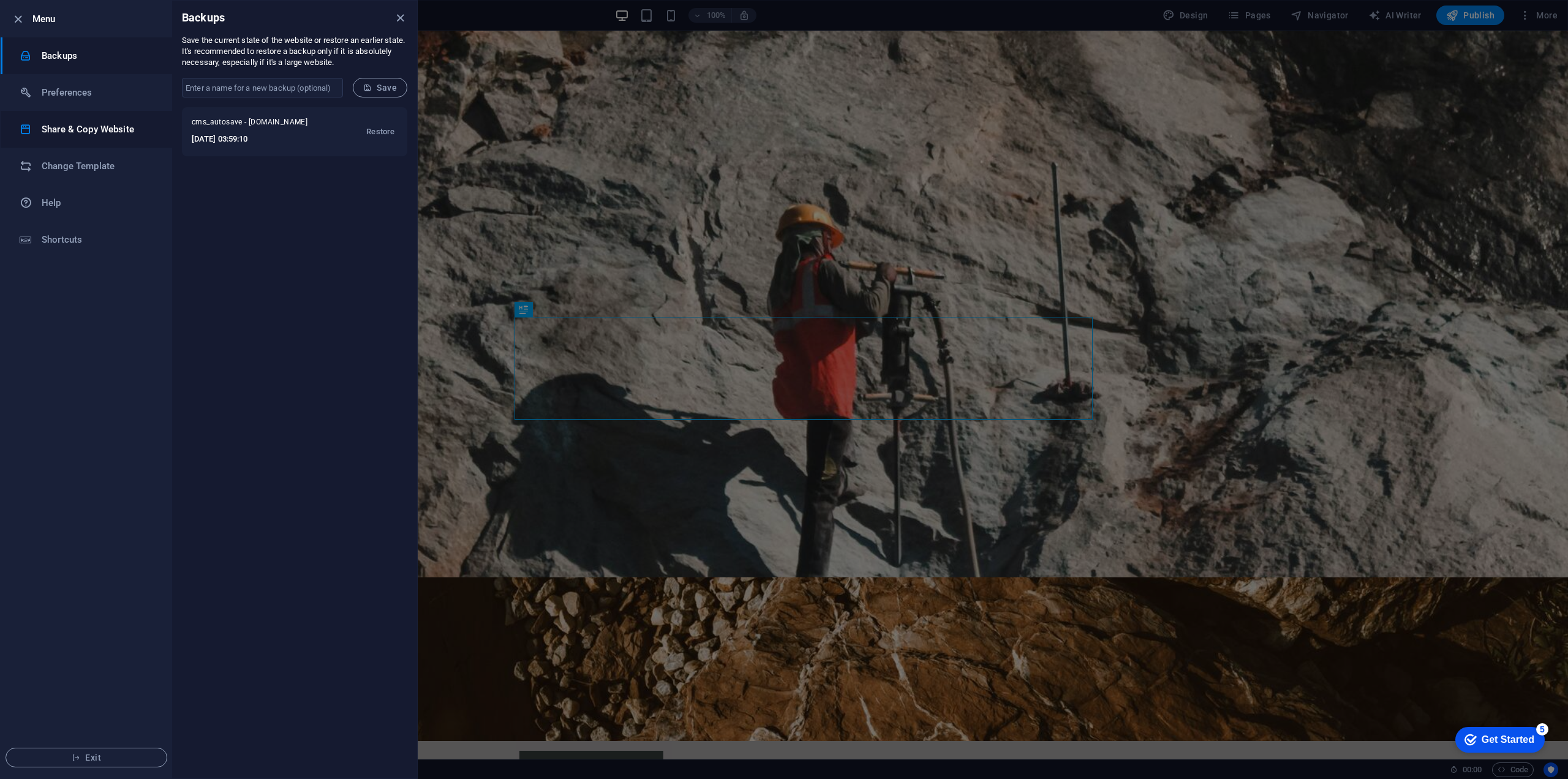
click at [105, 135] on h6 "Share & Copy Website" at bounding box center [98, 129] width 113 height 14
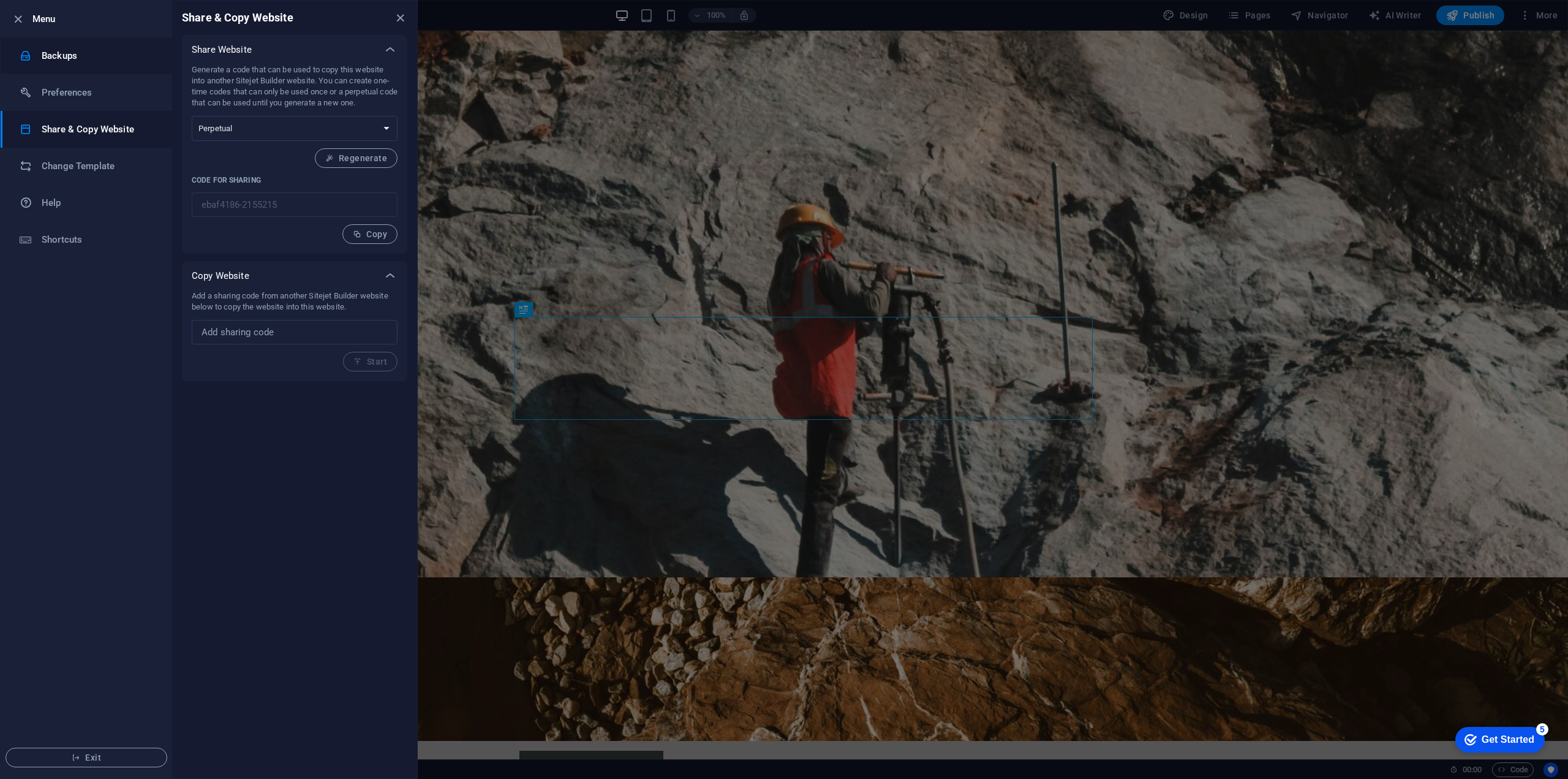
click at [56, 59] on h6 "Backups" at bounding box center [98, 56] width 113 height 14
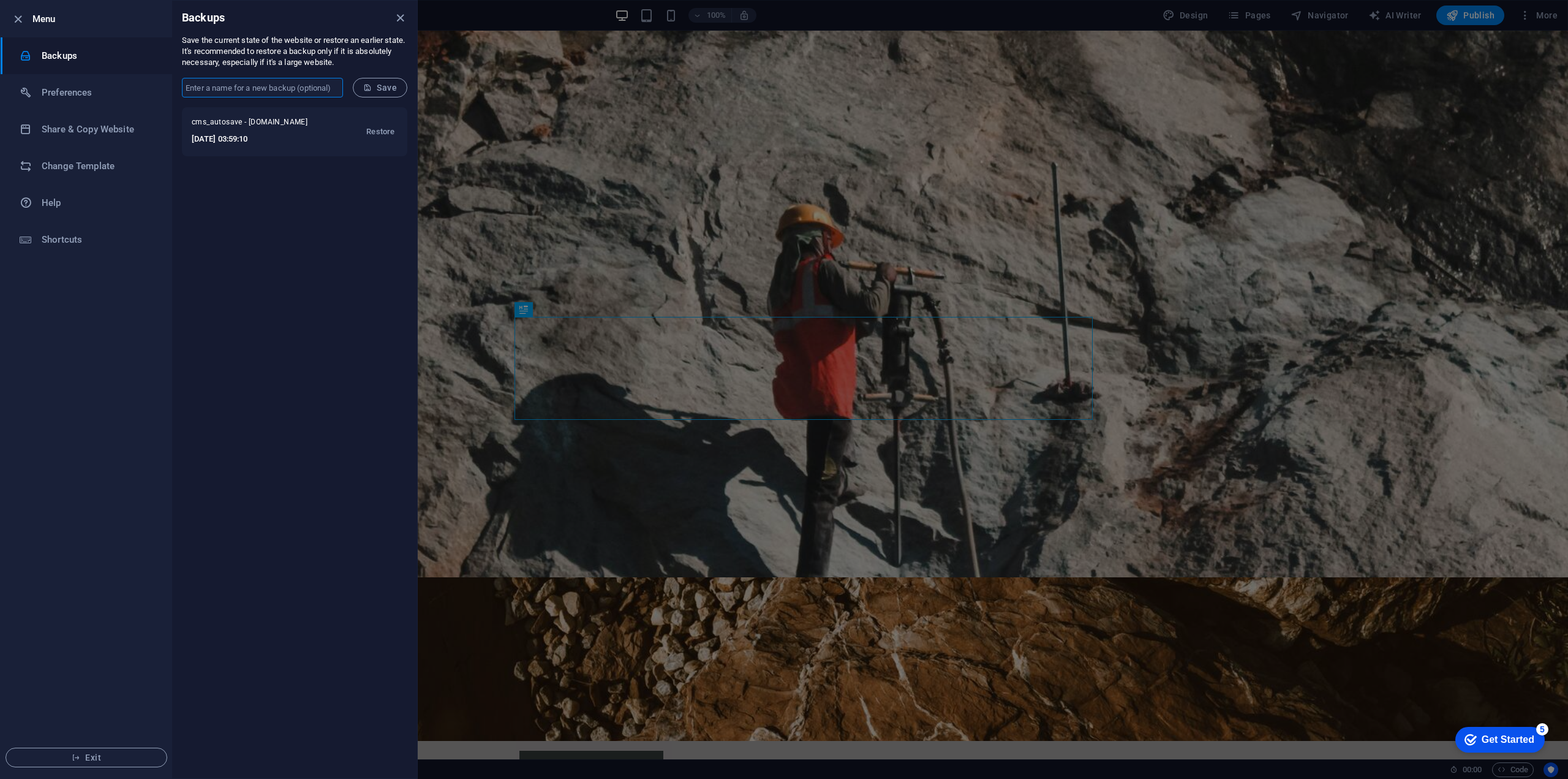
click at [228, 82] on input "text" at bounding box center [262, 87] width 161 height 20
type input "This is a Backup"
click at [384, 88] on span "Save" at bounding box center [380, 87] width 34 height 10
click at [400, 19] on icon "close" at bounding box center [400, 18] width 14 height 14
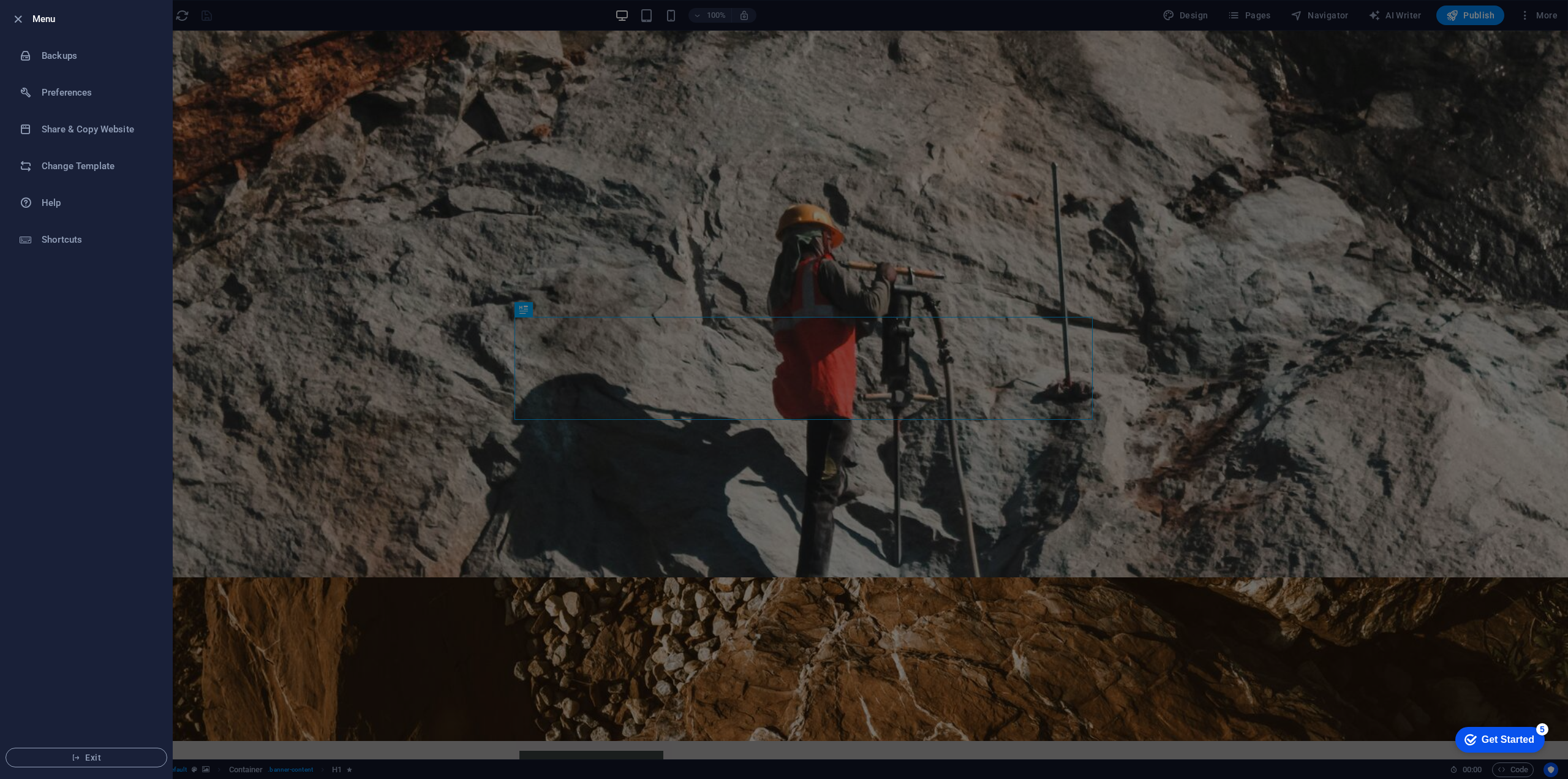
click at [1472, 17] on div at bounding box center [784, 390] width 1568 height 779
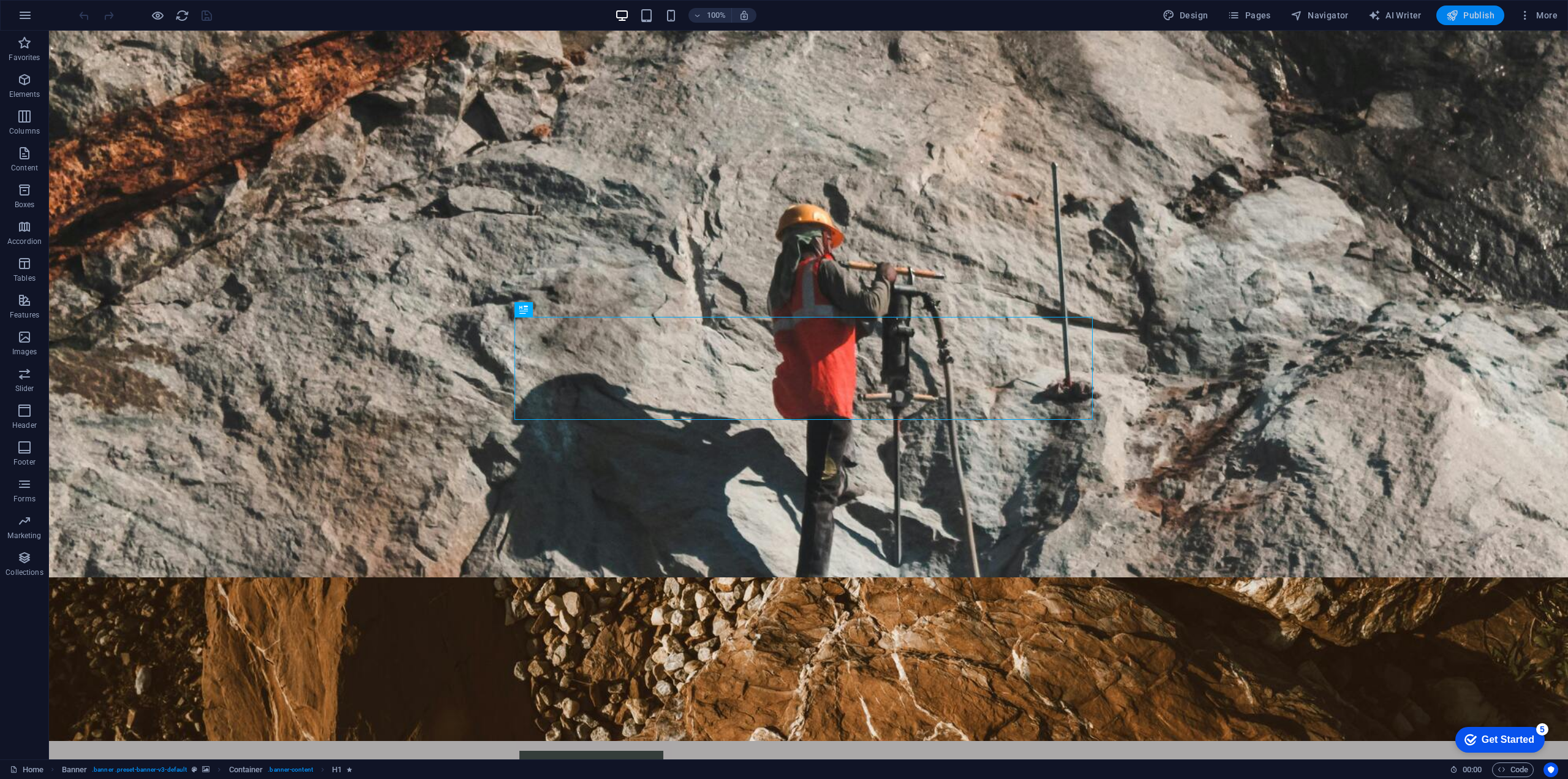
click at [1472, 18] on span "Publish" at bounding box center [1470, 15] width 48 height 12
